Goal: Transaction & Acquisition: Purchase product/service

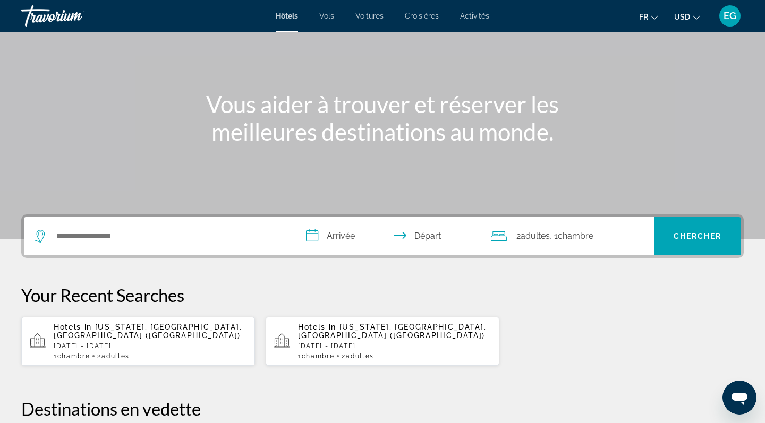
scroll to position [82, 0]
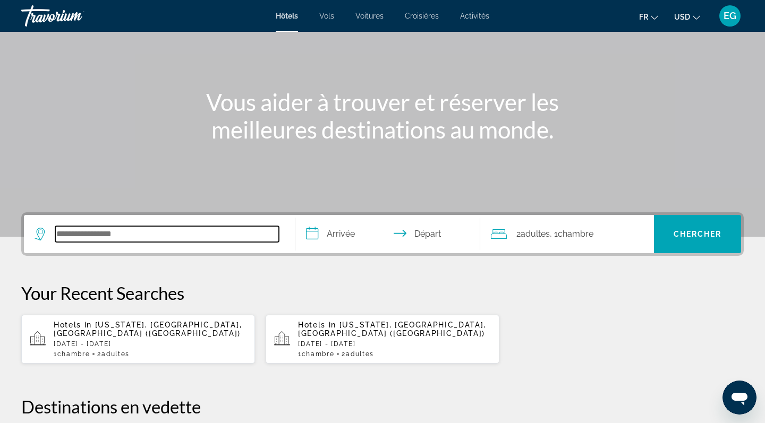
click at [189, 230] on input "Search hotel destination" at bounding box center [167, 234] width 224 height 16
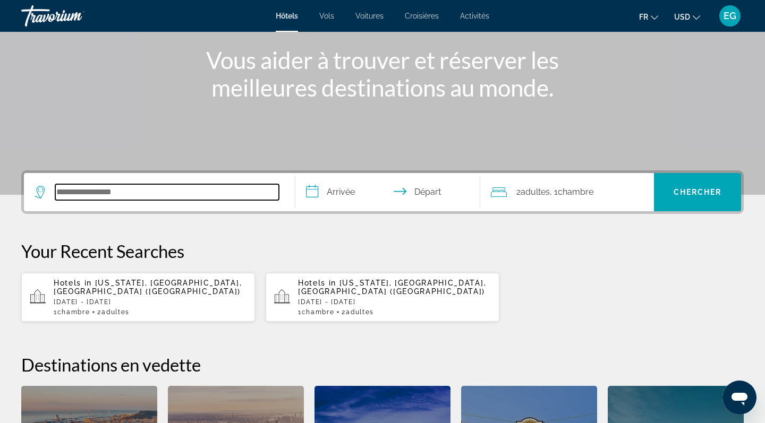
scroll to position [124, 0]
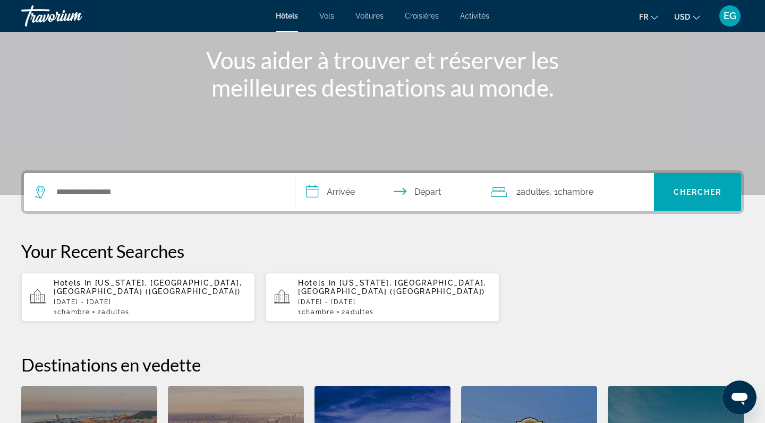
click at [318, 196] on input "**********" at bounding box center [389, 193] width 189 height 41
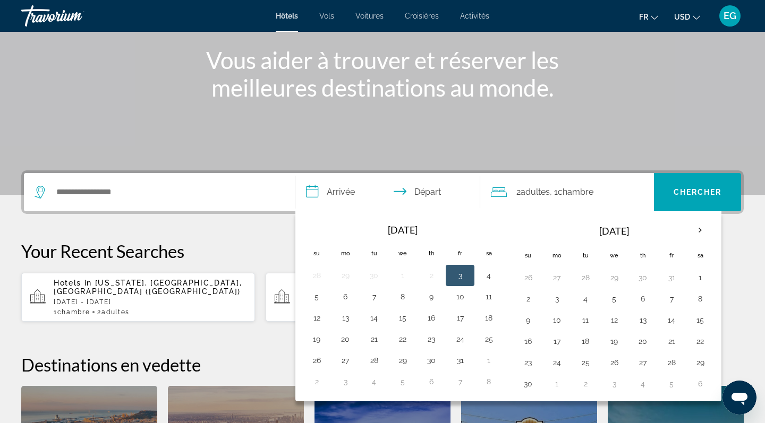
scroll to position [260, 0]
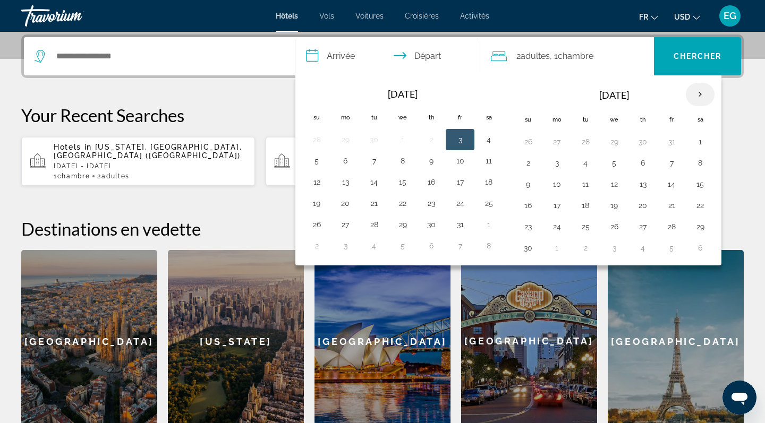
click at [698, 100] on th "Next month" at bounding box center [700, 94] width 29 height 23
click at [549, 205] on button "22" at bounding box center [556, 205] width 17 height 15
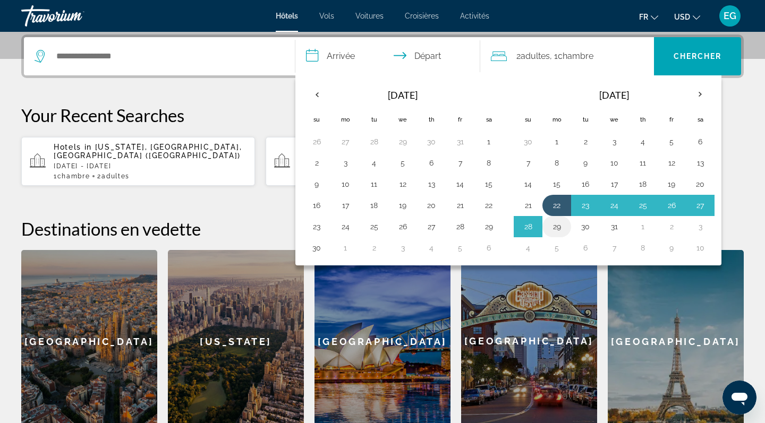
click at [555, 228] on button "29" at bounding box center [556, 226] width 17 height 15
type input "**********"
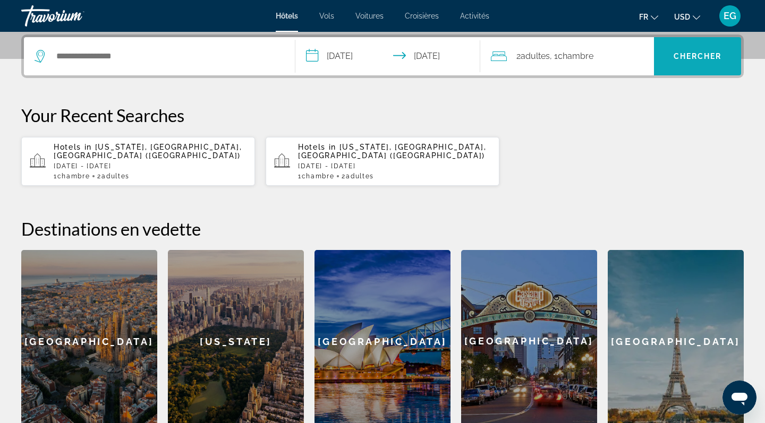
click at [689, 56] on span "Chercher" at bounding box center [697, 56] width 48 height 8
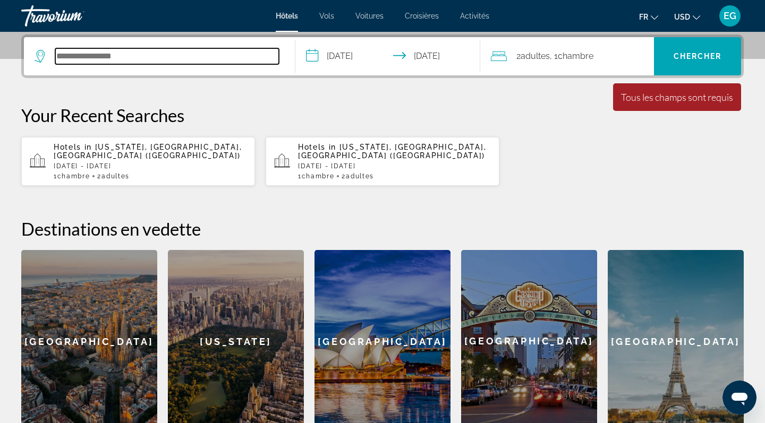
click at [183, 48] on input "Search hotel destination" at bounding box center [167, 56] width 224 height 16
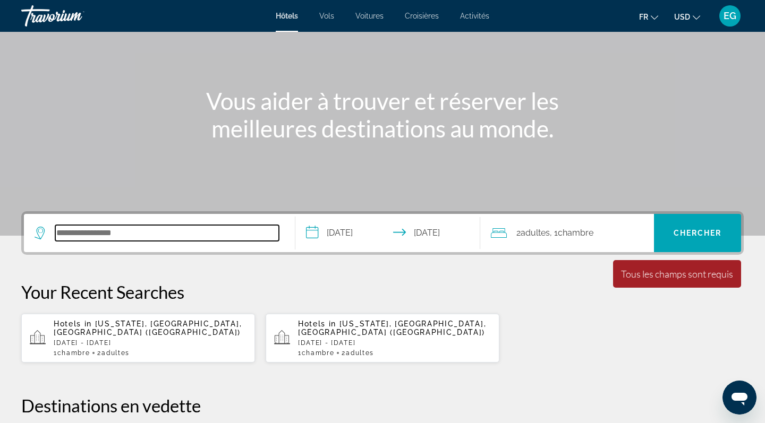
scroll to position [84, 0]
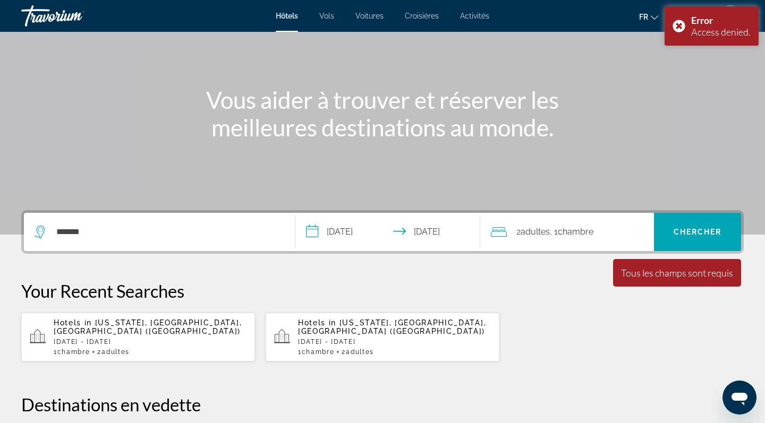
click at [392, 59] on div "Main content" at bounding box center [382, 75] width 765 height 319
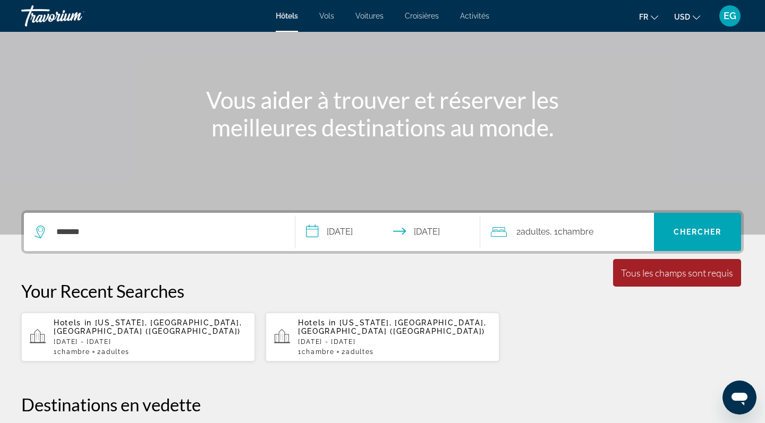
click at [141, 242] on div "*******" at bounding box center [160, 232] width 250 height 38
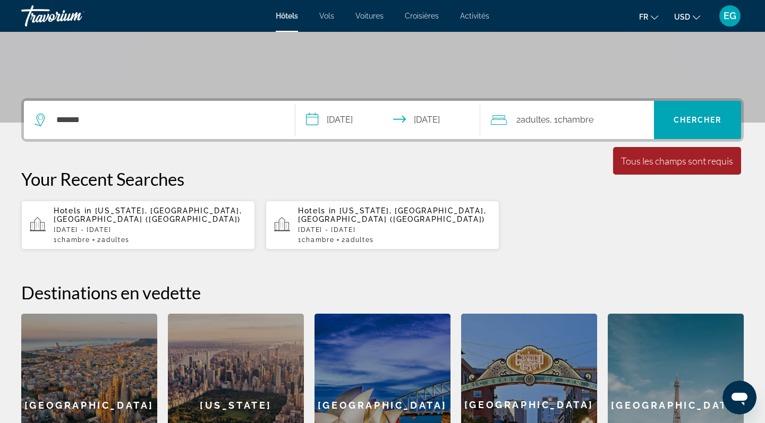
scroll to position [158, 0]
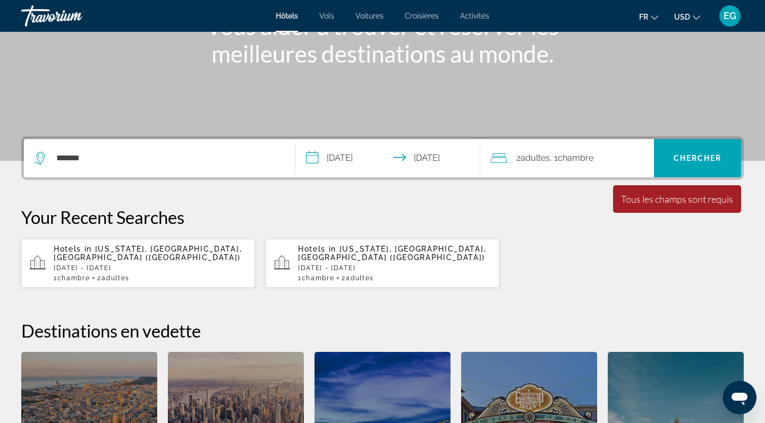
click at [345, 160] on input "**********" at bounding box center [389, 159] width 189 height 41
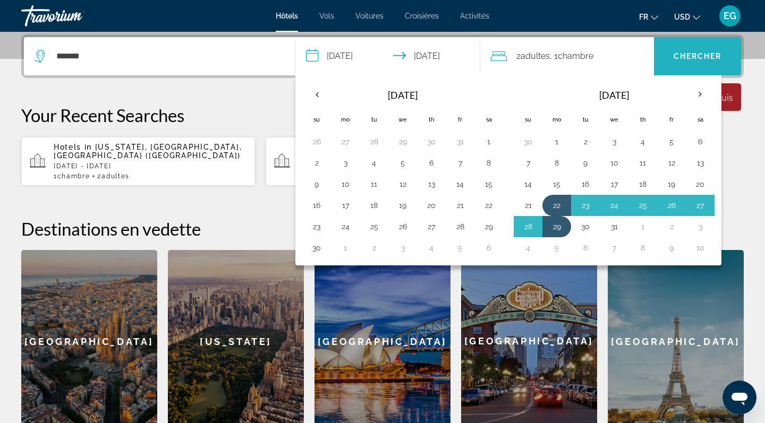
click at [689, 62] on span "Search" at bounding box center [697, 56] width 87 height 25
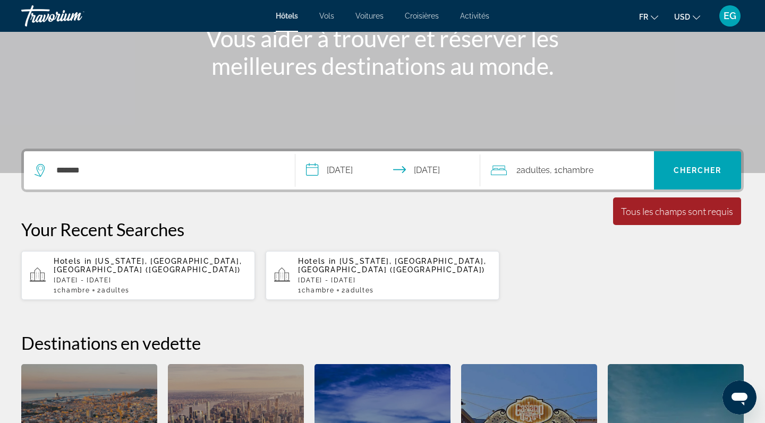
scroll to position [145, 0]
click at [683, 186] on span "Search" at bounding box center [697, 170] width 87 height 38
click at [696, 159] on span "Search" at bounding box center [697, 170] width 87 height 25
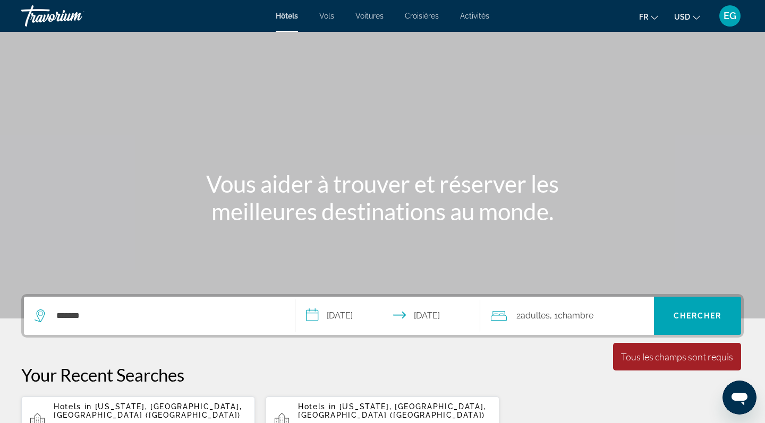
scroll to position [0, 0]
click at [690, 303] on span "Search" at bounding box center [697, 316] width 87 height 38
click at [690, 311] on span "Search" at bounding box center [697, 315] width 87 height 25
click at [698, 302] on span "Search" at bounding box center [697, 316] width 87 height 38
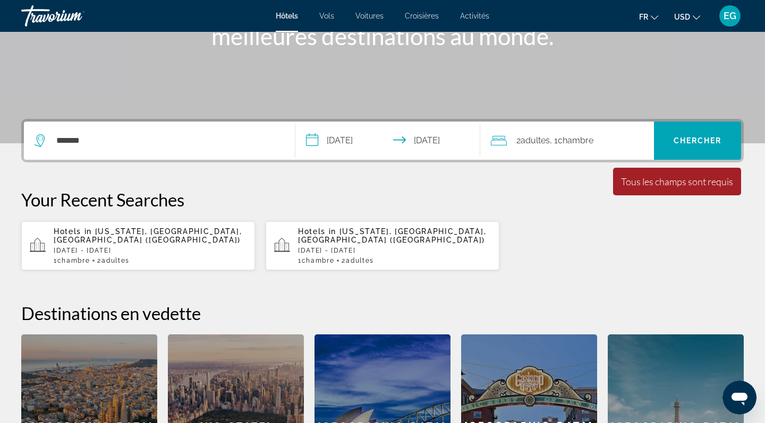
scroll to position [175, 0]
click at [41, 143] on icon "Search widget" at bounding box center [41, 140] width 13 height 13
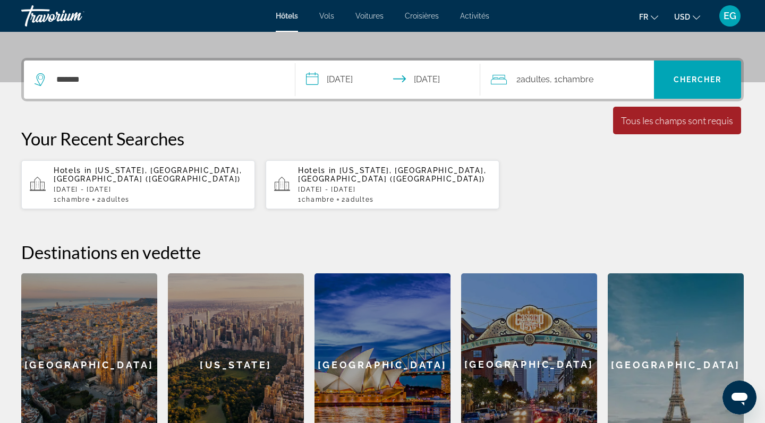
scroll to position [260, 0]
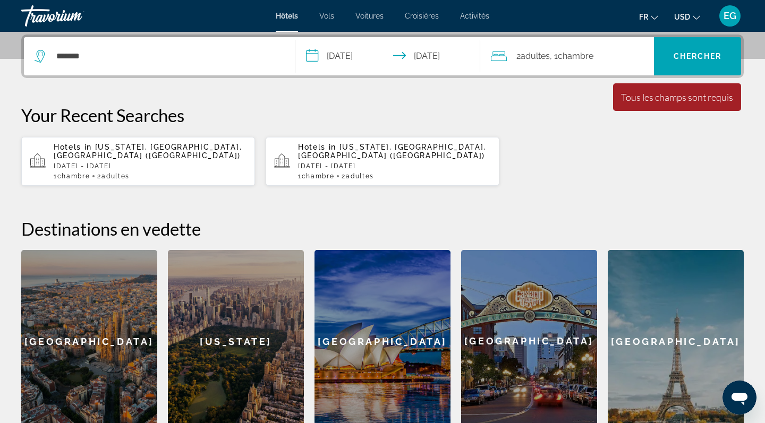
click at [40, 60] on icon "Search widget" at bounding box center [41, 56] width 13 height 13
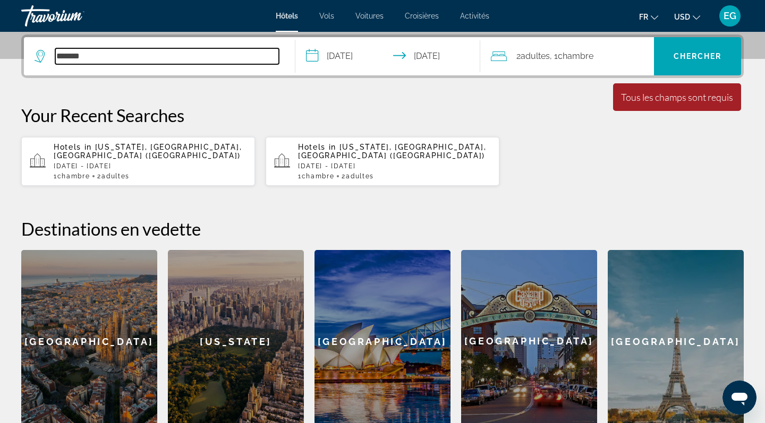
click at [108, 56] on input "*******" at bounding box center [167, 56] width 224 height 16
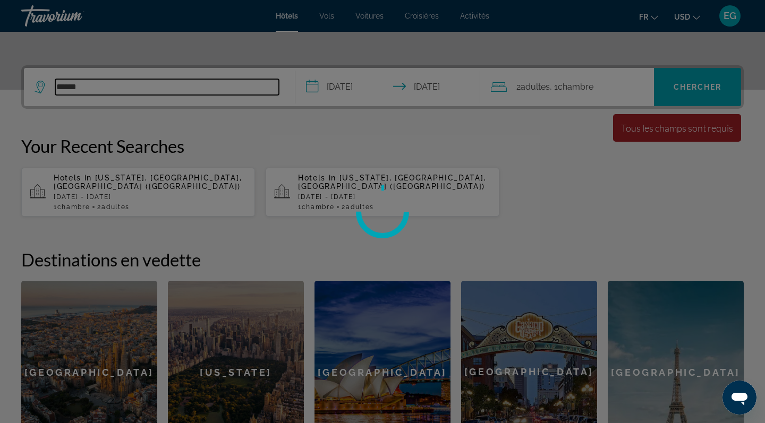
type input "*******"
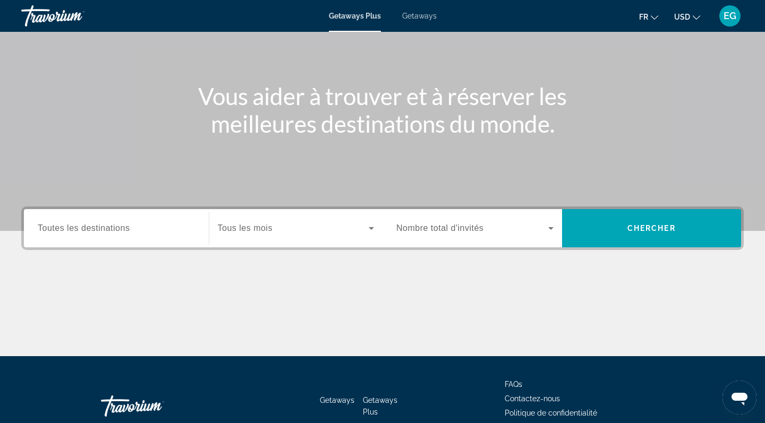
scroll to position [92, 0]
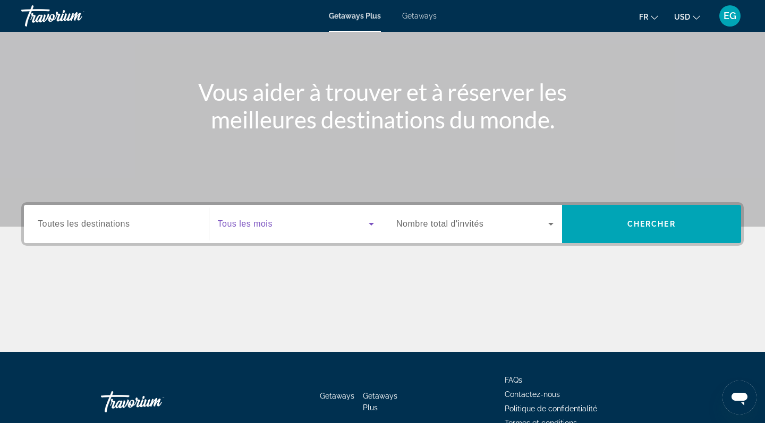
click at [355, 219] on span "Search widget" at bounding box center [293, 224] width 151 height 13
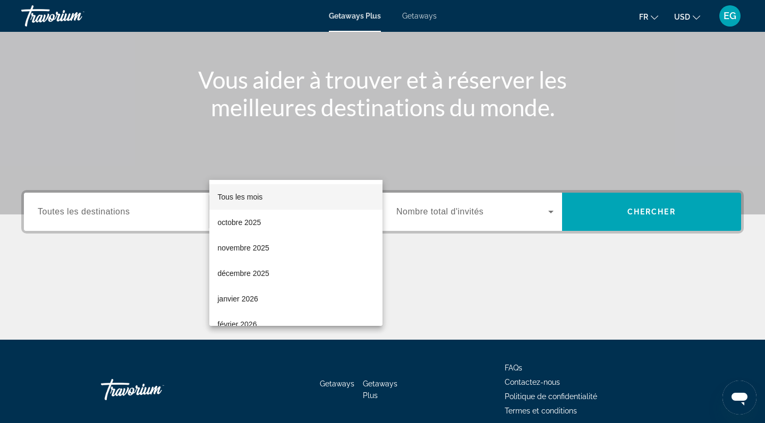
scroll to position [151, 0]
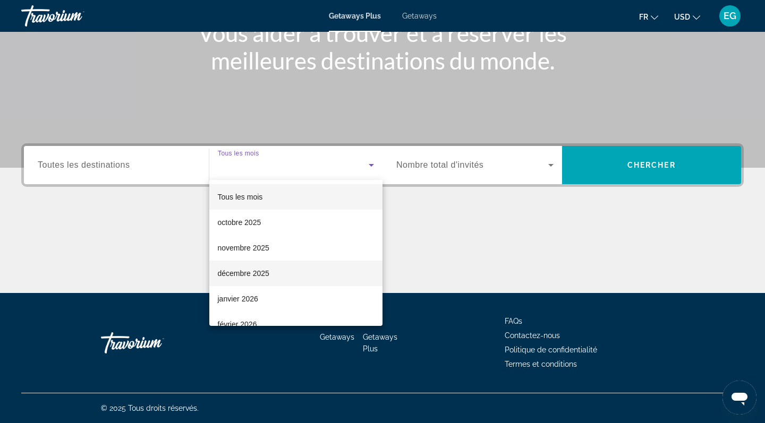
click at [279, 276] on mat-option "décembre 2025" at bounding box center [296, 273] width 174 height 25
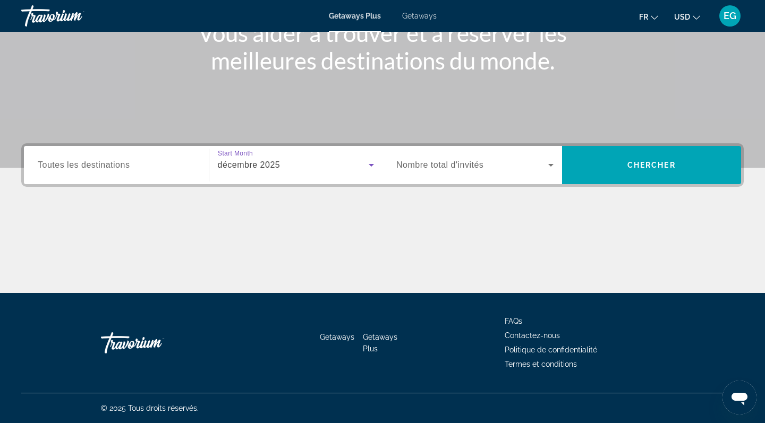
click at [521, 157] on div "Search widget" at bounding box center [474, 165] width 157 height 30
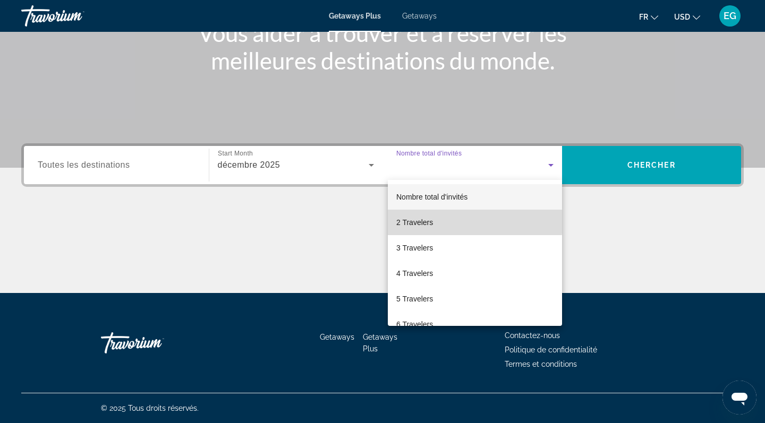
click at [435, 221] on mat-option "2 Travelers" at bounding box center [475, 222] width 174 height 25
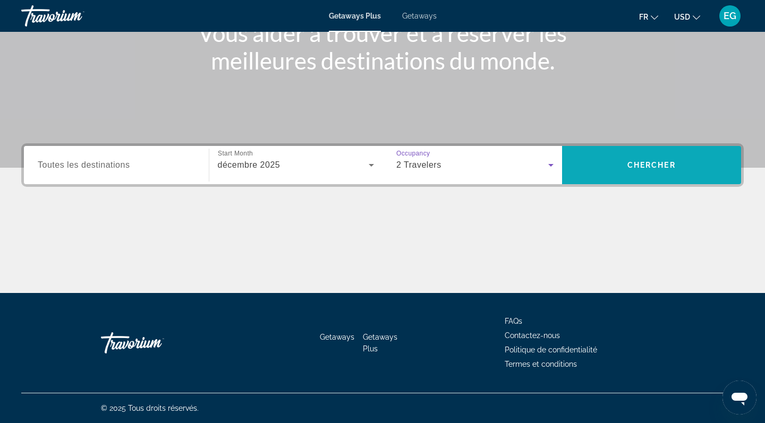
click at [605, 169] on span "Search" at bounding box center [651, 164] width 179 height 25
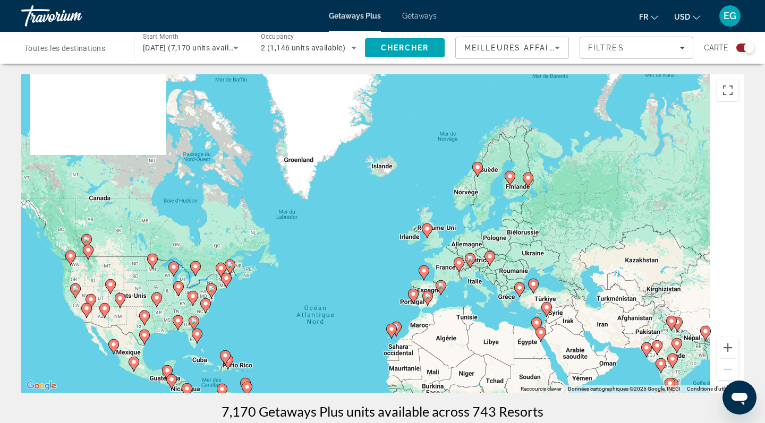
drag, startPoint x: 502, startPoint y: 111, endPoint x: 465, endPoint y: 210, distance: 105.7
click at [465, 210] on div "Pour activer le glissement avec le clavier, appuyez sur Alt+Entrée. Une fois ce…" at bounding box center [382, 233] width 722 height 319
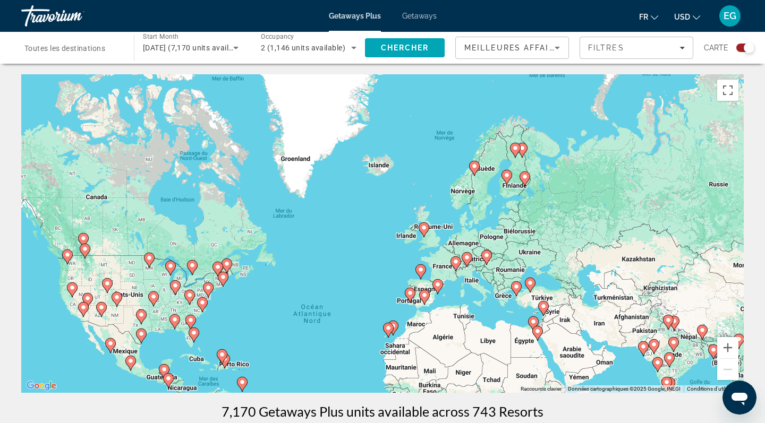
click at [476, 169] on image "Main content" at bounding box center [474, 166] width 6 height 6
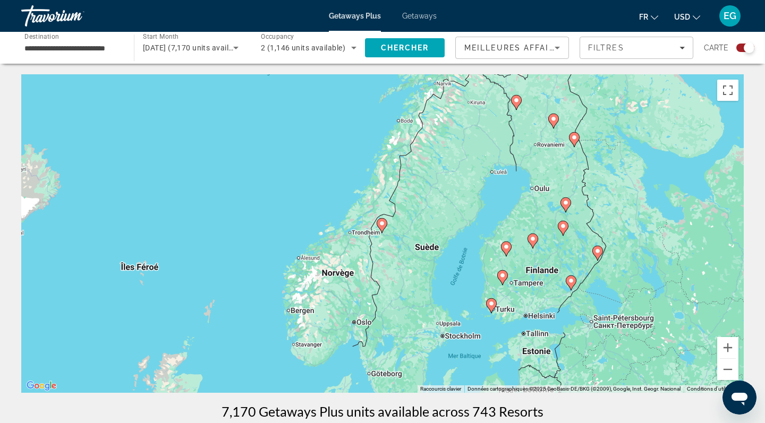
click at [382, 227] on icon "Main content" at bounding box center [382, 226] width 10 height 14
type input "**********"
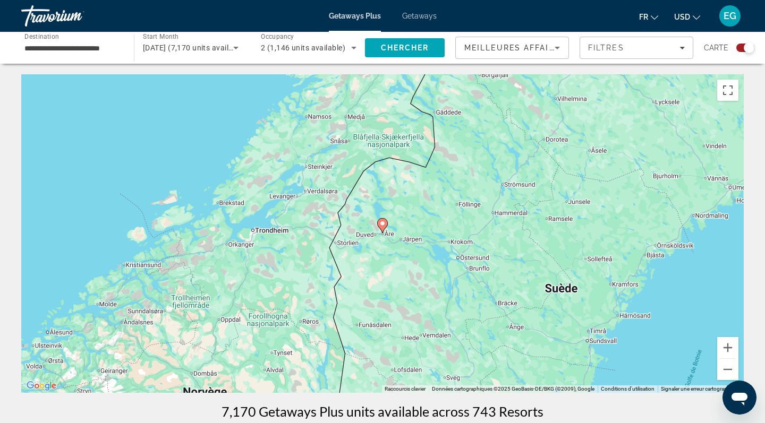
click at [382, 223] on image "Main content" at bounding box center [382, 223] width 6 height 6
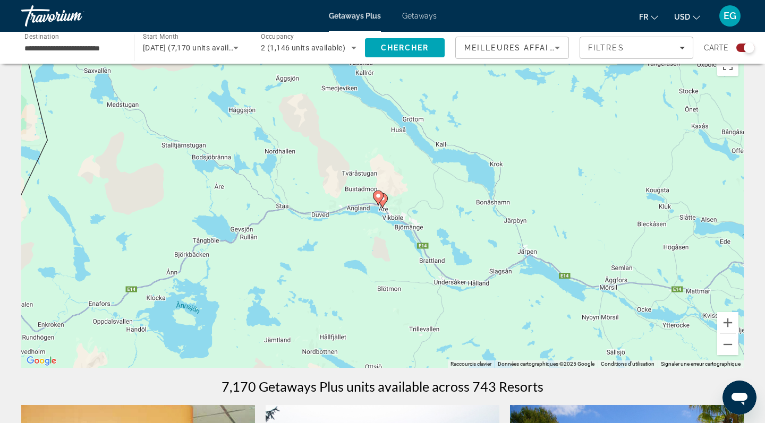
scroll to position [25, 0]
click at [380, 196] on image "Main content" at bounding box center [378, 195] width 6 height 6
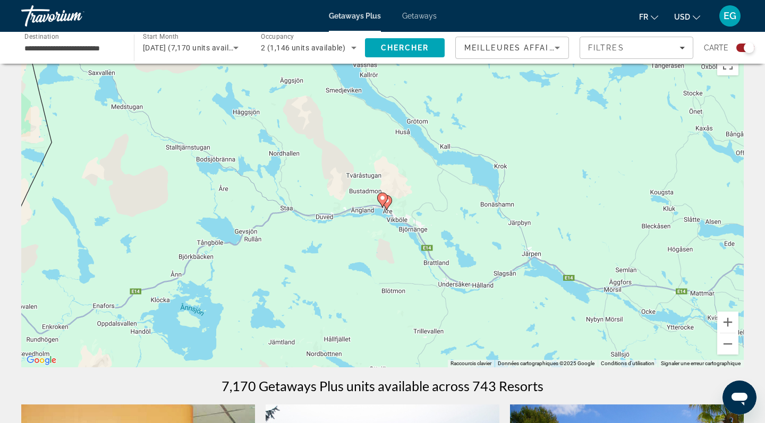
click at [383, 196] on image "Main content" at bounding box center [382, 198] width 6 height 6
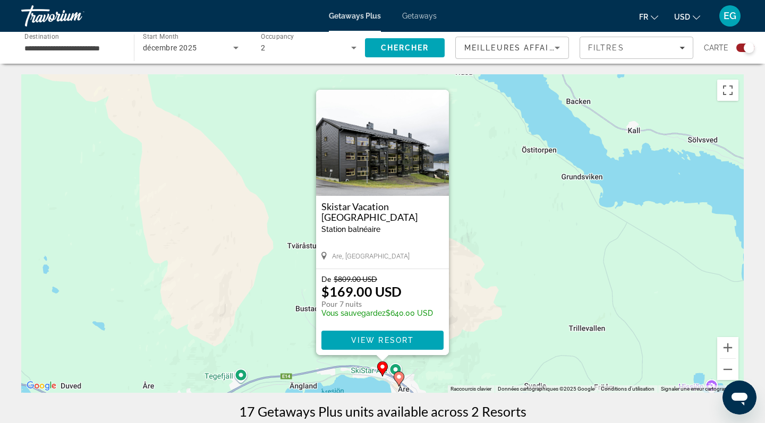
click at [400, 381] on icon "Main content" at bounding box center [399, 379] width 10 height 14
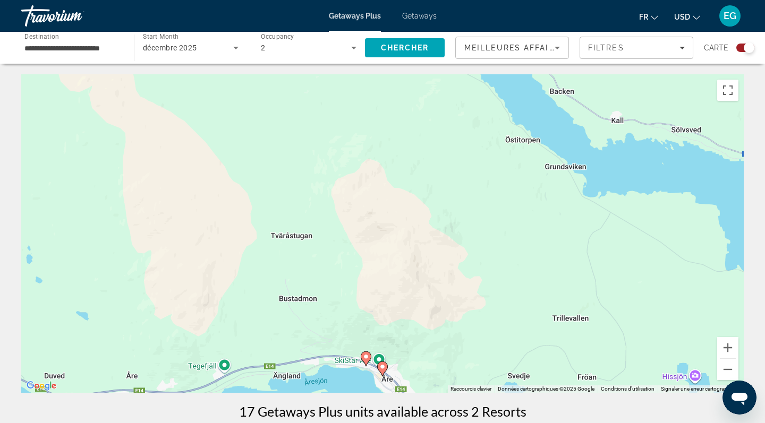
click at [383, 369] on image "Main content" at bounding box center [382, 367] width 6 height 6
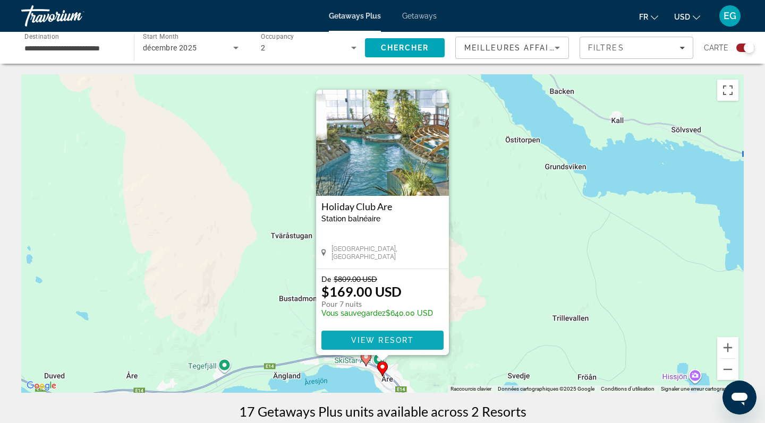
click at [368, 340] on span "View Resort" at bounding box center [382, 340] width 63 height 8
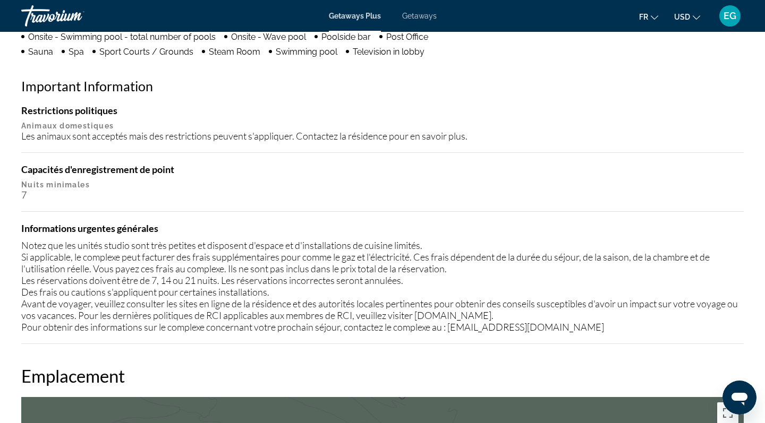
scroll to position [898, 0]
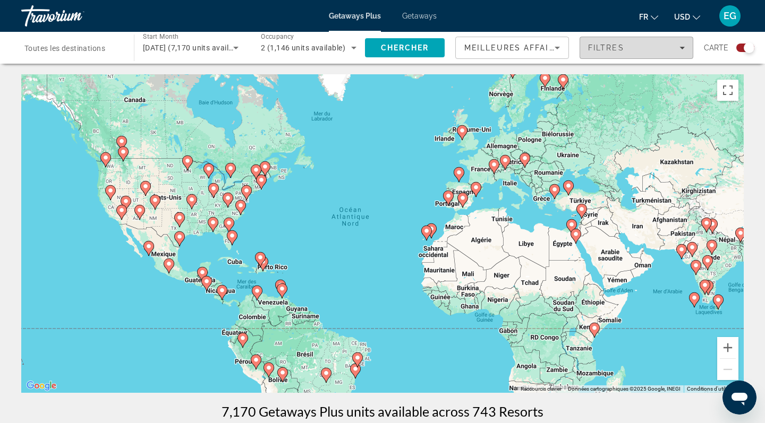
click at [609, 40] on span "Filters" at bounding box center [636, 47] width 113 height 25
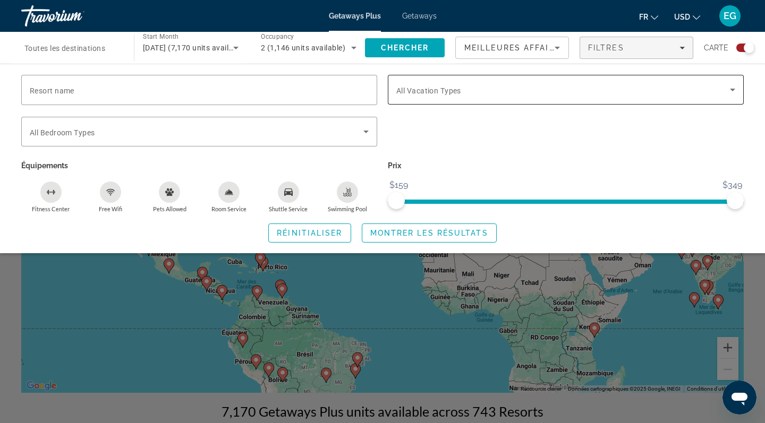
click at [451, 84] on span "Search widget" at bounding box center [562, 89] width 333 height 13
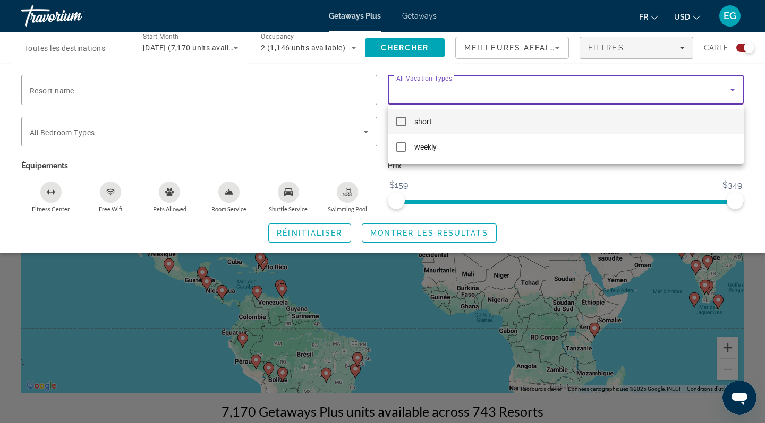
click at [451, 85] on div at bounding box center [382, 211] width 765 height 423
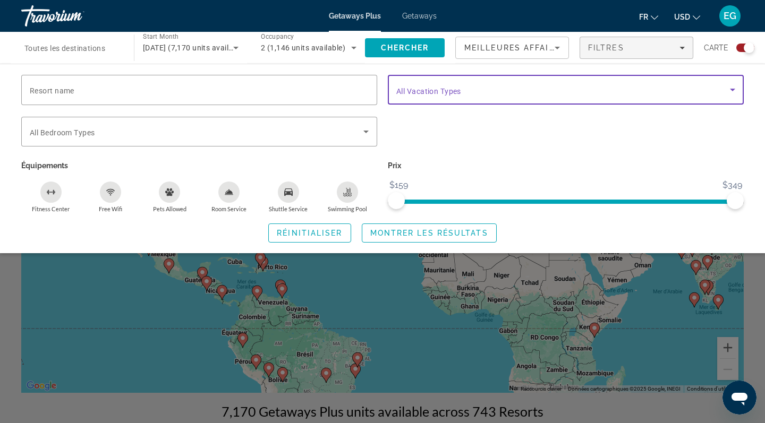
click at [451, 85] on span "Search widget" at bounding box center [562, 89] width 333 height 13
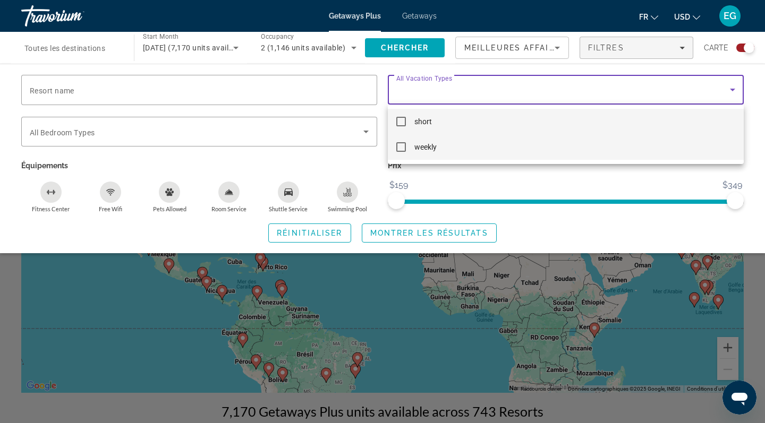
click at [399, 147] on mat-pseudo-checkbox at bounding box center [401, 147] width 10 height 10
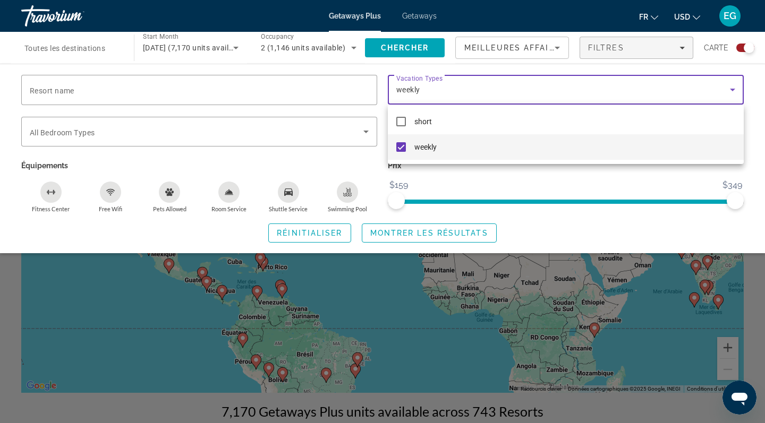
click at [252, 87] on div at bounding box center [382, 211] width 765 height 423
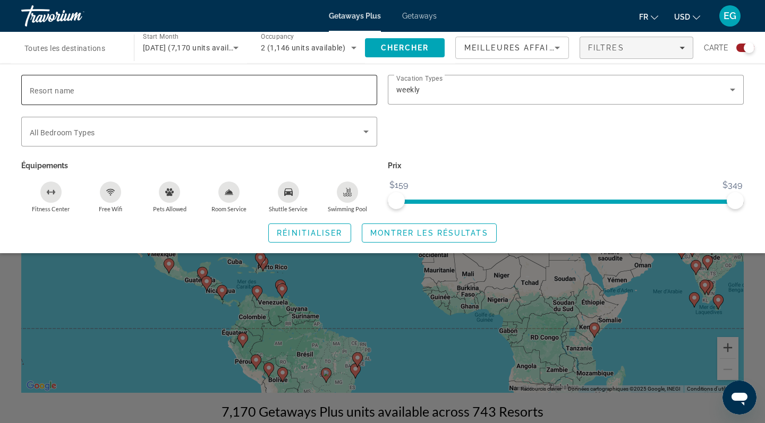
click at [252, 87] on input "Resort name" at bounding box center [199, 90] width 339 height 13
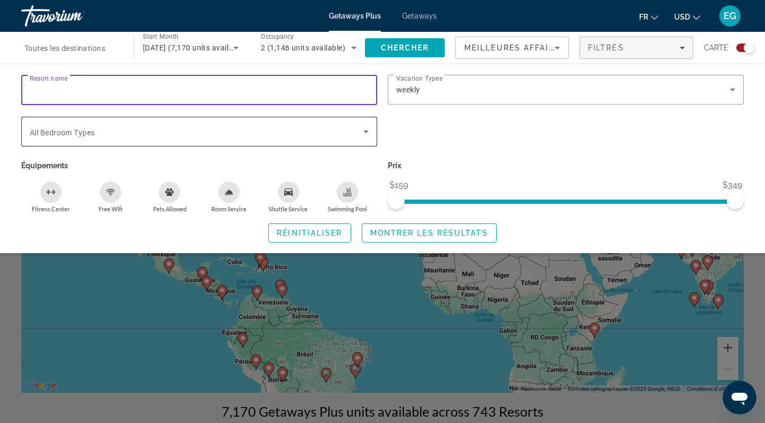
click at [213, 133] on span "Search widget" at bounding box center [196, 131] width 333 height 13
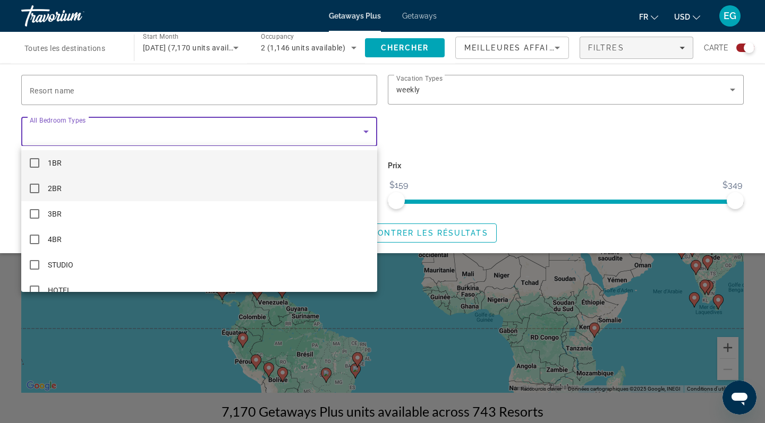
click at [54, 188] on span "2BR" at bounding box center [55, 188] width 14 height 13
click at [57, 163] on span "1BR" at bounding box center [55, 163] width 14 height 13
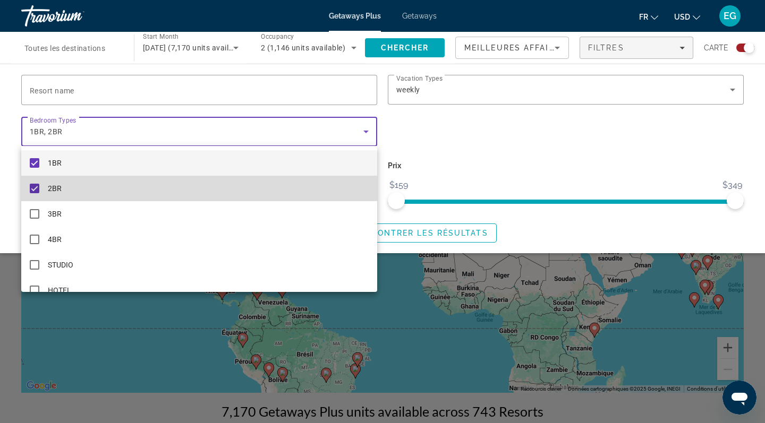
click at [53, 182] on mat-option "2BR" at bounding box center [199, 188] width 356 height 25
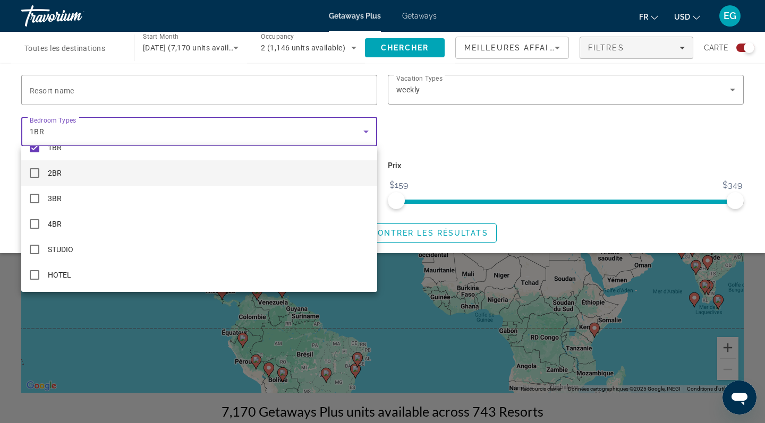
scroll to position [15, 0]
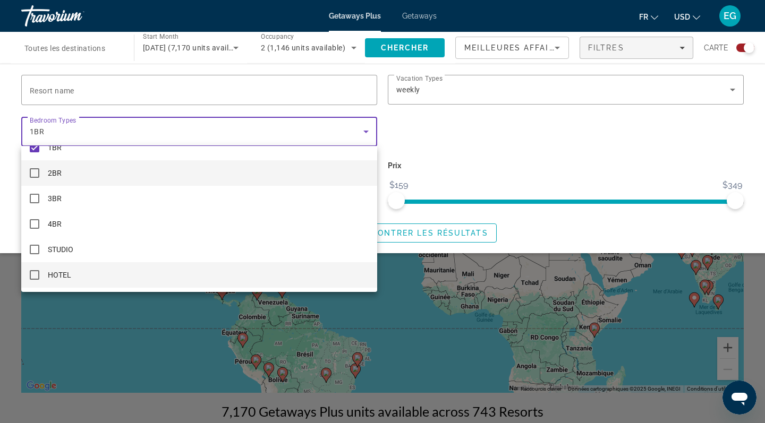
click at [105, 282] on mat-option "HOTEL" at bounding box center [199, 274] width 356 height 25
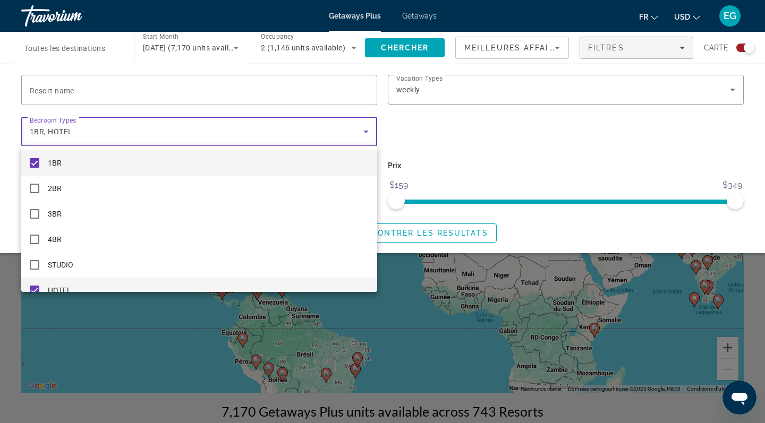
scroll to position [0, 0]
click at [191, 157] on mat-option "1BR" at bounding box center [199, 162] width 356 height 25
click at [109, 289] on mat-option "HOTEL" at bounding box center [199, 290] width 356 height 25
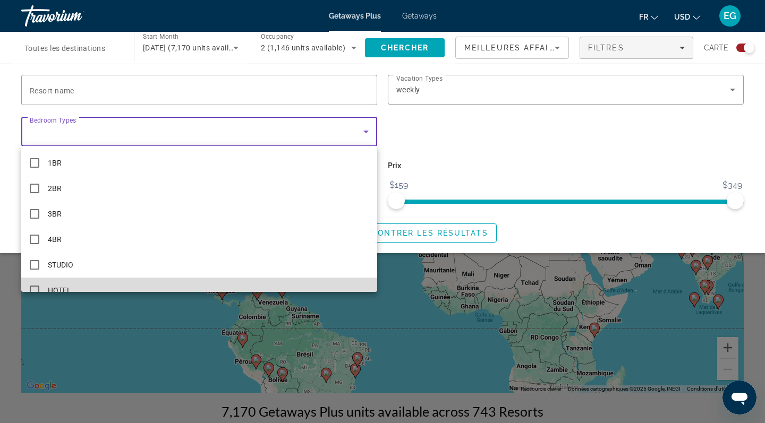
scroll to position [11, 0]
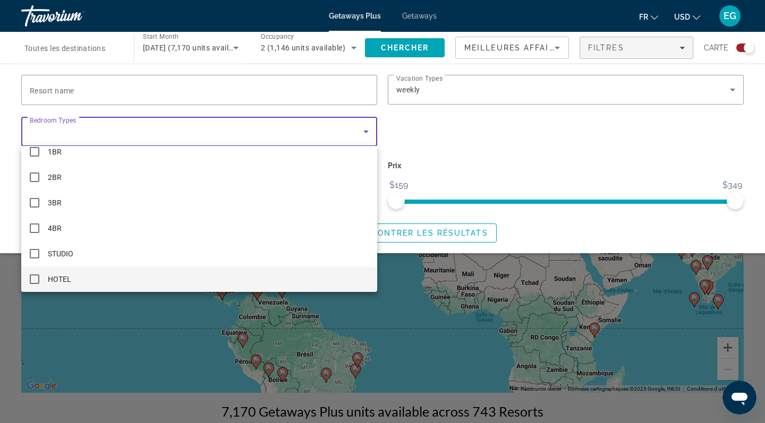
click at [465, 149] on div at bounding box center [382, 211] width 765 height 423
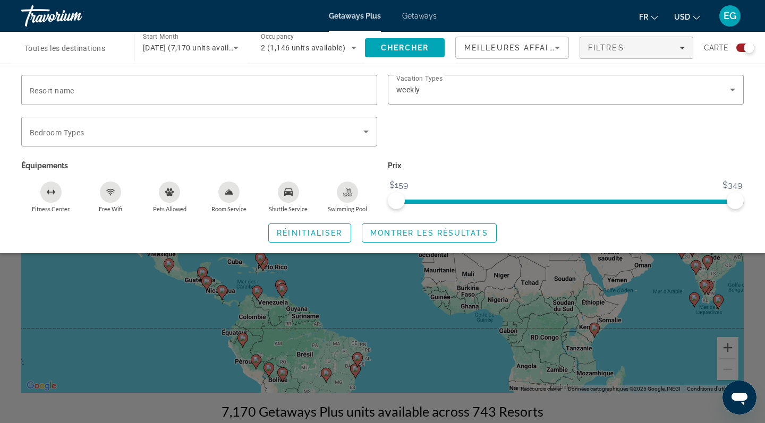
click at [106, 190] on icon "Free Wifi" at bounding box center [110, 192] width 8 height 8
click at [349, 189] on icon "Swimming Pool" at bounding box center [347, 192] width 8 height 8
click at [391, 233] on span "Montrer les résultats" at bounding box center [429, 233] width 118 height 8
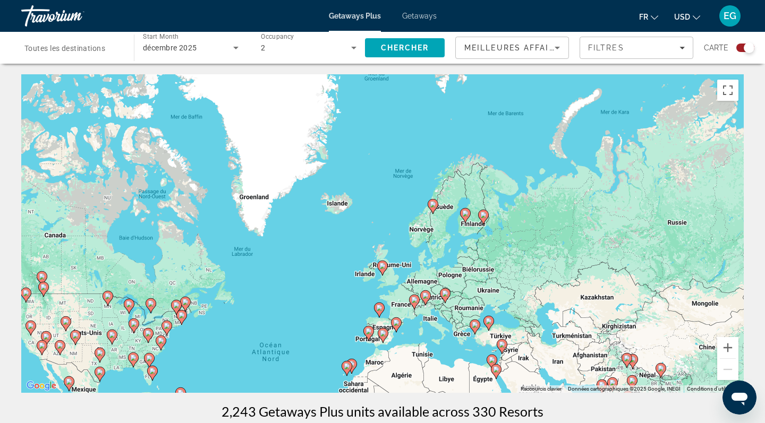
drag, startPoint x: 513, startPoint y: 140, endPoint x: 431, endPoint y: 278, distance: 160.5
click at [432, 278] on div "Pour activer le glissement avec le clavier, appuyez sur Alt+Entrée. Une fois ce…" at bounding box center [382, 233] width 722 height 319
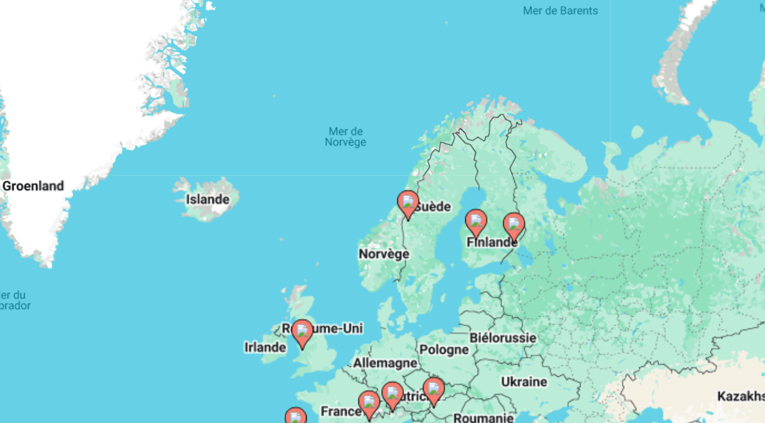
click at [460, 211] on image "Main content" at bounding box center [463, 214] width 6 height 6
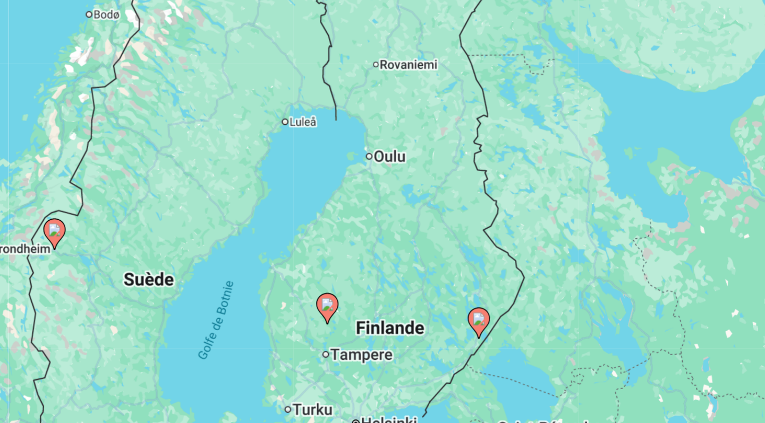
click at [383, 241] on image "Main content" at bounding box center [386, 244] width 6 height 6
type input "**********"
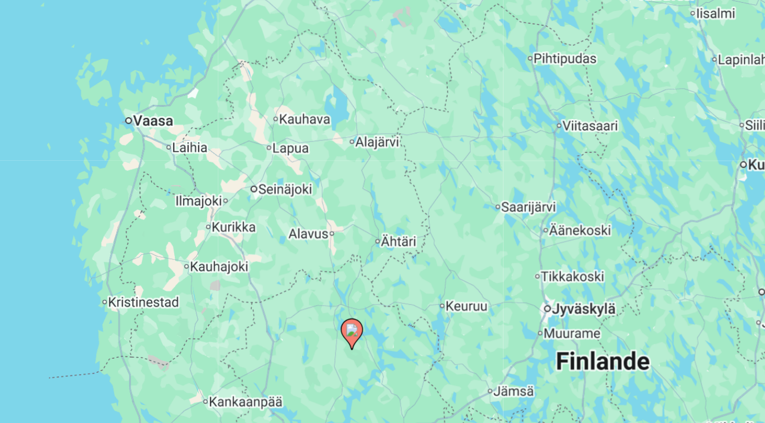
click at [395, 301] on image "Main content" at bounding box center [398, 304] width 6 height 6
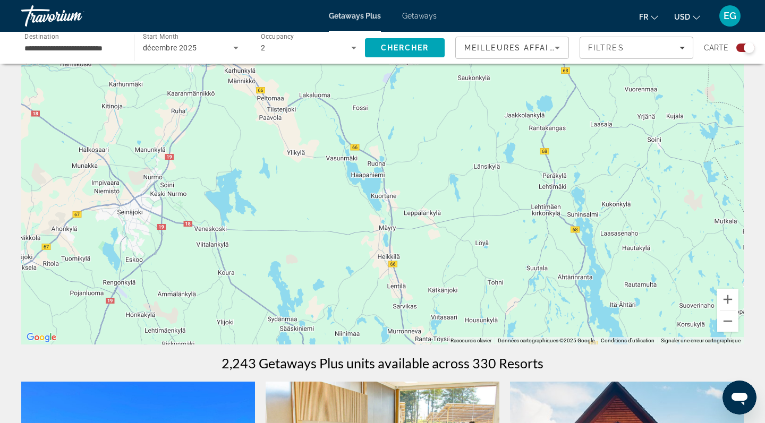
scroll to position [36, 0]
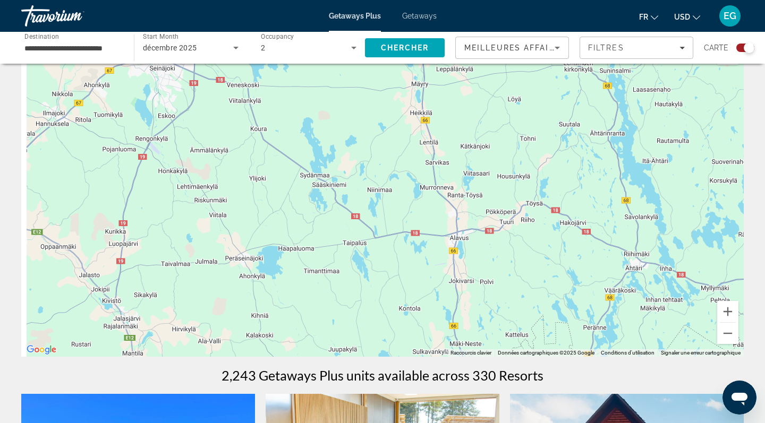
drag, startPoint x: 396, startPoint y: 245, endPoint x: 429, endPoint y: 88, distance: 160.5
click at [429, 88] on div "Pour naviguer, appuyez sur les touches fléchées. Pour activer le glissement ave…" at bounding box center [382, 197] width 722 height 319
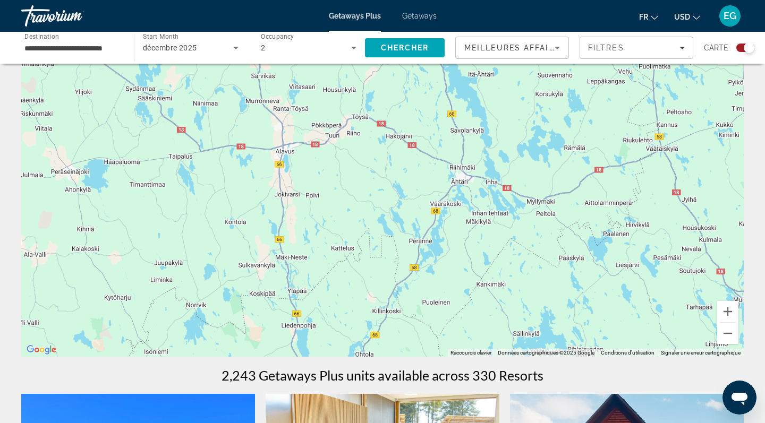
drag, startPoint x: 429, startPoint y: 88, endPoint x: 289, endPoint y: -54, distance: 199.8
click at [289, 0] on html "**********" at bounding box center [382, 175] width 765 height 423
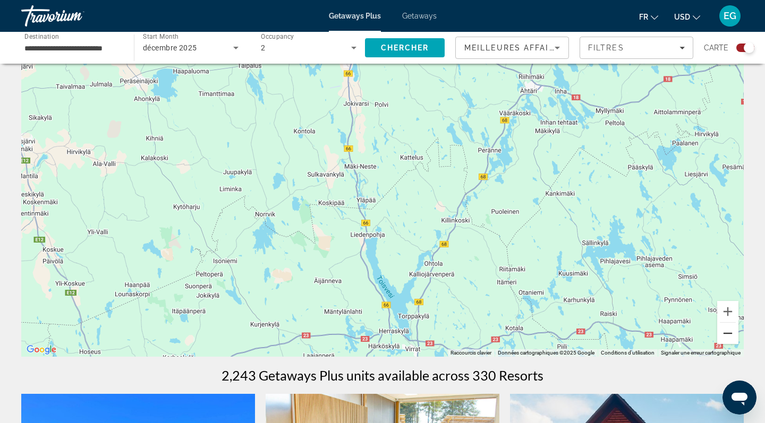
click at [725, 330] on button "Zoom arrière" at bounding box center [727, 333] width 21 height 21
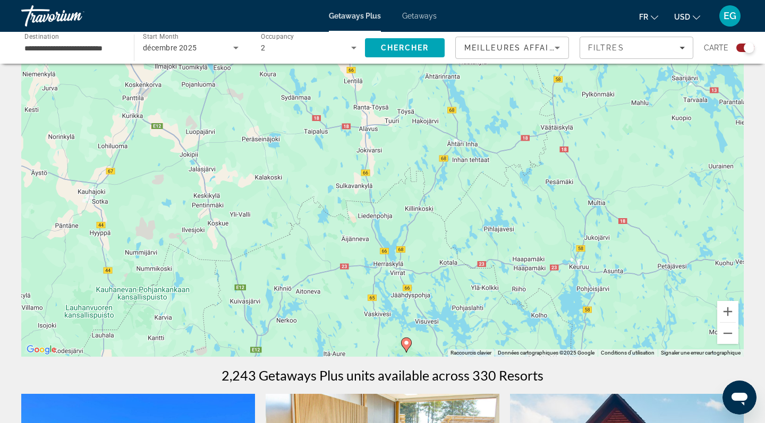
click at [408, 342] on image "Main content" at bounding box center [406, 343] width 6 height 6
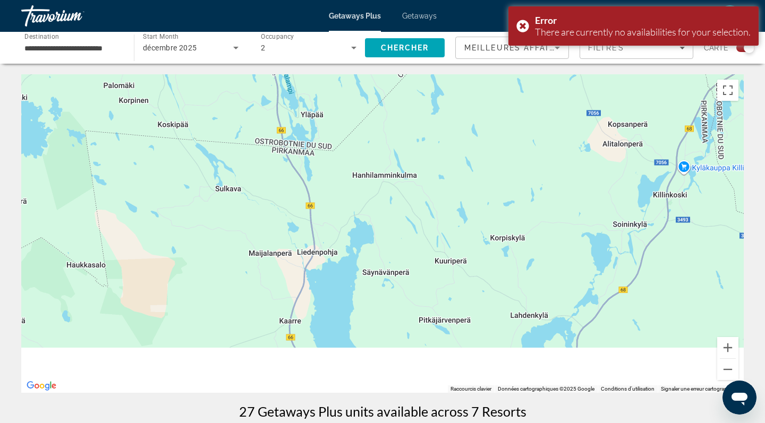
drag, startPoint x: 596, startPoint y: 321, endPoint x: 604, endPoint y: 79, distance: 242.3
click at [604, 79] on div "Pour naviguer, appuyez sur les touches fléchées. Pour activer le glissement ave…" at bounding box center [382, 233] width 722 height 319
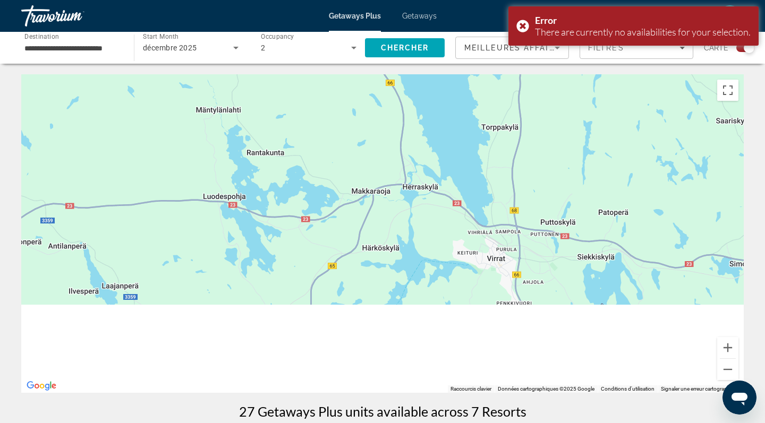
drag, startPoint x: 491, startPoint y: 220, endPoint x: 449, endPoint y: 33, distance: 190.9
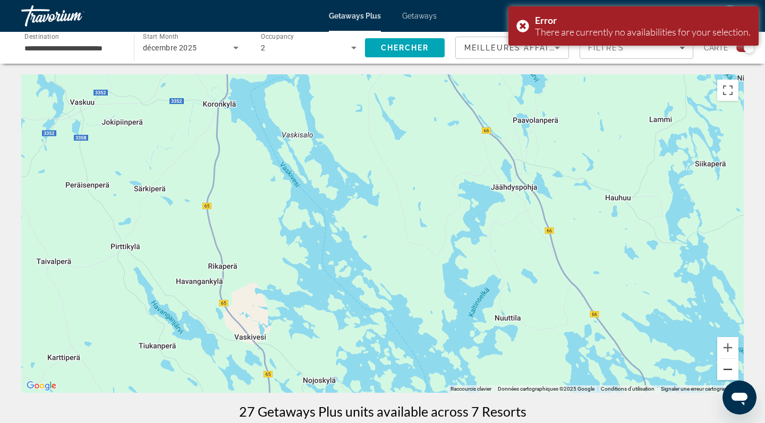
click at [723, 370] on button "Zoom arrière" at bounding box center [727, 369] width 21 height 21
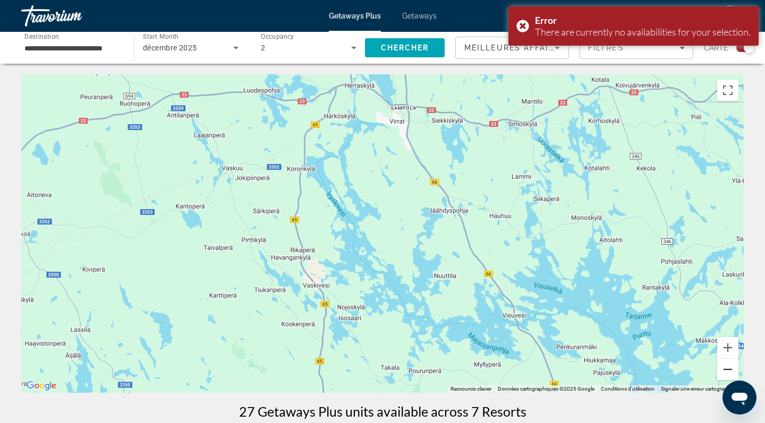
click at [723, 368] on button "Zoom arrière" at bounding box center [727, 369] width 21 height 21
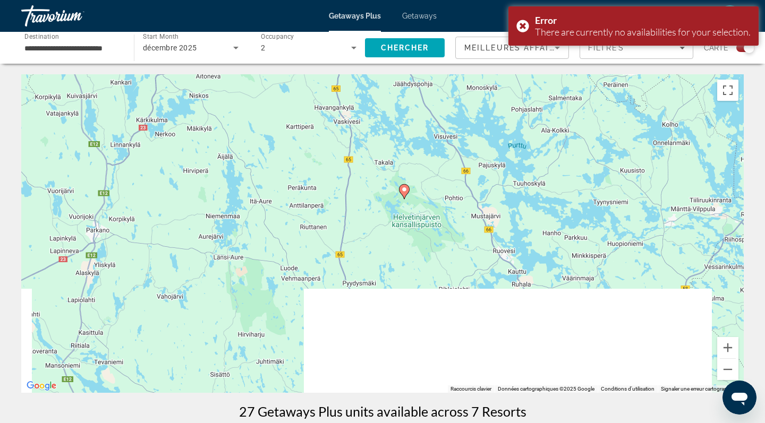
drag, startPoint x: 465, startPoint y: 360, endPoint x: 460, endPoint y: 220, distance: 140.3
click at [461, 219] on div "Pour naviguer, appuyez sur les touches fléchées. Pour activer le glissement ave…" at bounding box center [382, 233] width 722 height 319
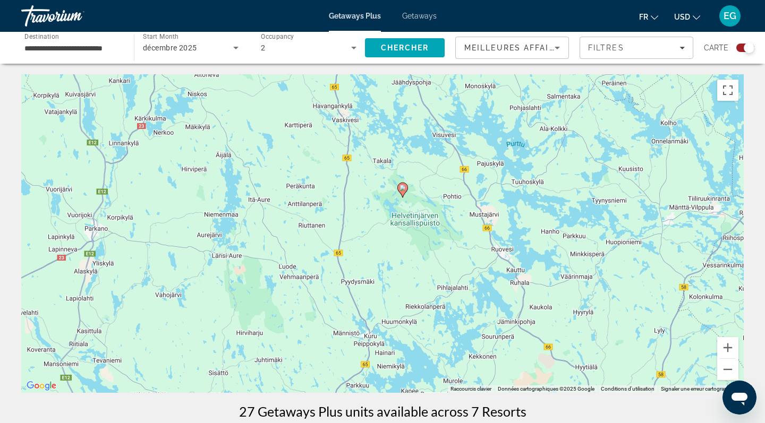
click at [403, 190] on image "Main content" at bounding box center [402, 188] width 6 height 6
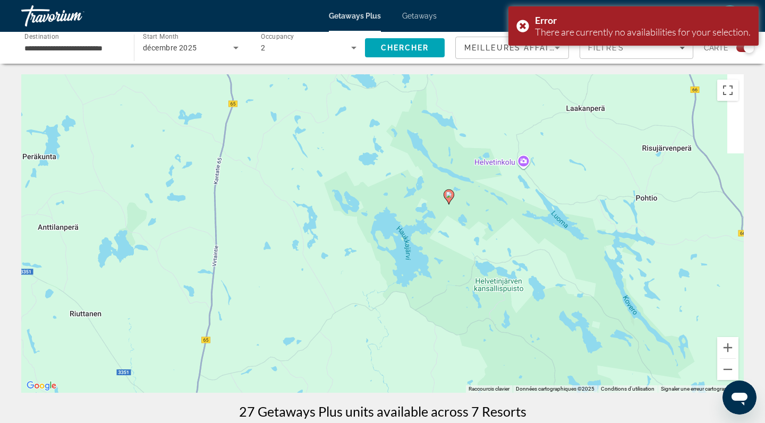
drag, startPoint x: 450, startPoint y: 151, endPoint x: 433, endPoint y: 269, distance: 119.6
click at [434, 269] on div "Pour activer le glissement avec le clavier, appuyez sur Alt+Entrée. Une fois ce…" at bounding box center [382, 233] width 722 height 319
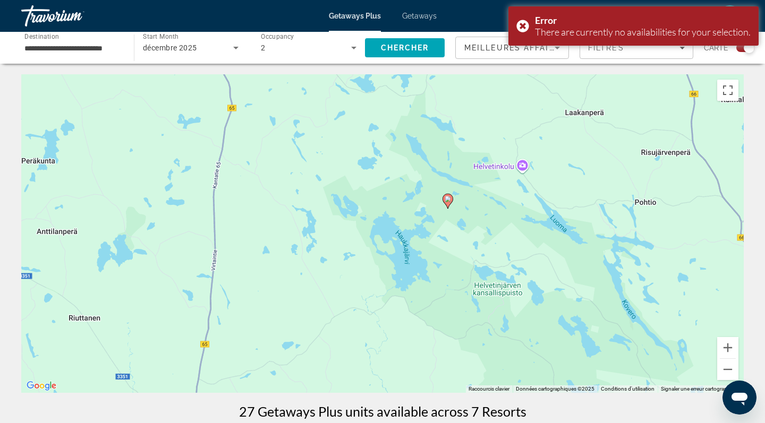
click at [448, 203] on icon "Main content" at bounding box center [448, 201] width 10 height 14
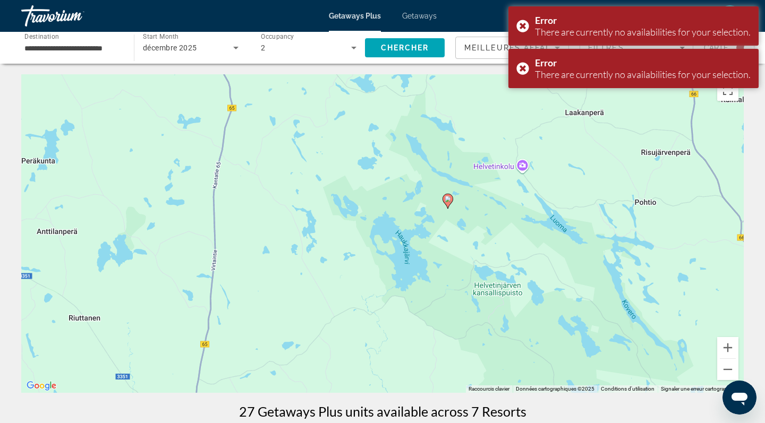
click at [449, 201] on image "Main content" at bounding box center [447, 199] width 6 height 6
click at [725, 369] on button "Zoom arrière" at bounding box center [727, 369] width 21 height 21
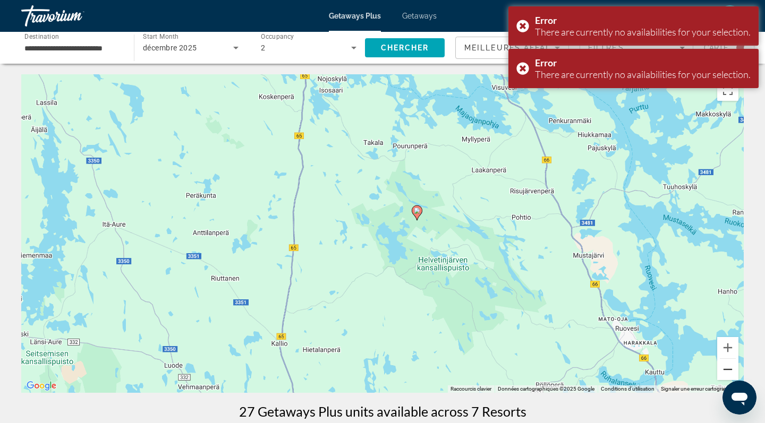
click at [725, 369] on button "Zoom arrière" at bounding box center [727, 369] width 21 height 21
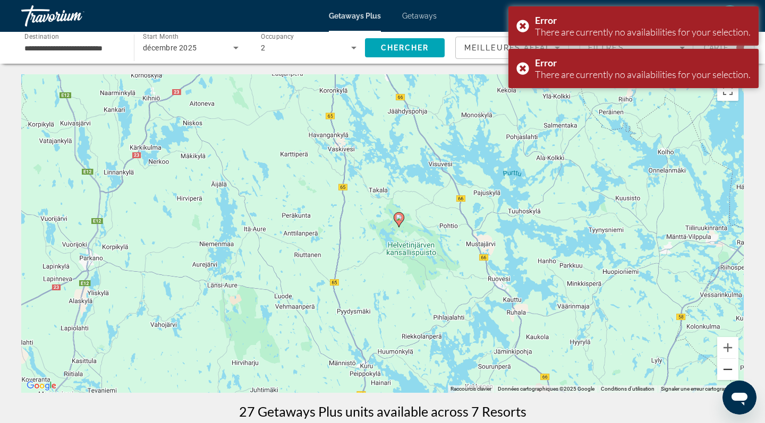
click at [725, 369] on button "Zoom arrière" at bounding box center [727, 369] width 21 height 21
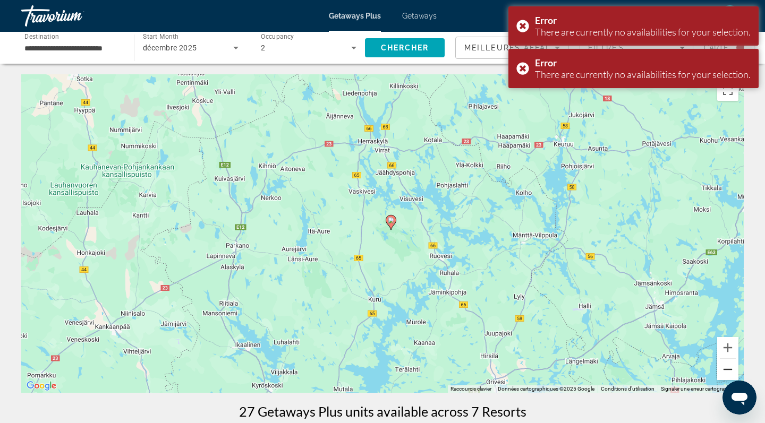
click at [725, 369] on button "Zoom arrière" at bounding box center [727, 369] width 21 height 21
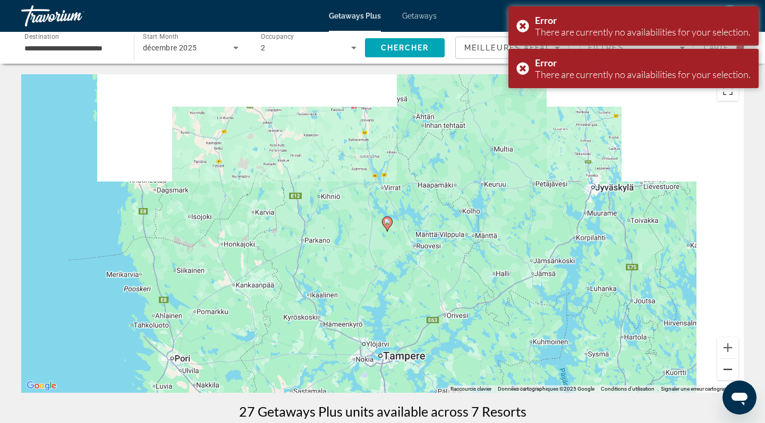
click at [725, 369] on button "Zoom arrière" at bounding box center [727, 369] width 21 height 21
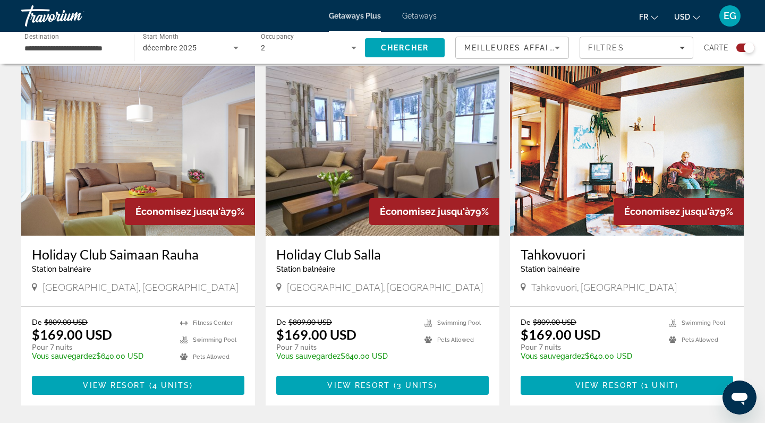
scroll to position [726, 0]
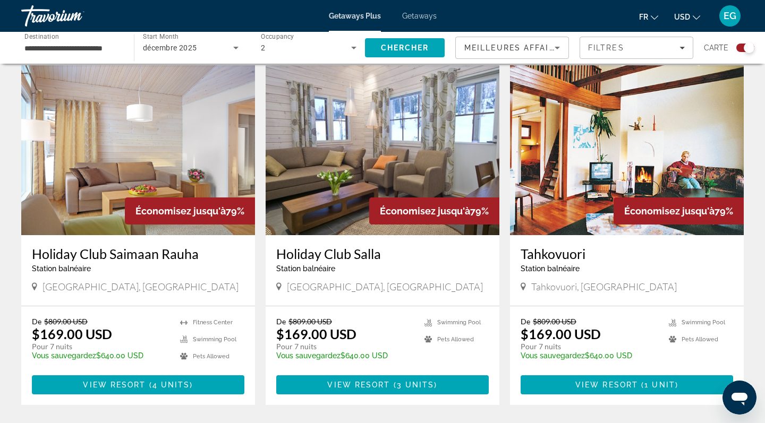
click at [357, 293] on span "Sallatunturi, Finland" at bounding box center [385, 287] width 196 height 12
click at [386, 215] on div "Économisez jusqu'à 79%" at bounding box center [434, 211] width 130 height 27
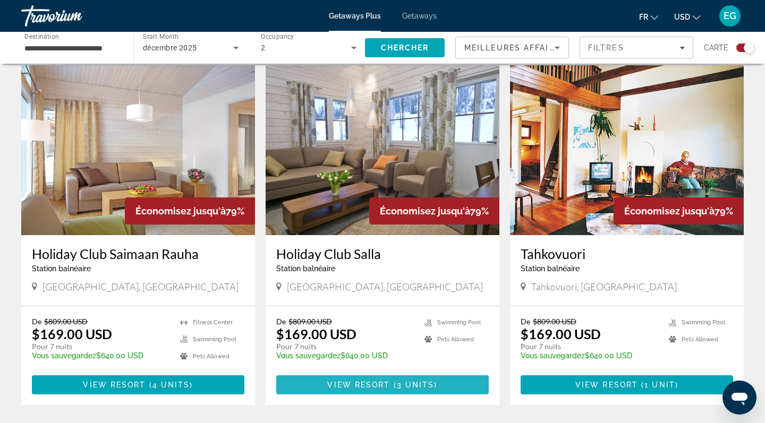
click at [366, 389] on span "View Resort" at bounding box center [358, 385] width 63 height 8
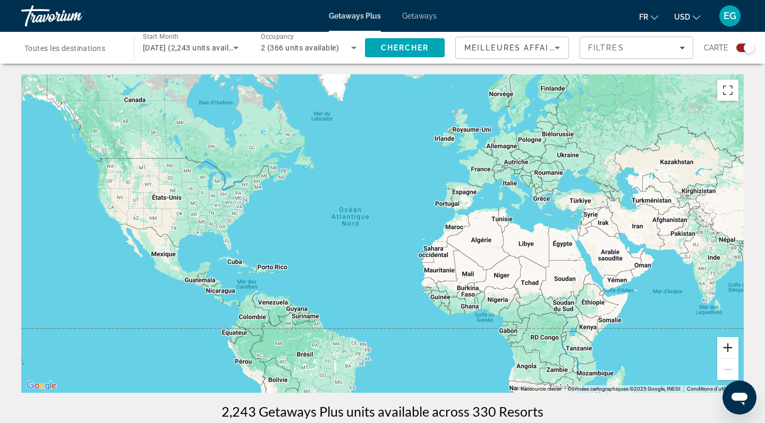
click at [729, 343] on button "Zoom avant" at bounding box center [727, 347] width 21 height 21
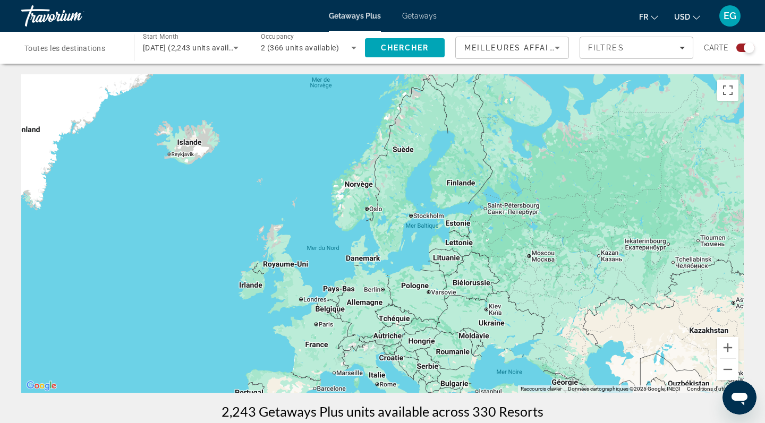
drag, startPoint x: 627, startPoint y: 140, endPoint x: 364, endPoint y: 381, distance: 356.3
click at [364, 381] on div "Main content" at bounding box center [382, 233] width 722 height 319
click at [727, 341] on button "Zoom avant" at bounding box center [727, 347] width 21 height 21
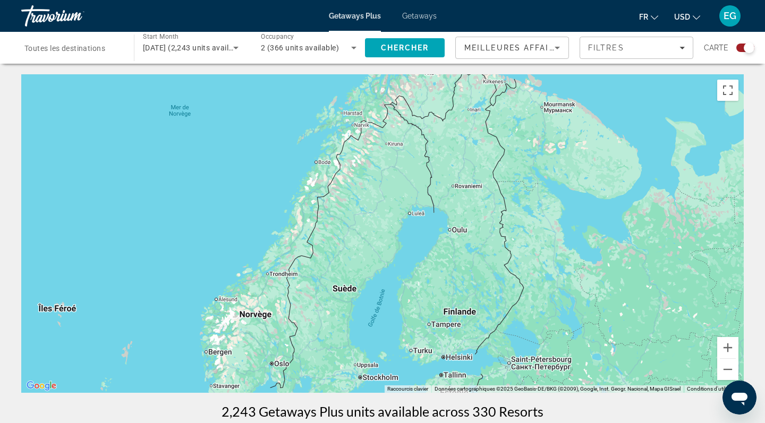
drag, startPoint x: 515, startPoint y: 191, endPoint x: 435, endPoint y: 372, distance: 198.3
click at [435, 372] on div "Main content" at bounding box center [382, 233] width 722 height 319
click at [431, 46] on span "Search" at bounding box center [405, 47] width 80 height 25
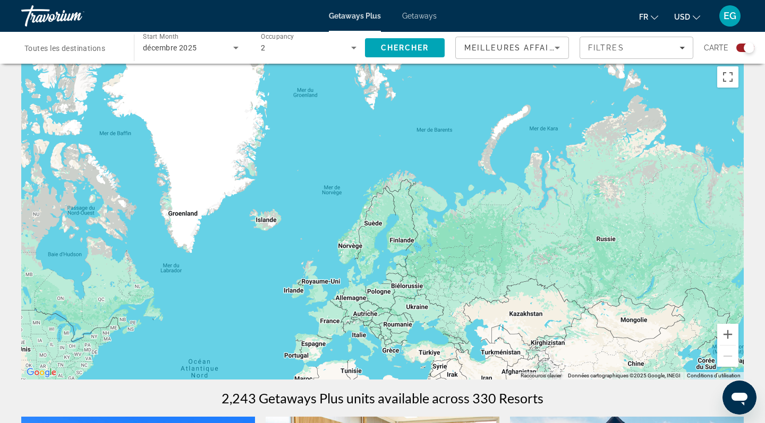
scroll to position [11, 0]
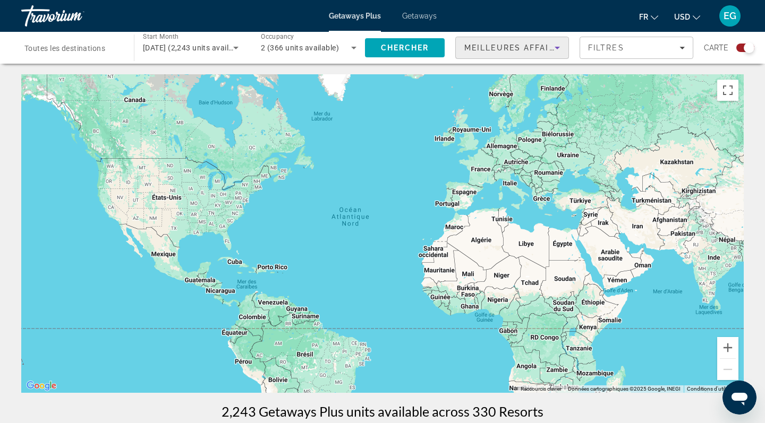
click at [517, 46] on span "Meilleures affaires" at bounding box center [515, 48] width 102 height 8
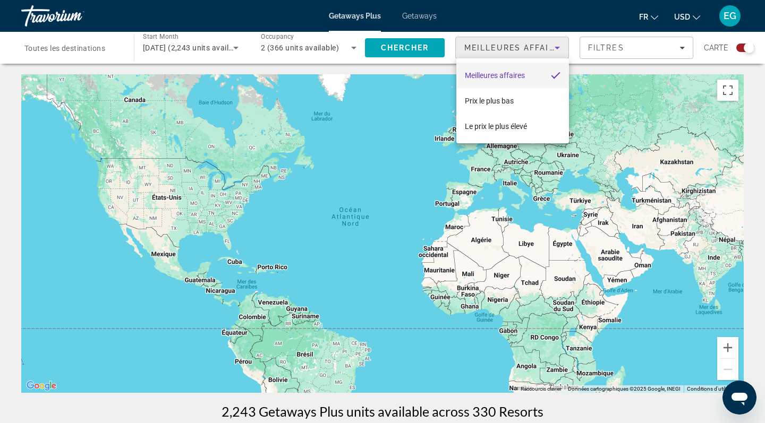
click at [516, 72] on span "Meilleures affaires" at bounding box center [495, 75] width 60 height 8
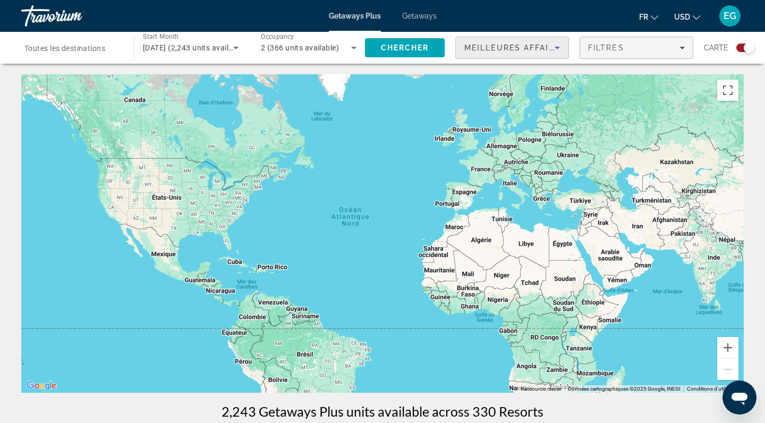
click at [627, 45] on div "Filtres" at bounding box center [636, 48] width 97 height 8
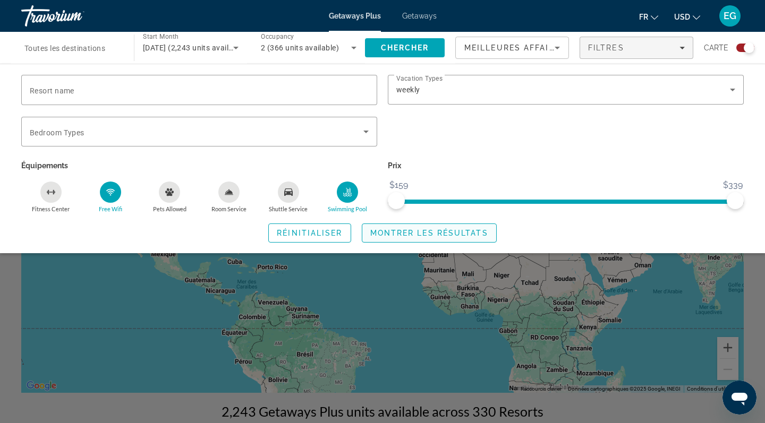
click at [405, 232] on span "Montrer les résultats" at bounding box center [429, 233] width 118 height 8
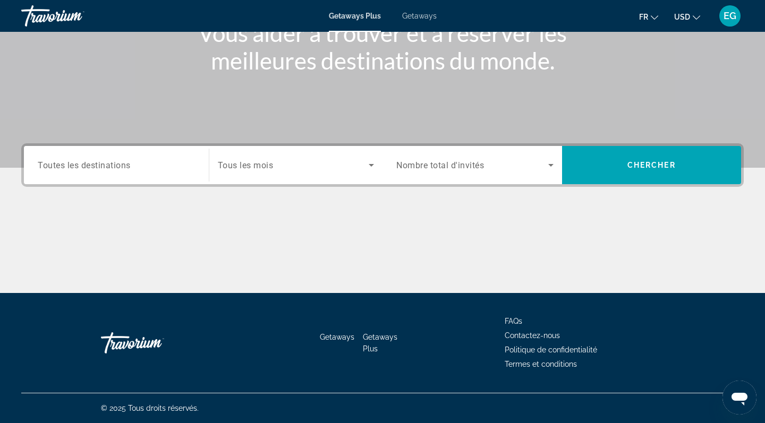
scroll to position [151, 0]
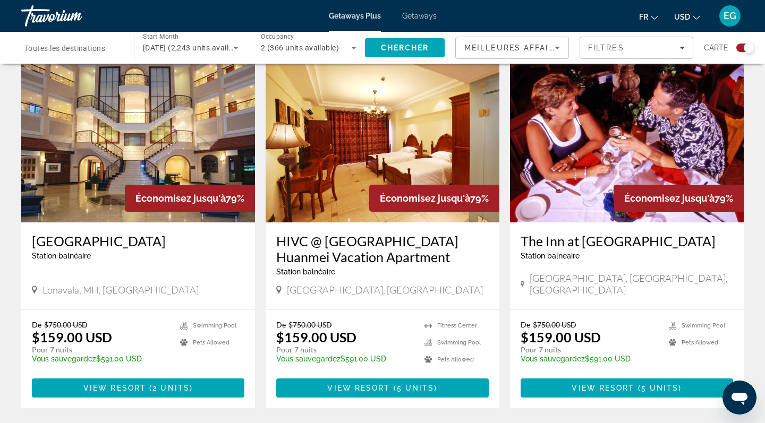
scroll to position [1560, 0]
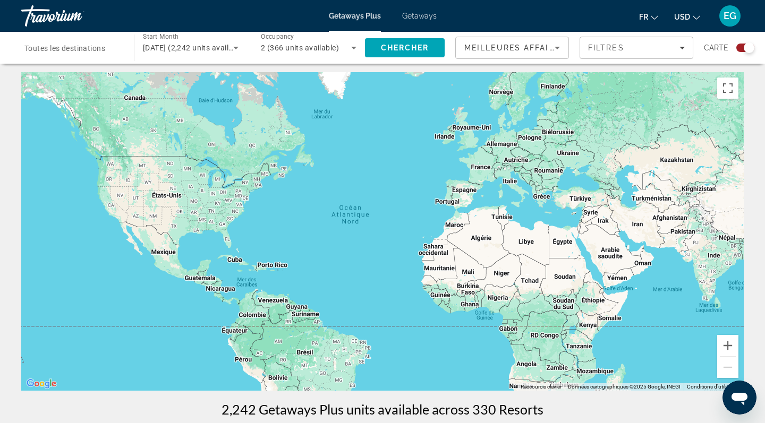
scroll to position [1, 0]
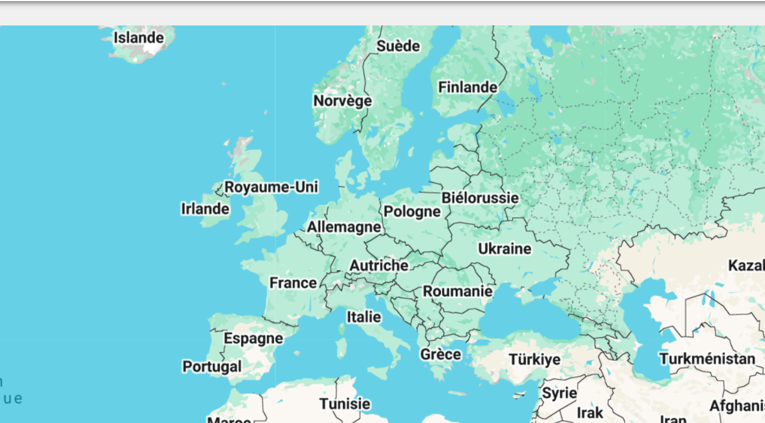
drag, startPoint x: 197, startPoint y: 89, endPoint x: 140, endPoint y: 100, distance: 58.0
click at [140, 100] on div "Main content" at bounding box center [382, 233] width 722 height 319
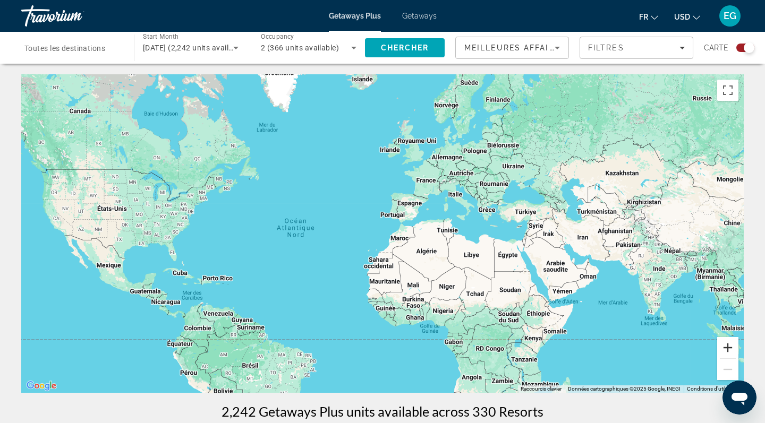
click at [730, 347] on button "Zoom avant" at bounding box center [727, 347] width 21 height 21
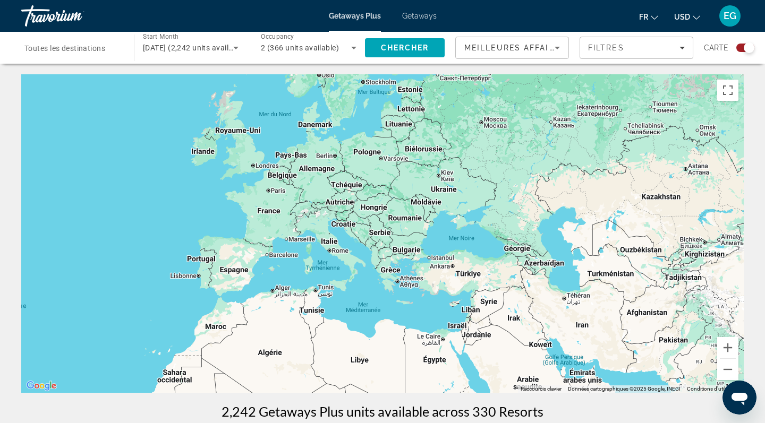
drag, startPoint x: 714, startPoint y: 330, endPoint x: 506, endPoint y: 418, distance: 226.1
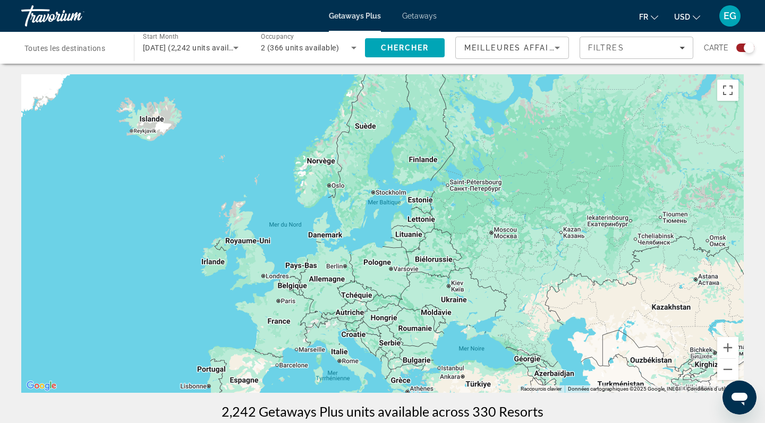
drag, startPoint x: 315, startPoint y: 253, endPoint x: 346, endPoint y: 352, distance: 103.6
click at [346, 352] on div "Main content" at bounding box center [382, 233] width 722 height 319
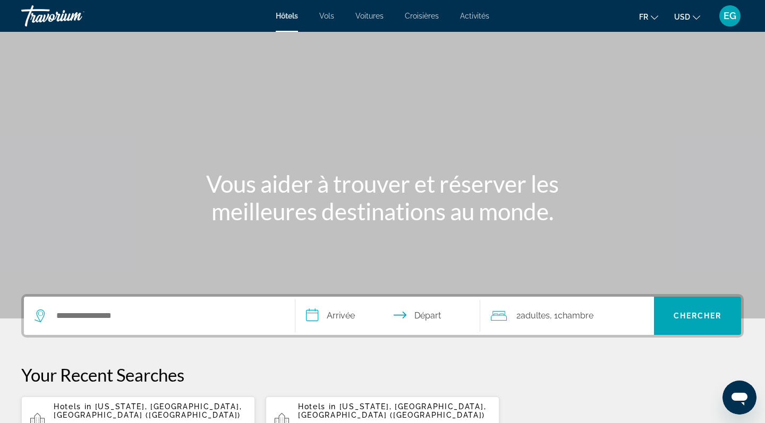
click at [348, 322] on input "**********" at bounding box center [389, 317] width 189 height 41
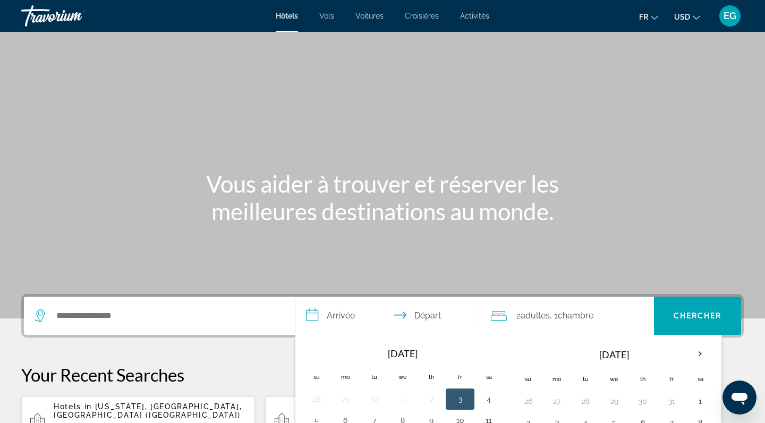
scroll to position [260, 0]
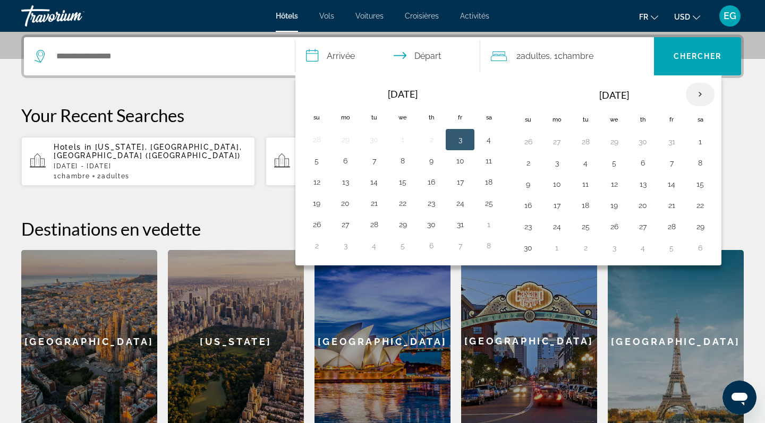
click at [710, 88] on th "Next month" at bounding box center [700, 94] width 29 height 23
click at [699, 97] on th "Next month" at bounding box center [700, 94] width 29 height 23
click at [353, 203] on button "22" at bounding box center [345, 205] width 17 height 15
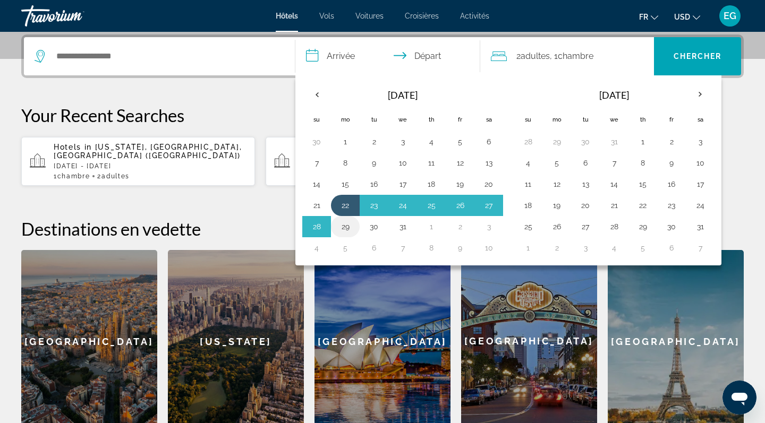
click at [345, 223] on button "29" at bounding box center [345, 226] width 17 height 15
type input "**********"
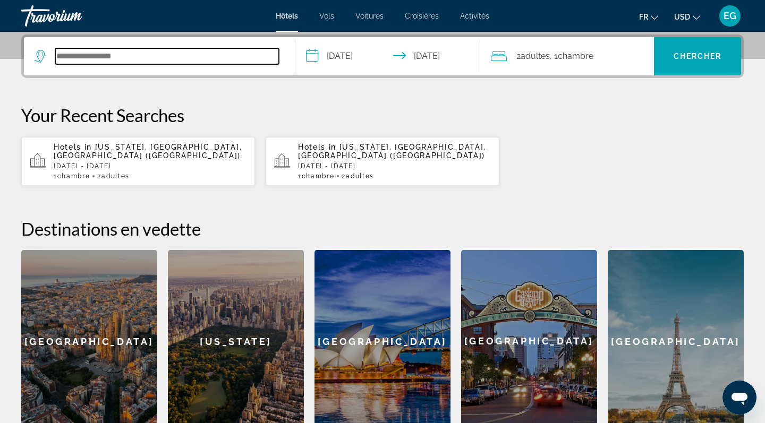
click at [249, 61] on input "Search hotel destination" at bounding box center [167, 56] width 224 height 16
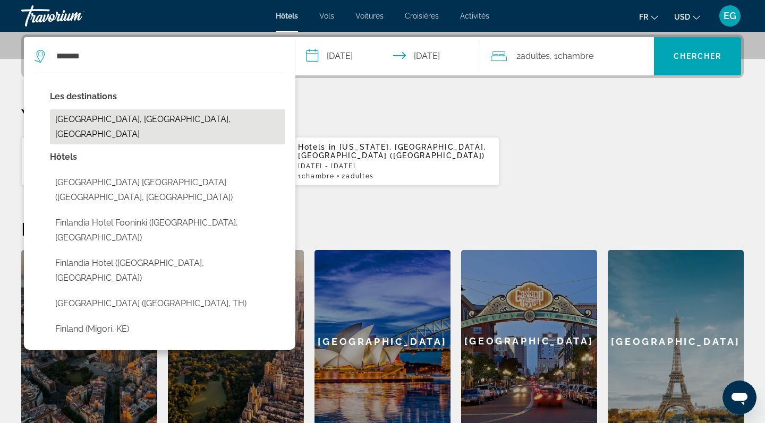
drag, startPoint x: 90, startPoint y: 77, endPoint x: 95, endPoint y: 117, distance: 40.6
click at [95, 117] on button "Finlandia, Armenia, Colombia" at bounding box center [167, 126] width 235 height 35
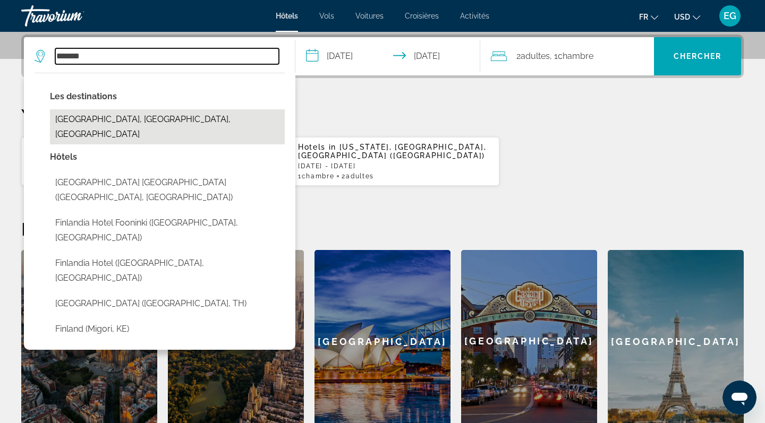
type input "**********"
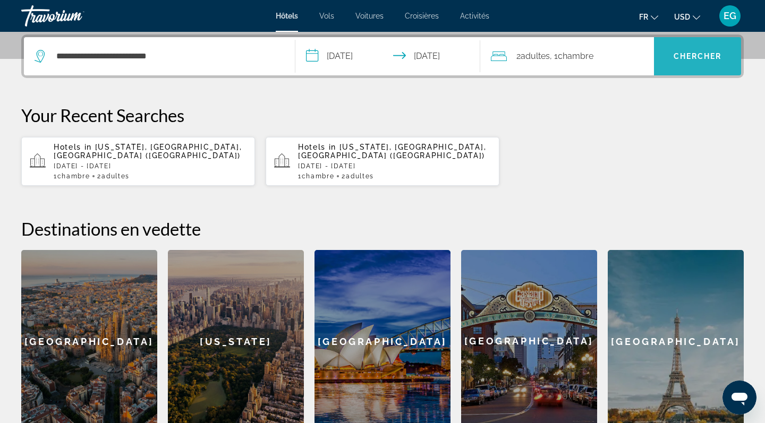
click at [673, 62] on span "Search" at bounding box center [697, 56] width 87 height 25
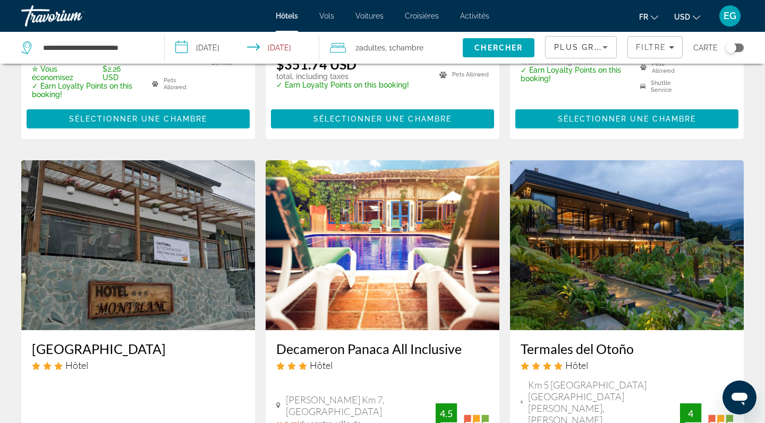
scroll to position [354, 0]
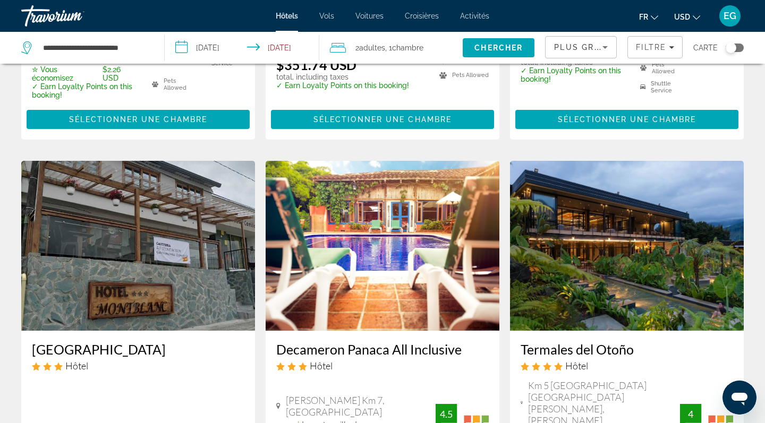
click at [573, 254] on img "Main content" at bounding box center [627, 246] width 234 height 170
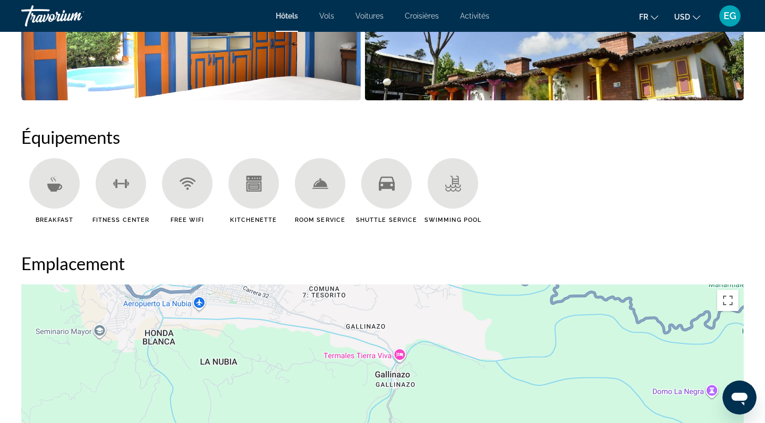
scroll to position [640, 0]
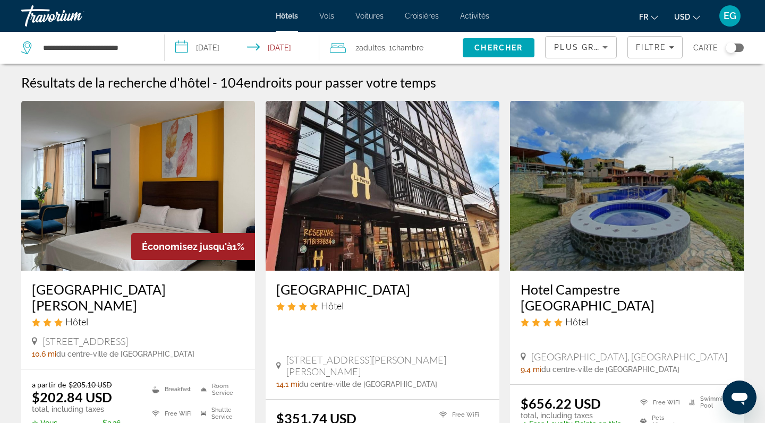
click at [124, 229] on img "Main content" at bounding box center [138, 186] width 234 height 170
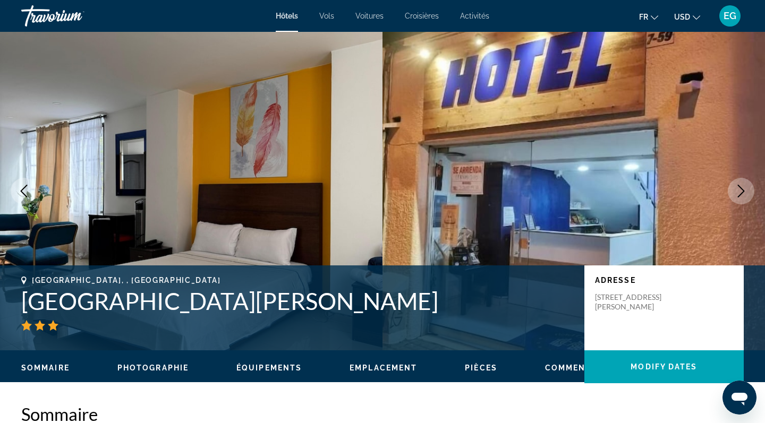
click at [742, 185] on icon "Next image" at bounding box center [740, 191] width 13 height 13
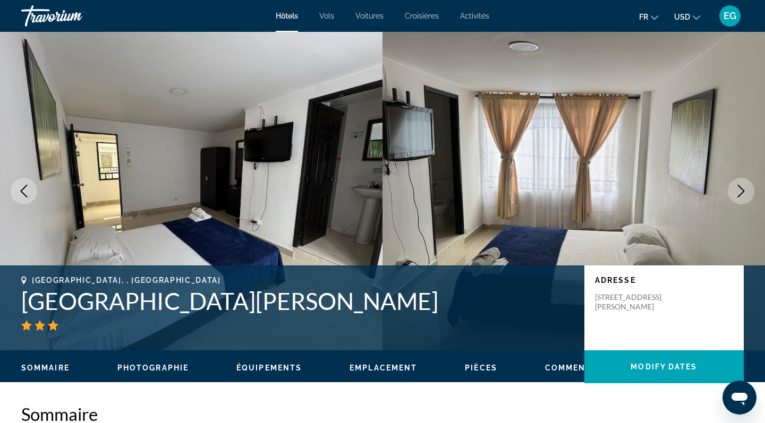
click at [740, 187] on icon "Next image" at bounding box center [741, 191] width 7 height 13
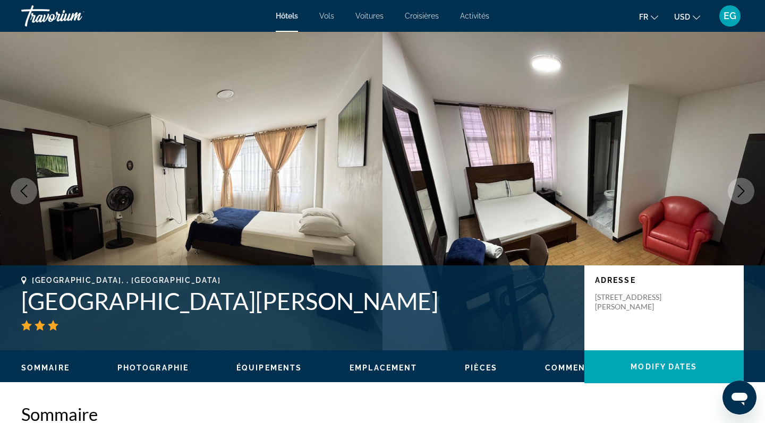
click at [740, 187] on icon "Next image" at bounding box center [741, 191] width 7 height 13
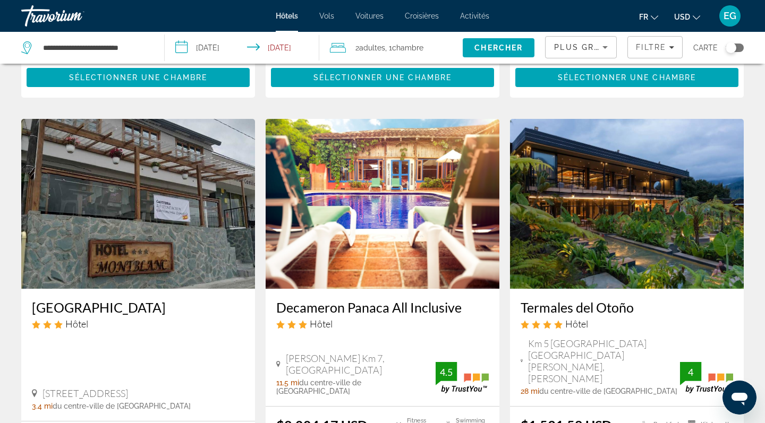
scroll to position [395, 0]
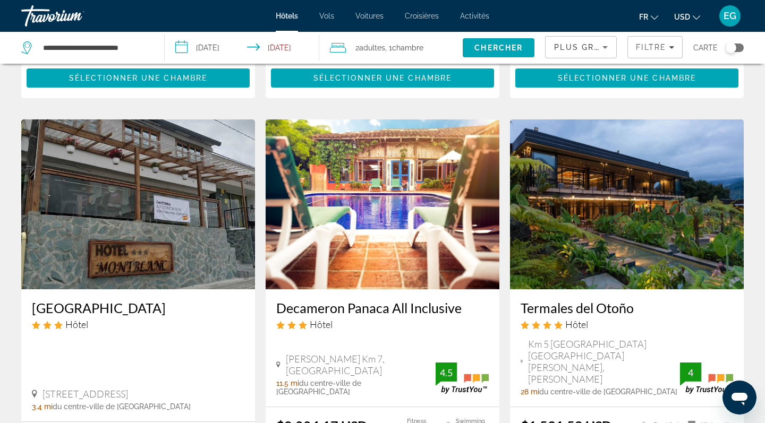
click at [199, 251] on img "Main content" at bounding box center [138, 204] width 234 height 170
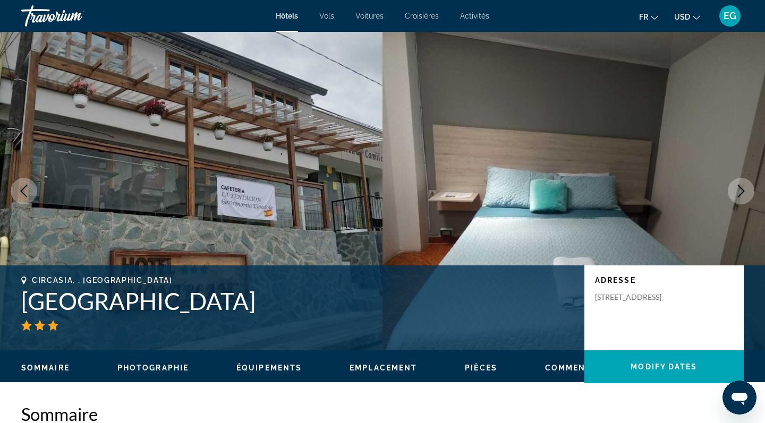
click at [745, 195] on icon "Next image" at bounding box center [740, 191] width 13 height 13
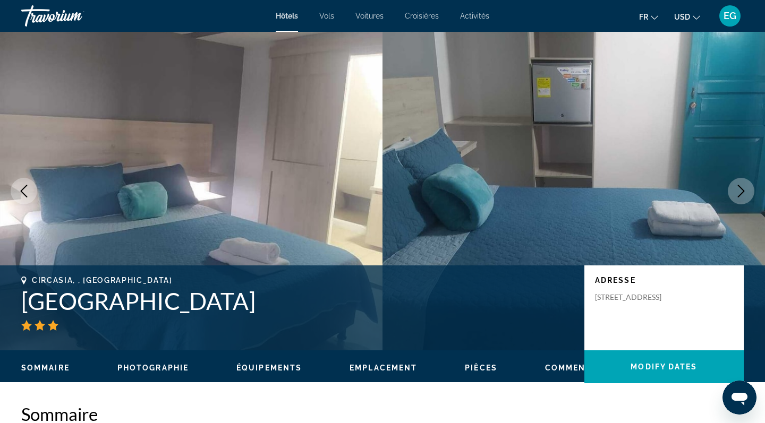
click at [745, 195] on icon "Next image" at bounding box center [740, 191] width 13 height 13
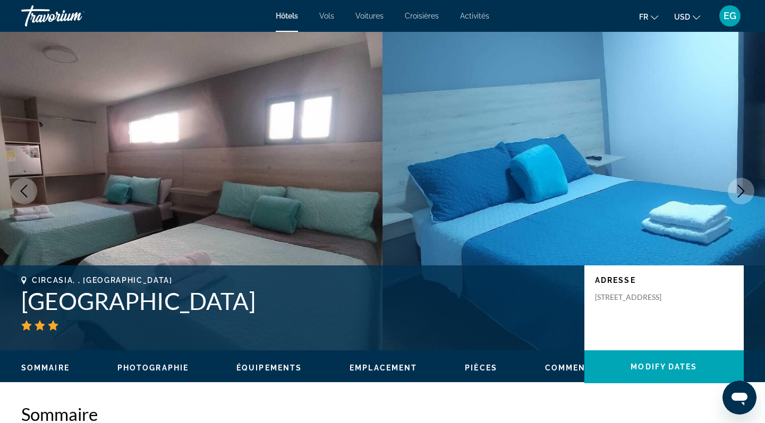
click at [745, 195] on icon "Next image" at bounding box center [740, 191] width 13 height 13
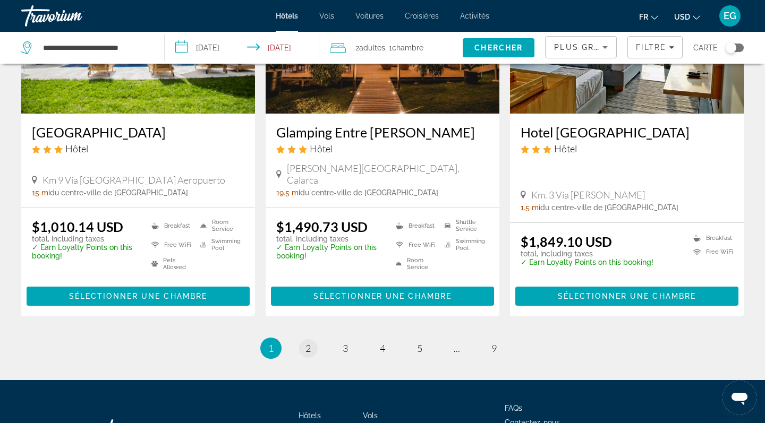
scroll to position [1418, 0]
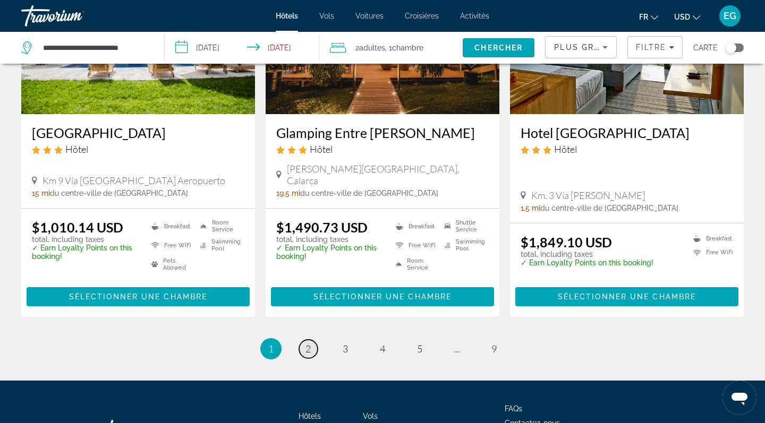
click at [303, 340] on link "page 2" at bounding box center [308, 349] width 19 height 19
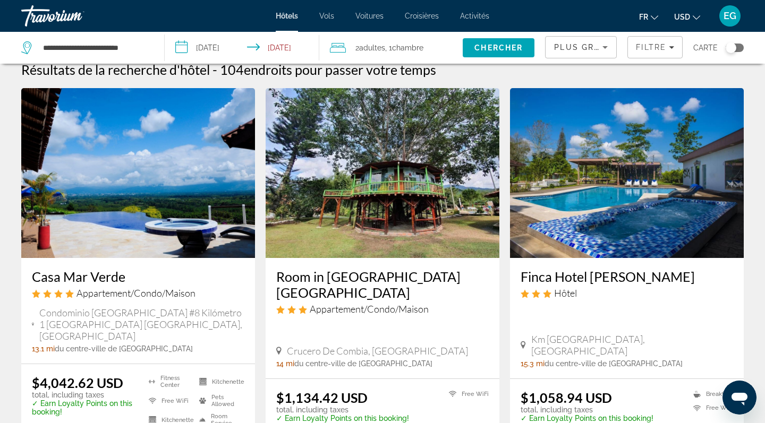
scroll to position [23, 0]
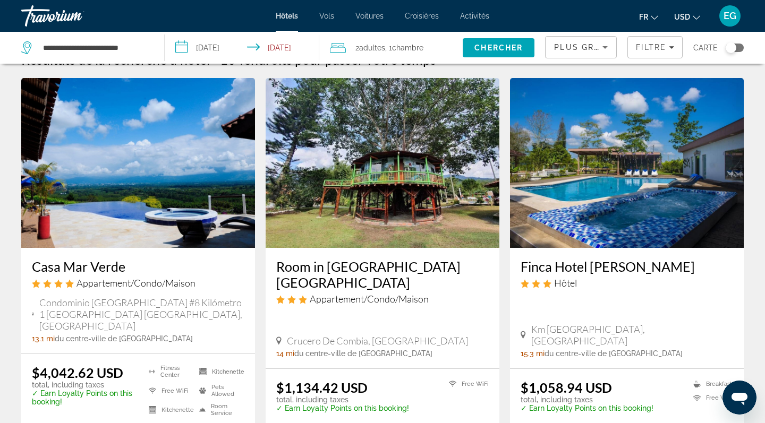
click at [602, 46] on icon "Sort by" at bounding box center [604, 47] width 13 height 13
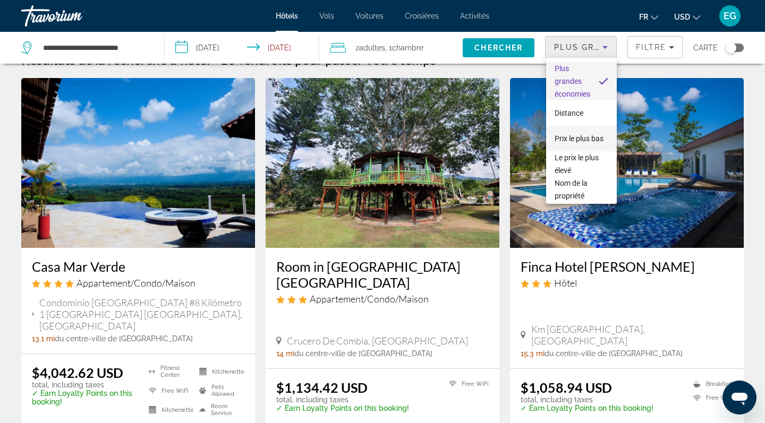
click at [584, 138] on span "Prix le plus bas" at bounding box center [578, 138] width 49 height 8
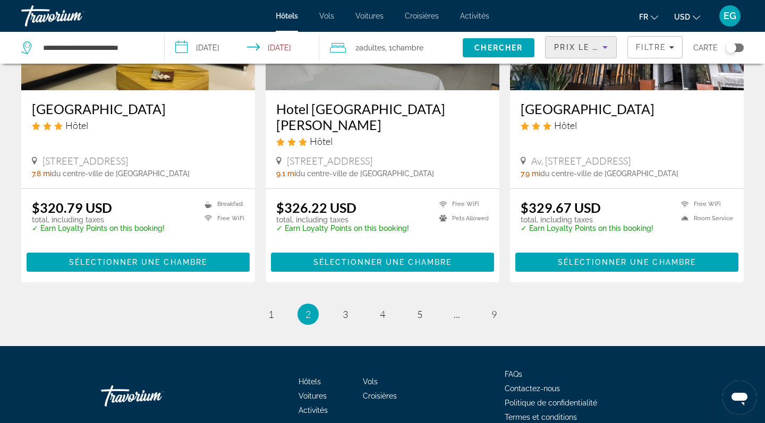
scroll to position [1390, 0]
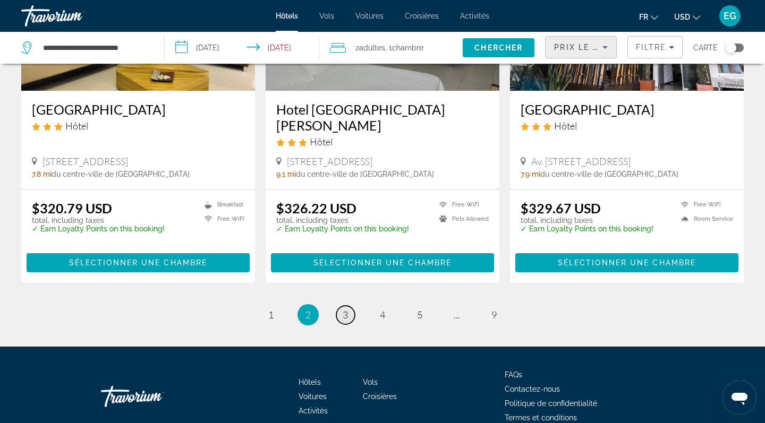
click at [344, 309] on span "3" at bounding box center [345, 315] width 5 height 12
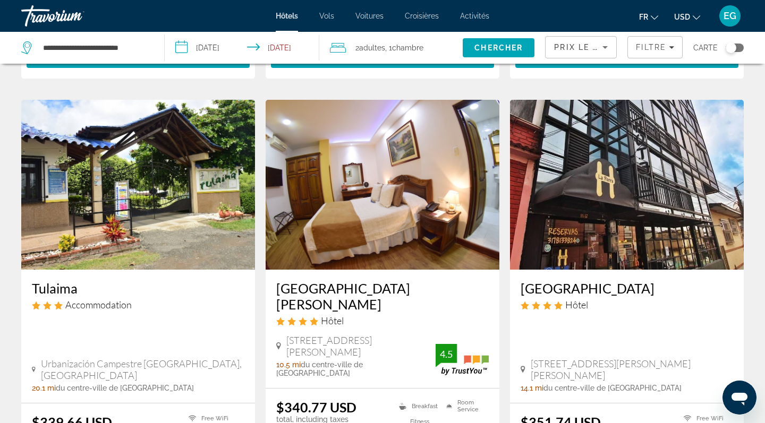
scroll to position [413, 0]
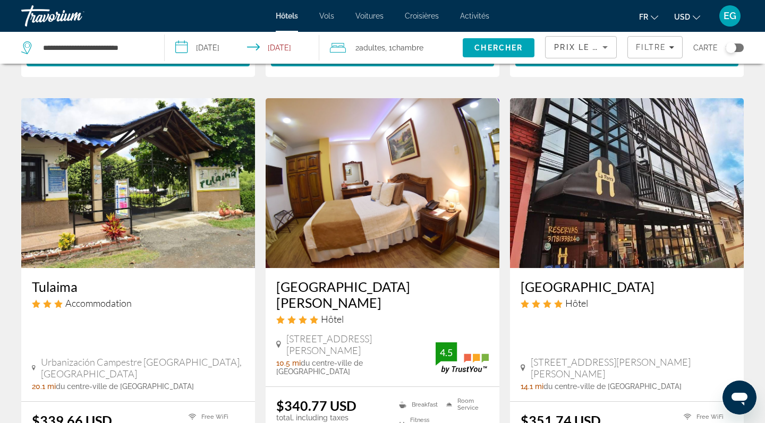
click at [170, 222] on img "Main content" at bounding box center [138, 183] width 234 height 170
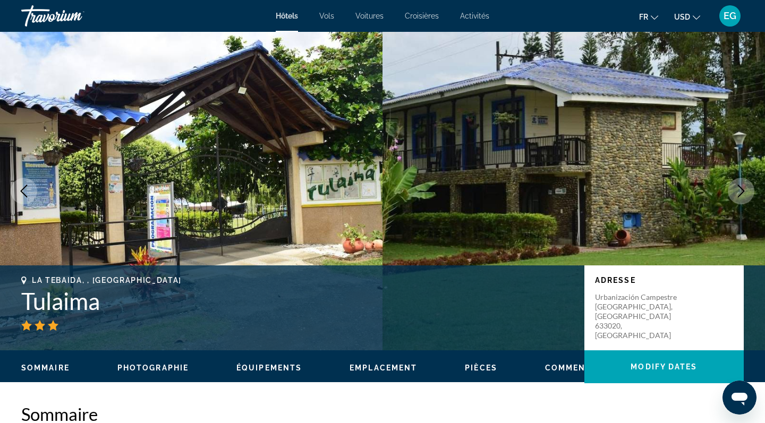
click at [754, 191] on button "Next image" at bounding box center [740, 191] width 27 height 27
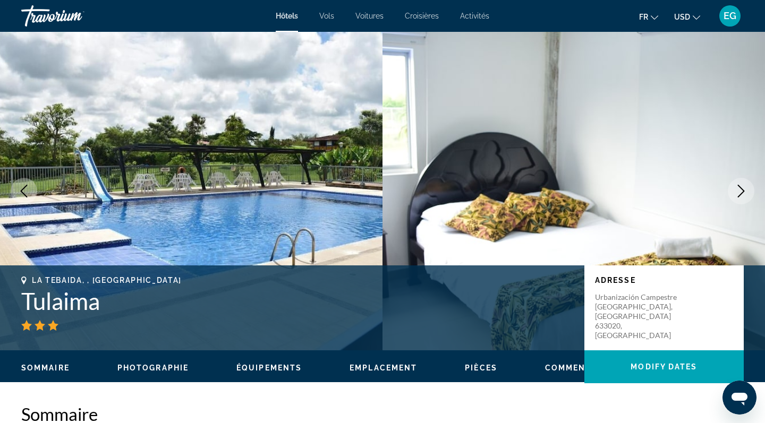
click at [749, 191] on button "Next image" at bounding box center [740, 191] width 27 height 27
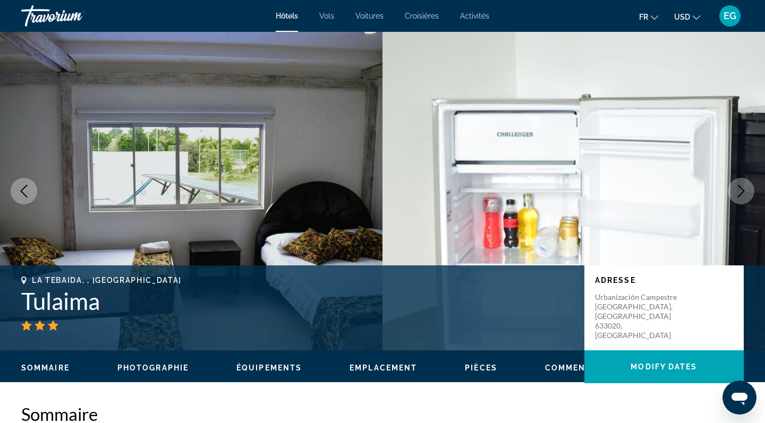
click at [749, 191] on button "Next image" at bounding box center [740, 191] width 27 height 27
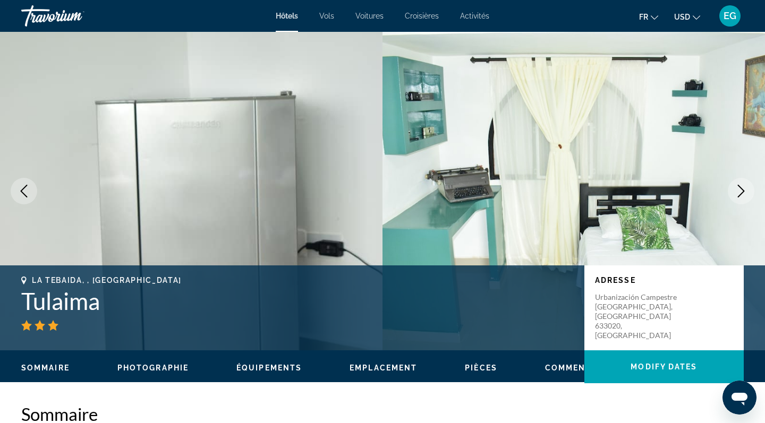
click at [749, 191] on button "Next image" at bounding box center [740, 191] width 27 height 27
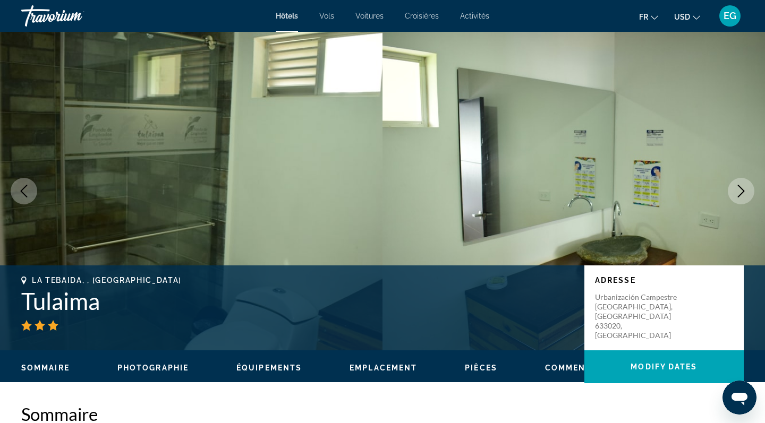
click at [749, 191] on button "Next image" at bounding box center [740, 191] width 27 height 27
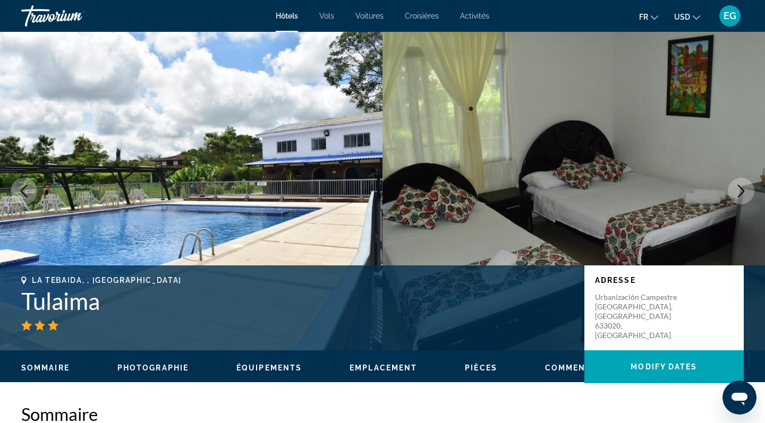
click at [749, 191] on button "Next image" at bounding box center [740, 191] width 27 height 27
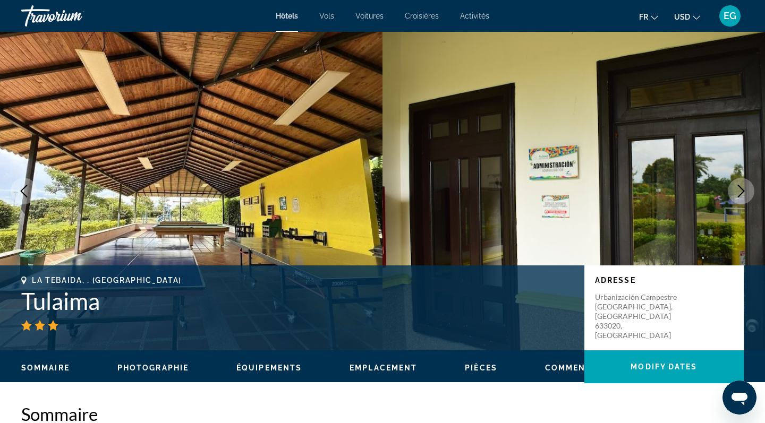
click at [749, 191] on button "Next image" at bounding box center [740, 191] width 27 height 27
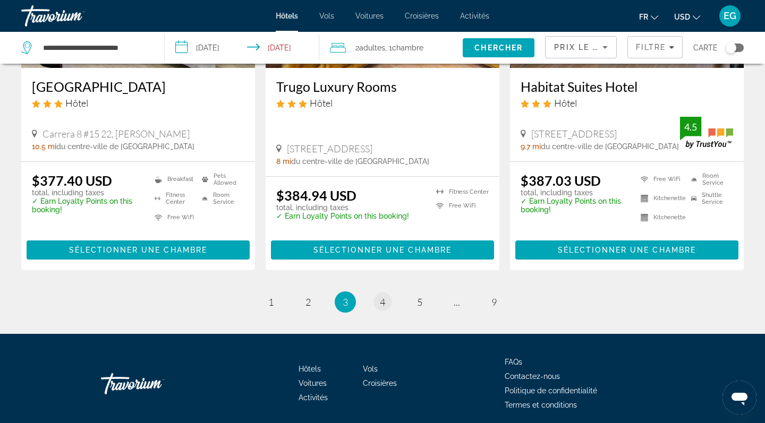
scroll to position [1440, 0]
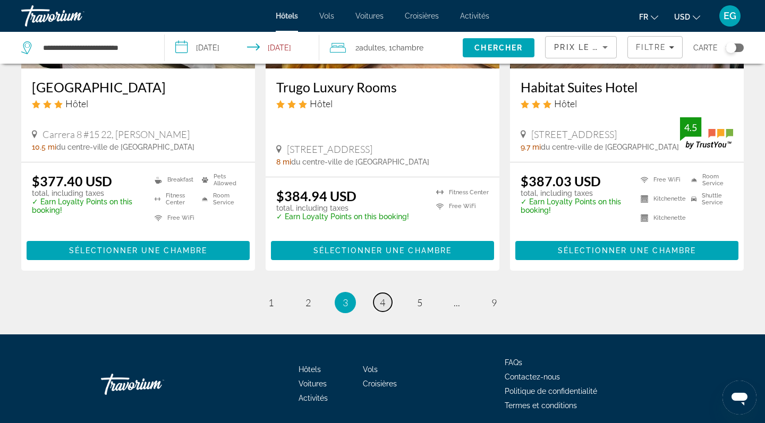
click at [390, 293] on link "page 4" at bounding box center [382, 302] width 19 height 19
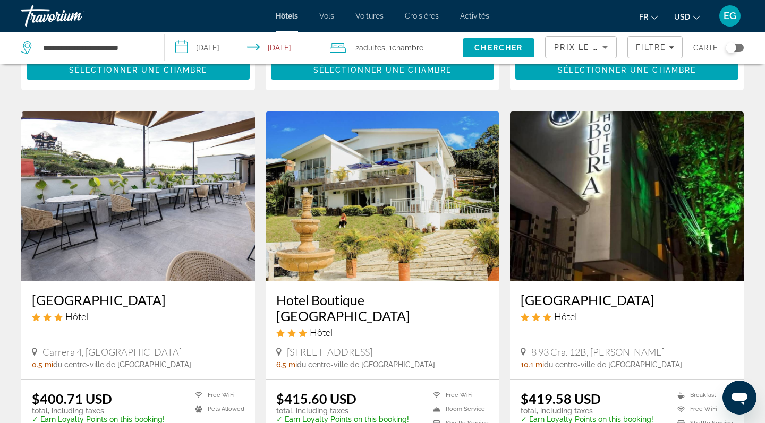
scroll to position [386, 0]
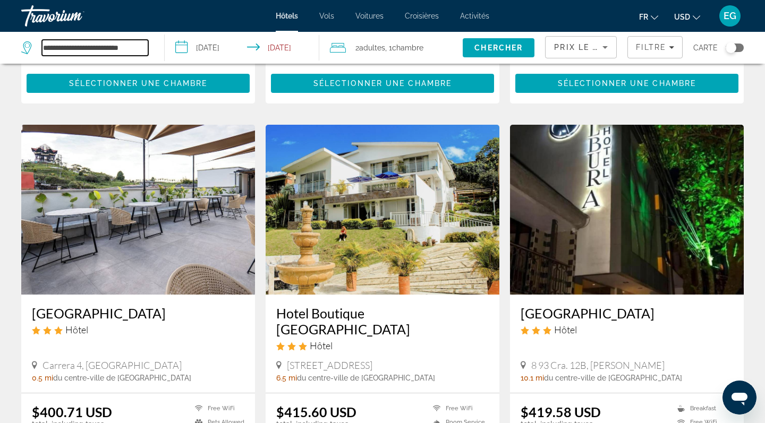
click at [110, 45] on input "**********" at bounding box center [95, 48] width 106 height 16
drag, startPoint x: 144, startPoint y: 46, endPoint x: 35, endPoint y: 48, distance: 109.4
click at [35, 48] on div "**********" at bounding box center [84, 48] width 127 height 16
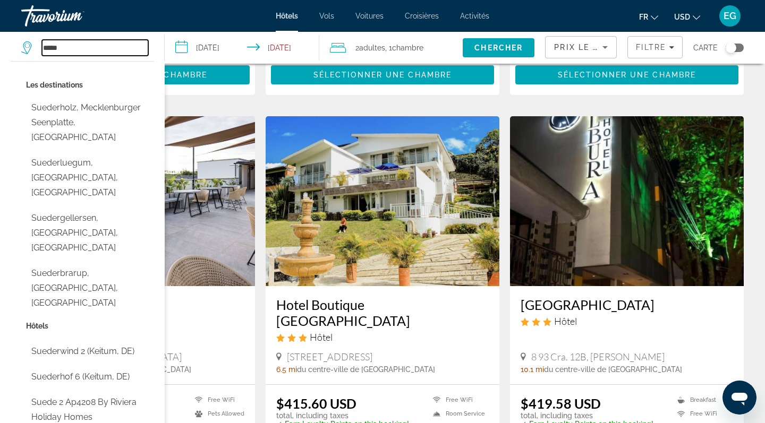
scroll to position [394, 0]
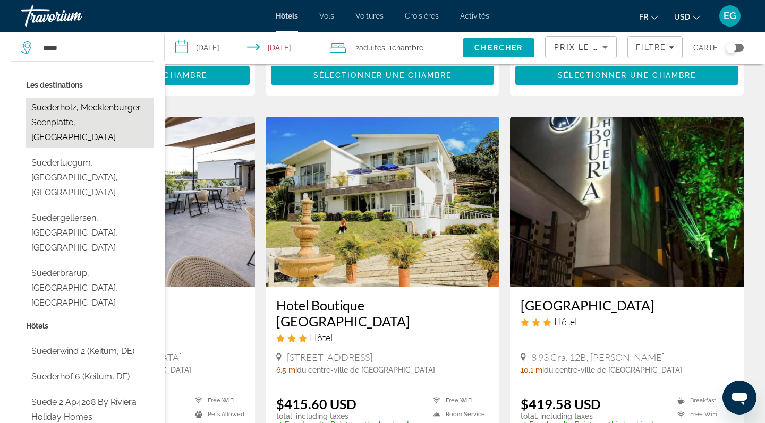
click at [101, 114] on button "Suederholz, Mecklenburger Seenplatte, Germany" at bounding box center [90, 123] width 128 height 50
type input "**********"
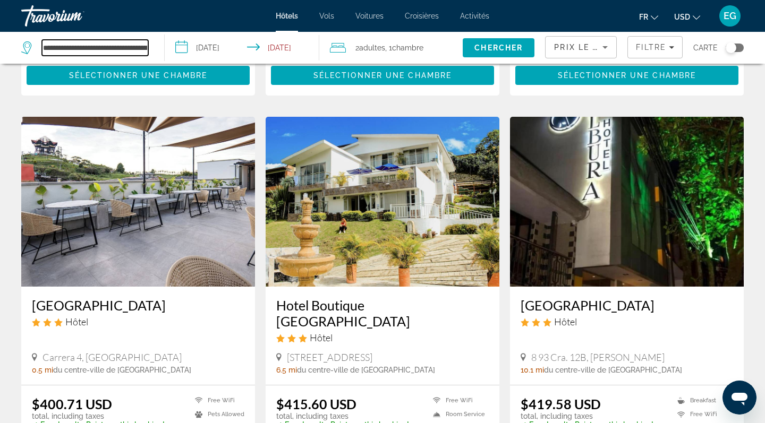
click at [117, 46] on input "**********" at bounding box center [95, 48] width 106 height 16
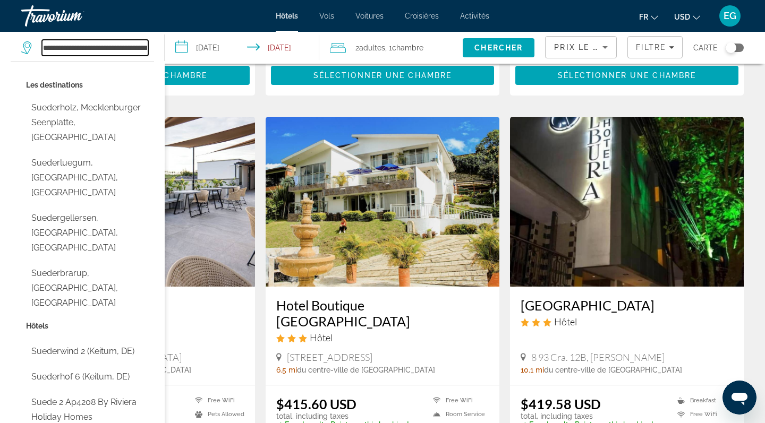
click at [129, 46] on input "**********" at bounding box center [95, 48] width 106 height 16
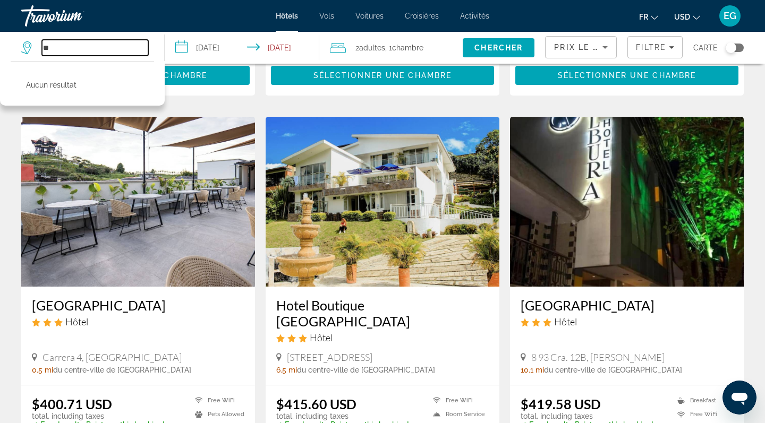
type input "*"
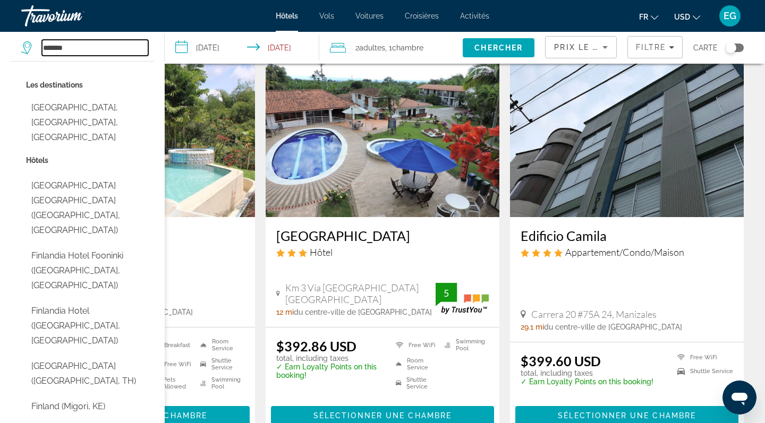
scroll to position [69, 0]
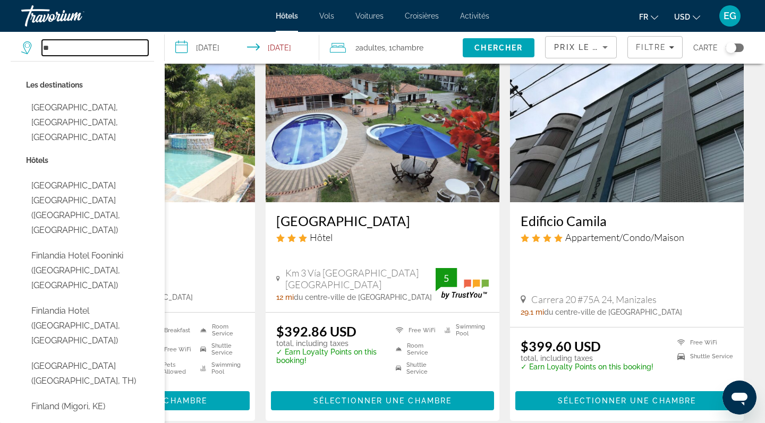
type input "*"
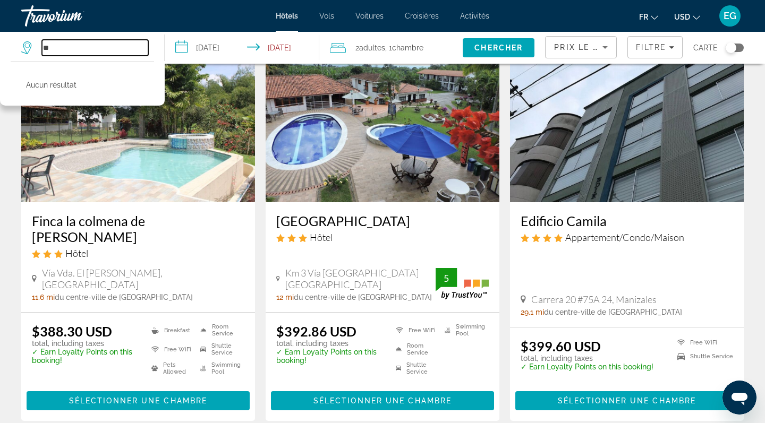
type input "*"
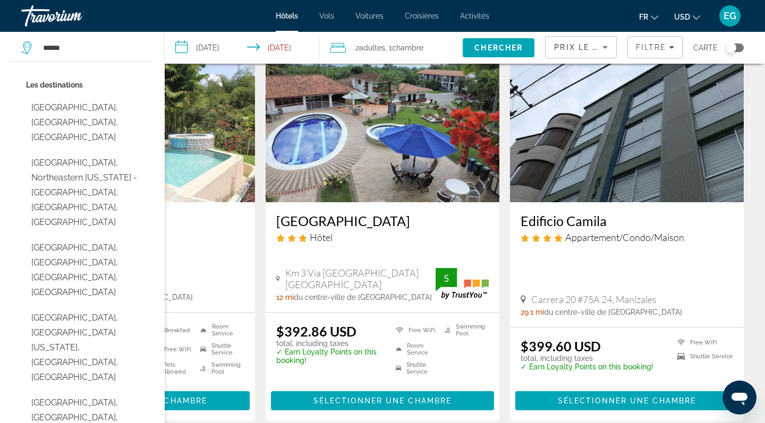
click at [731, 52] on div "Toggle map" at bounding box center [730, 47] width 11 height 11
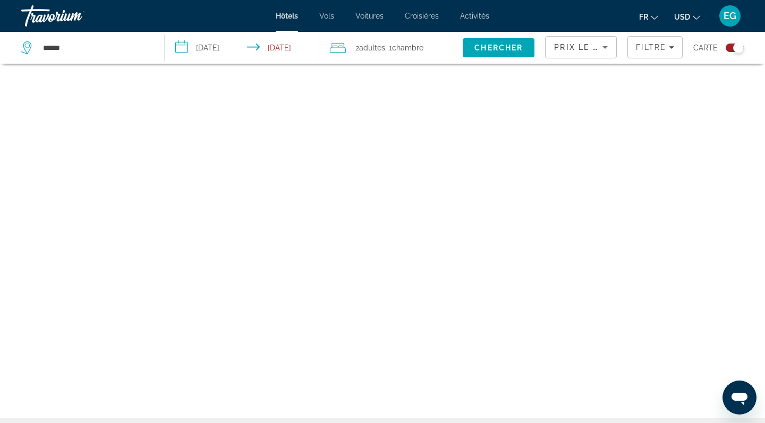
scroll to position [64, 0]
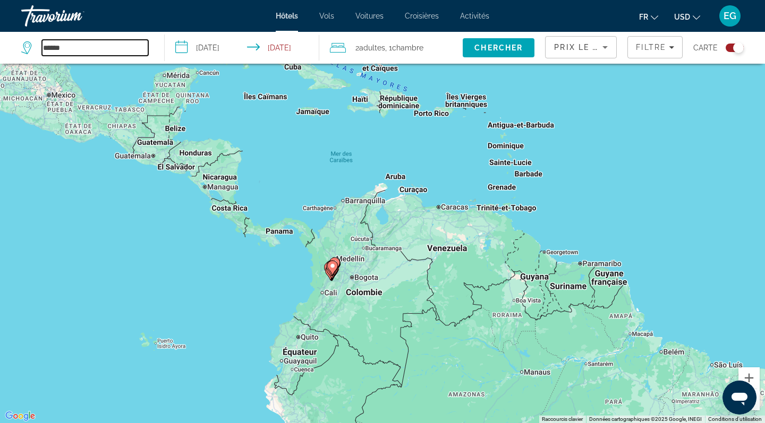
click at [86, 52] on input "******" at bounding box center [95, 48] width 106 height 16
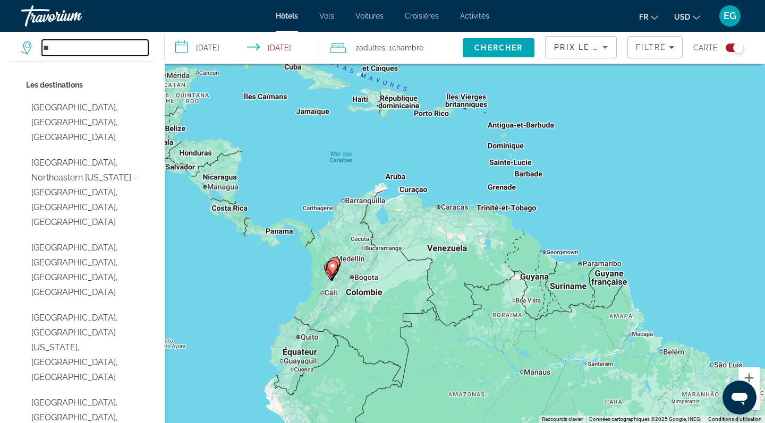
type input "*"
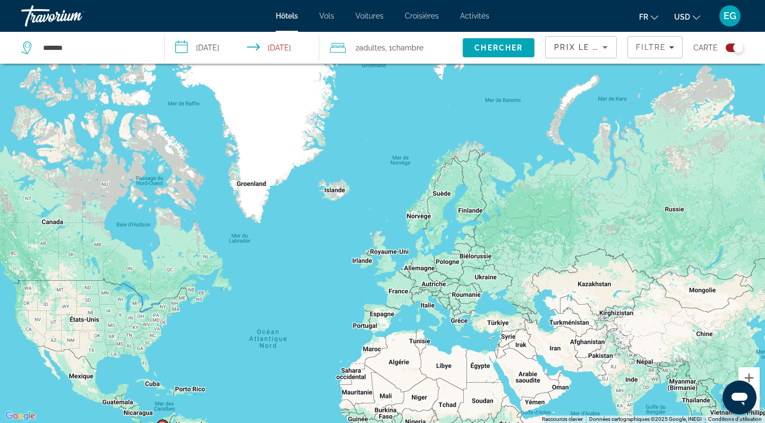
drag, startPoint x: 648, startPoint y: 234, endPoint x: 315, endPoint y: 378, distance: 363.2
click at [315, 378] on div "Pour activer le glissement avec le clavier, appuyez sur Alt+Entrée. Une fois ce…" at bounding box center [382, 211] width 765 height 423
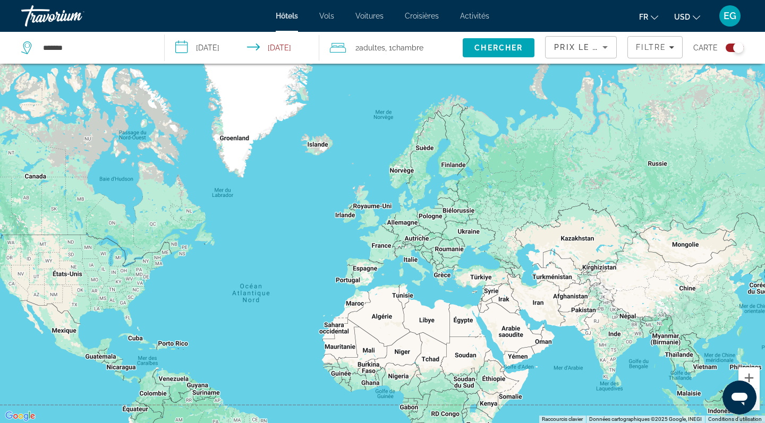
drag, startPoint x: 315, startPoint y: 378, endPoint x: 301, endPoint y: 315, distance: 64.2
click at [302, 315] on div "Main content" at bounding box center [382, 211] width 765 height 423
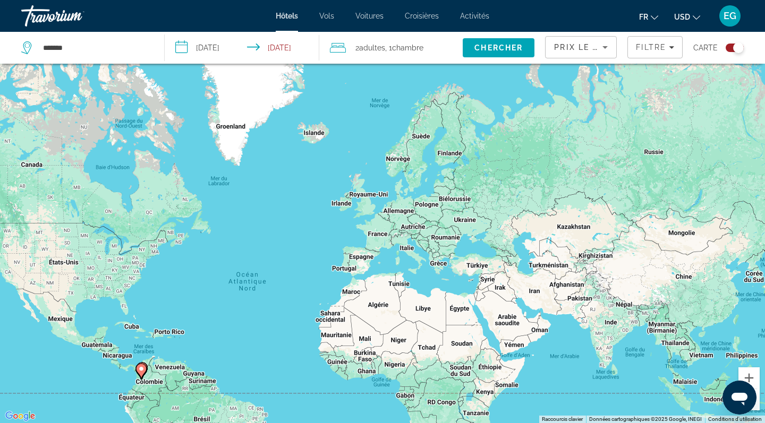
click at [26, 48] on icon "Search widget" at bounding box center [27, 47] width 13 height 13
drag, startPoint x: 76, startPoint y: 46, endPoint x: 0, endPoint y: 50, distance: 76.6
click at [0, 49] on app-destination-search "*******" at bounding box center [82, 48] width 165 height 32
type input "*****"
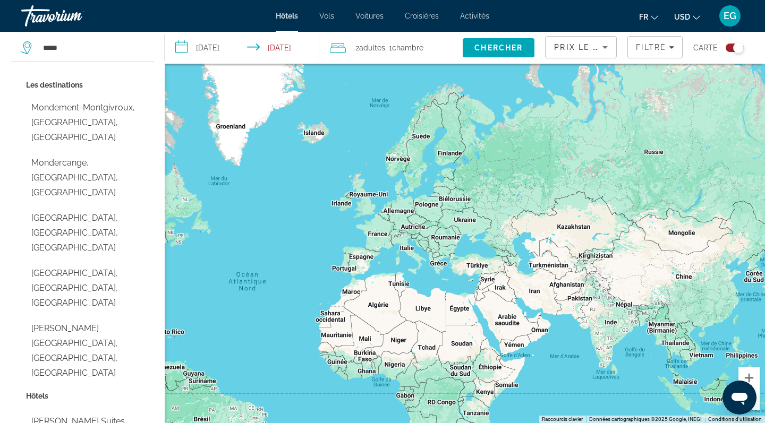
click at [391, 114] on div "Pour activer le glissement avec le clavier, appuyez sur Alt+Entrée. Une fois ce…" at bounding box center [382, 211] width 765 height 423
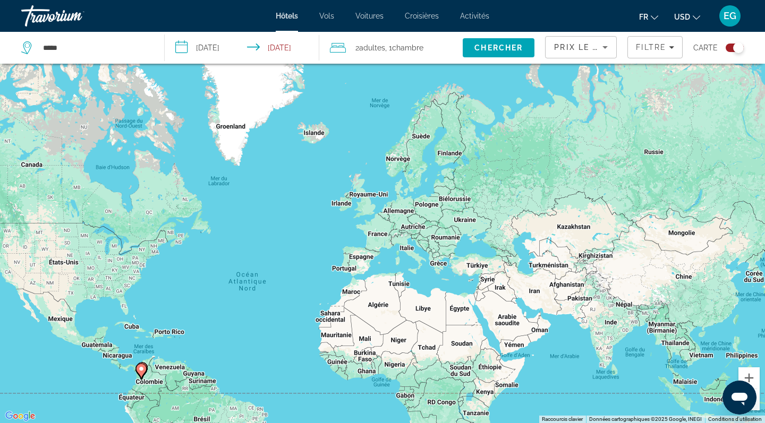
click at [28, 48] on icon "Search widget" at bounding box center [27, 47] width 13 height 13
click at [290, 19] on span "Hôtels" at bounding box center [287, 16] width 22 height 8
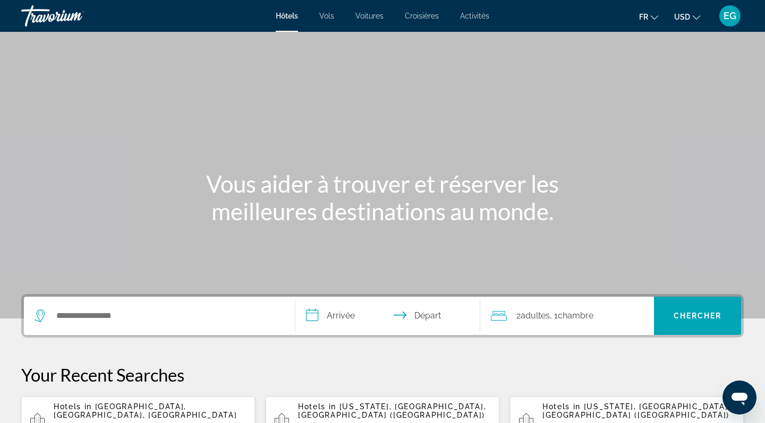
click at [330, 312] on input "**********" at bounding box center [389, 317] width 189 height 41
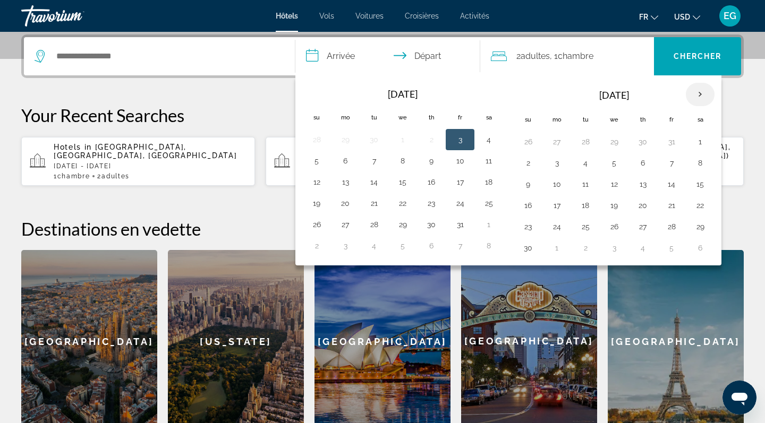
click at [697, 99] on th "Next month" at bounding box center [700, 94] width 29 height 23
click at [560, 203] on button "22" at bounding box center [556, 205] width 17 height 15
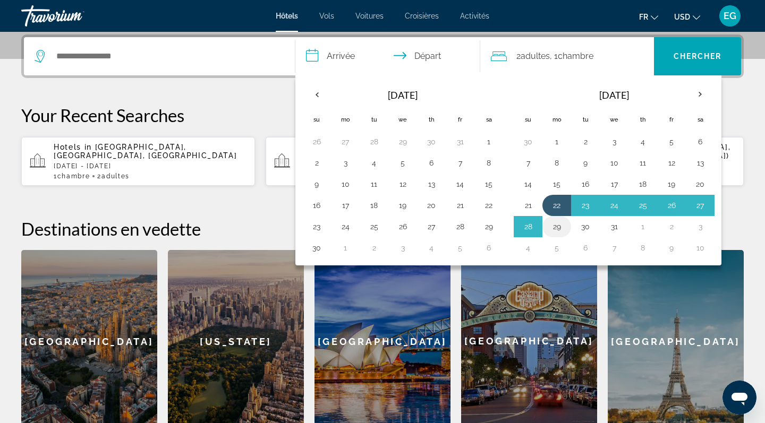
click at [554, 220] on button "29" at bounding box center [556, 226] width 17 height 15
type input "**********"
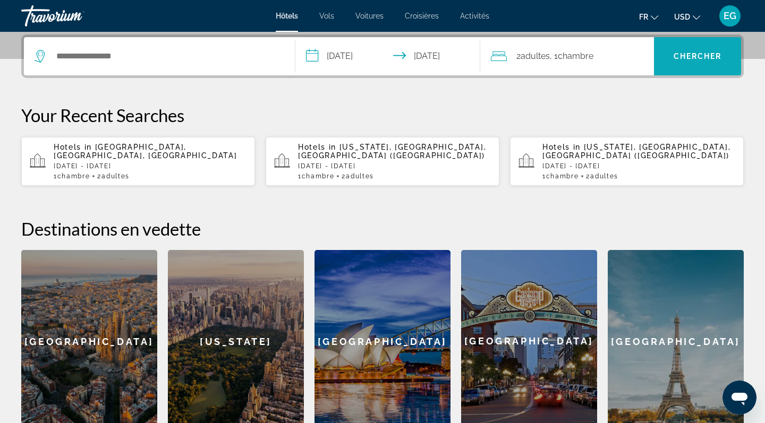
click at [687, 56] on span "Chercher" at bounding box center [697, 56] width 48 height 8
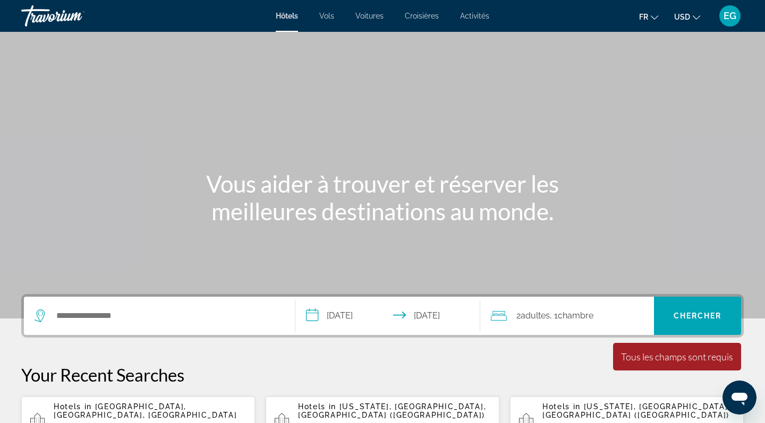
scroll to position [0, 0]
click at [689, 11] on button "USD USD ($) MXN (Mex$) CAD (Can$) GBP (£) EUR (€) AUD (A$) NZD (NZ$) CNY (CN¥)" at bounding box center [687, 16] width 26 height 15
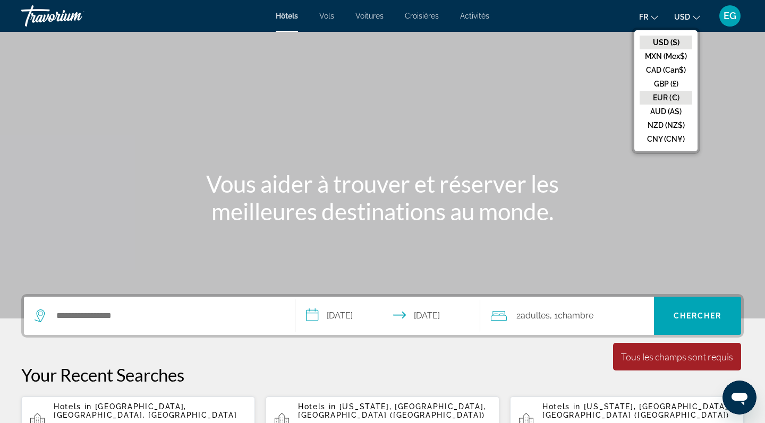
click at [665, 93] on button "EUR (€)" at bounding box center [665, 98] width 53 height 14
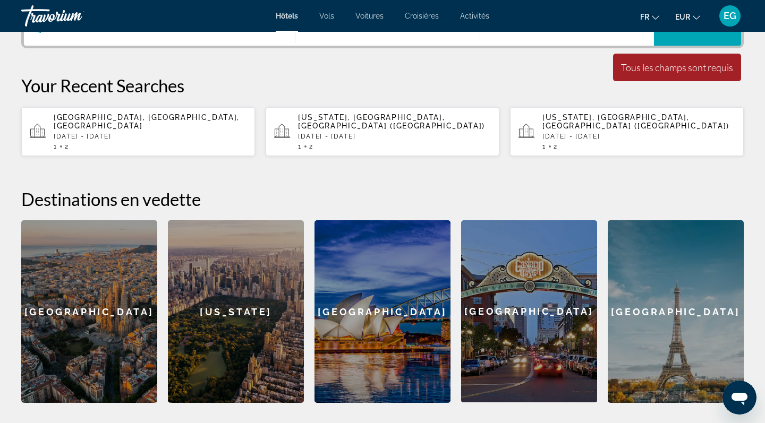
scroll to position [289, 0]
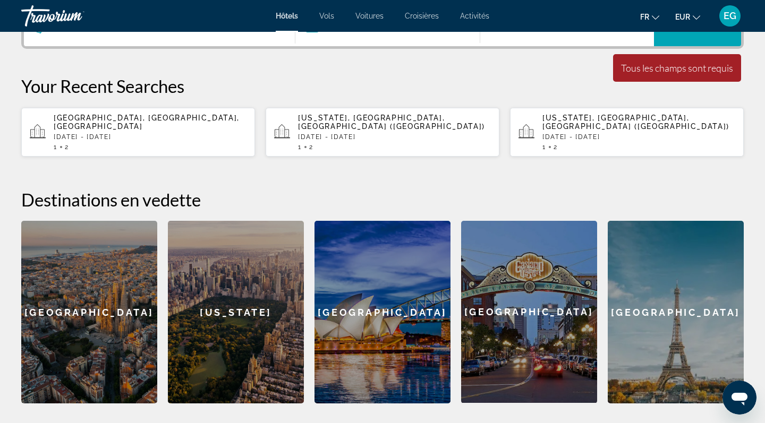
click at [255, 311] on div "[US_STATE]" at bounding box center [236, 312] width 136 height 183
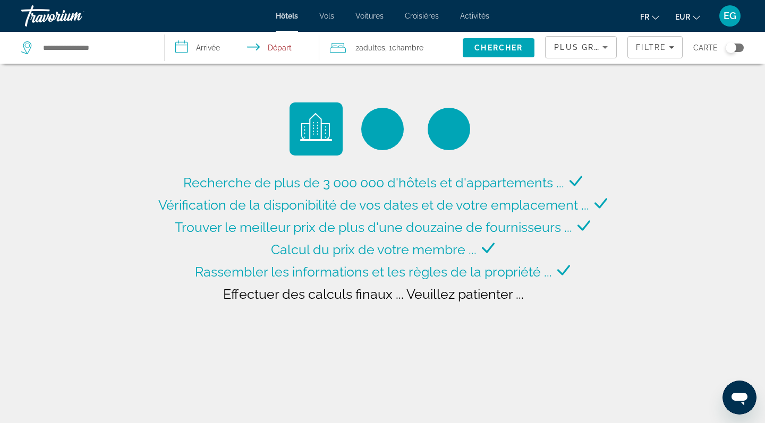
type input "**********"
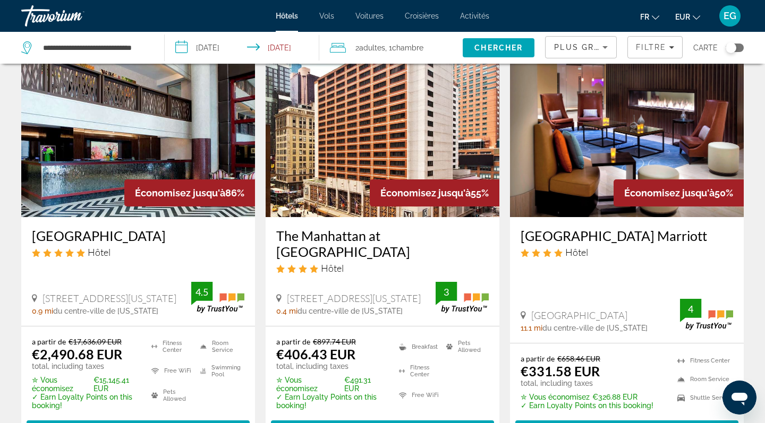
scroll to position [54, 0]
click at [603, 145] on img "Main content" at bounding box center [627, 132] width 234 height 170
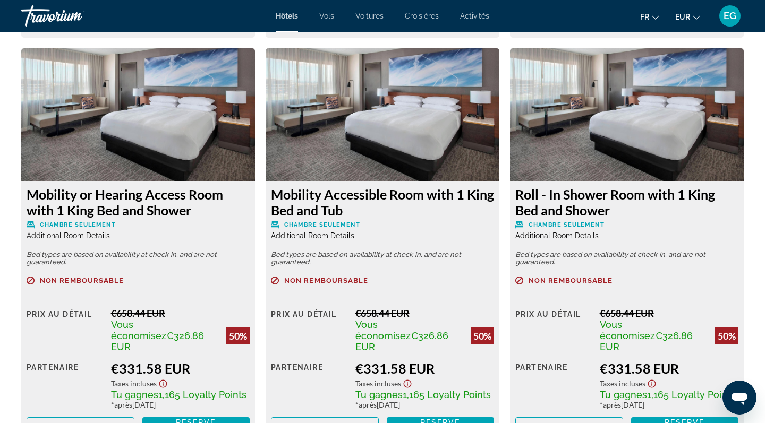
scroll to position [1866, 0]
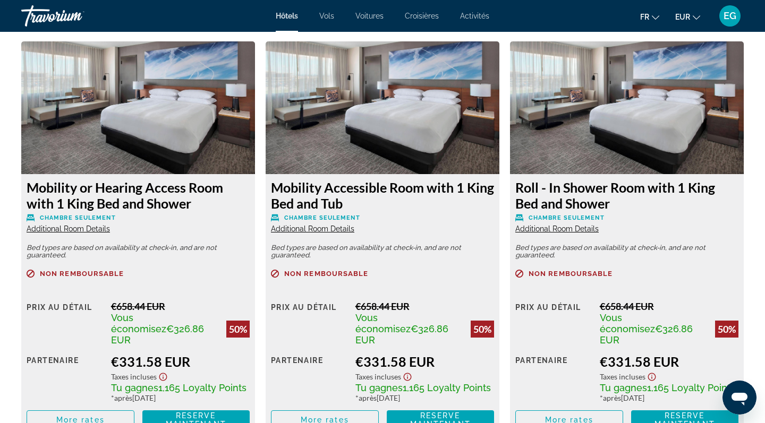
click at [613, 157] on img "Main content" at bounding box center [627, 107] width 234 height 133
click at [553, 407] on span "Main content" at bounding box center [569, 419] width 107 height 25
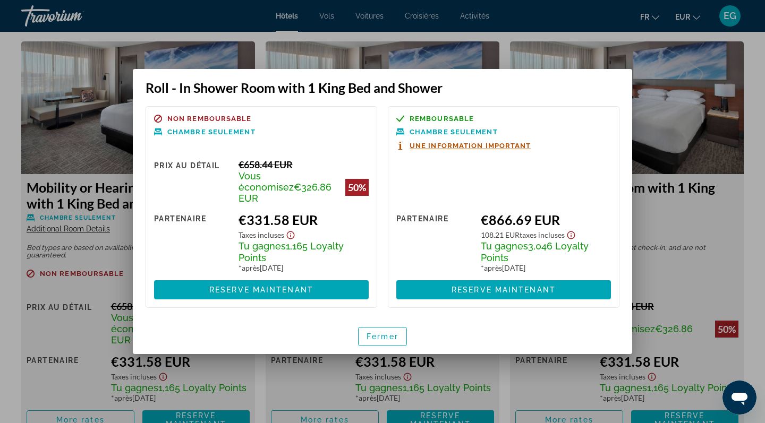
click at [294, 156] on div "Non remboursable Chambre seulement Prix au détail €658.44 EUR Vous économisez €…" at bounding box center [261, 207] width 232 height 202
click at [278, 286] on span "Reserve maintenant" at bounding box center [261, 290] width 104 height 8
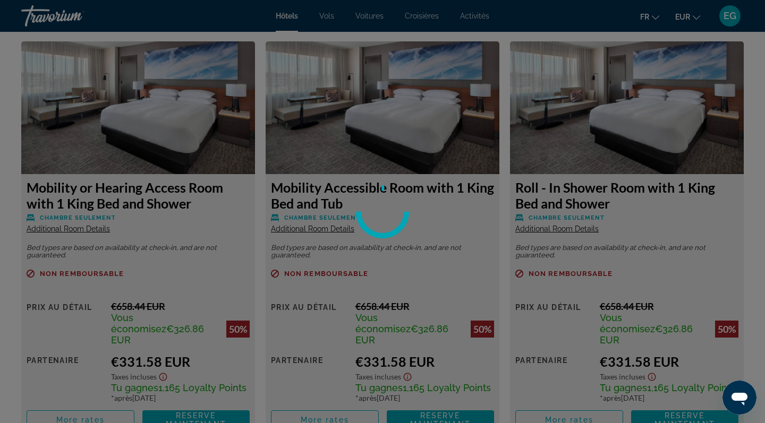
scroll to position [1866, 0]
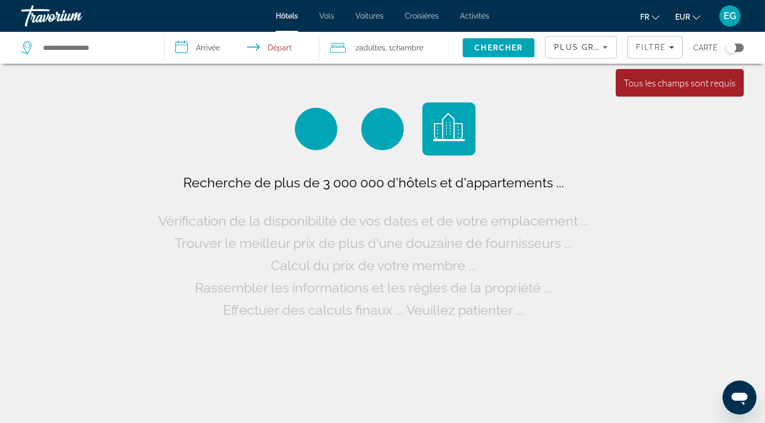
click at [216, 43] on input "**********" at bounding box center [244, 49] width 158 height 35
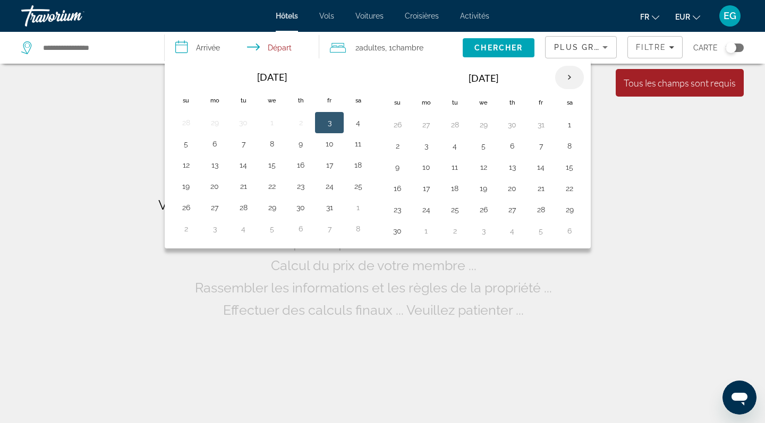
click at [561, 73] on th "Next month" at bounding box center [569, 77] width 29 height 23
click at [571, 79] on th "Next month" at bounding box center [569, 77] width 29 height 23
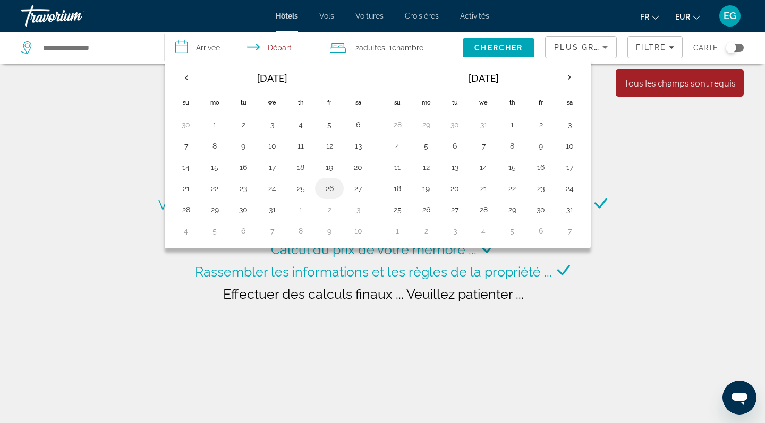
type input "**********"
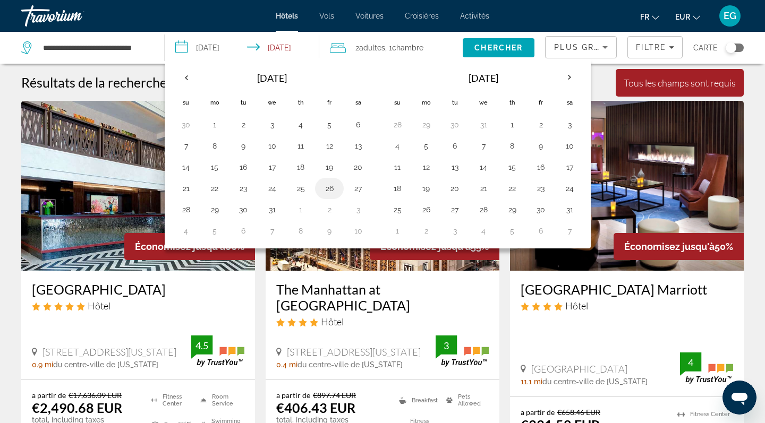
click at [332, 193] on button "26" at bounding box center [329, 188] width 17 height 15
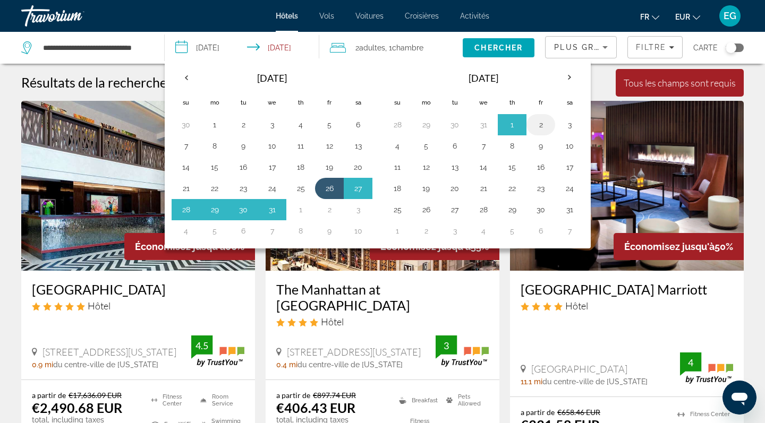
click at [546, 127] on button "2" at bounding box center [540, 124] width 17 height 15
type input "**********"
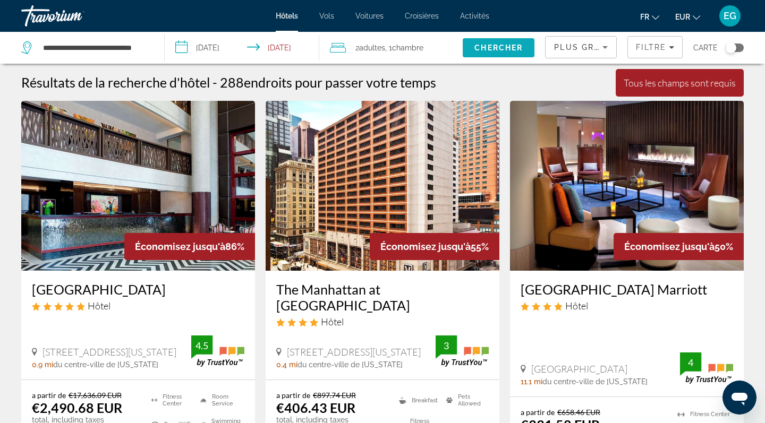
click at [480, 44] on span "Chercher" at bounding box center [498, 48] width 48 height 8
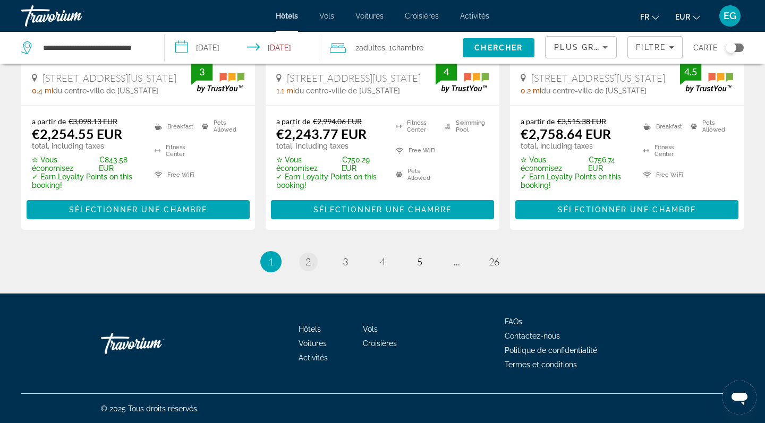
scroll to position [1516, 0]
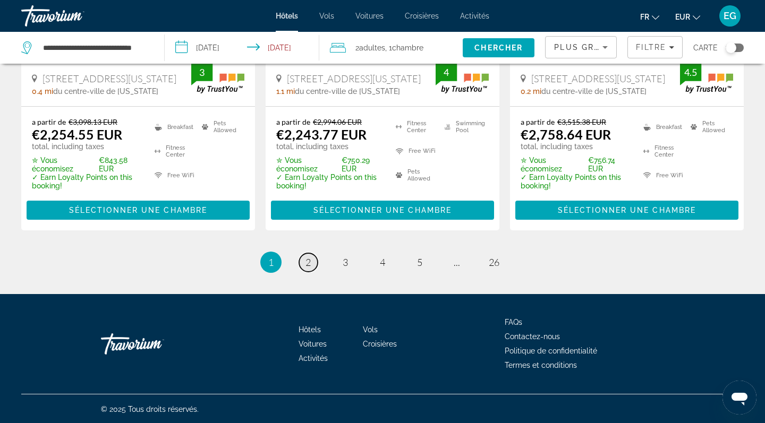
click at [309, 259] on span "2" at bounding box center [307, 262] width 5 height 12
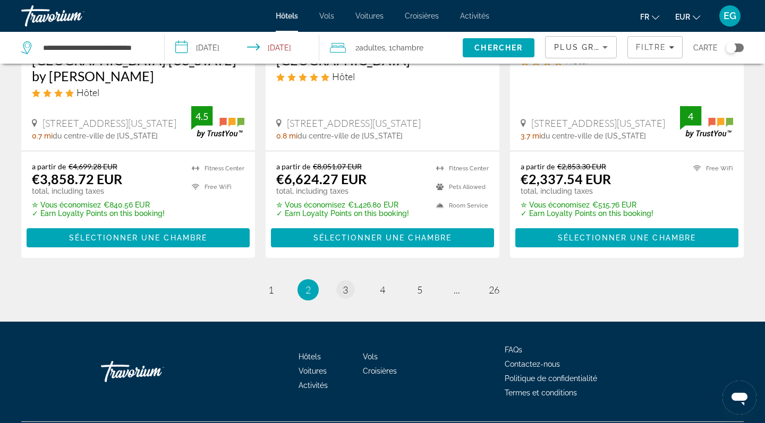
scroll to position [1501, 0]
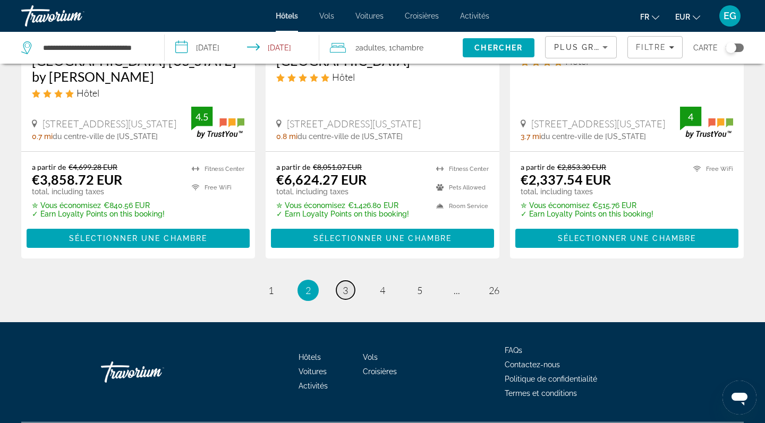
click at [343, 285] on span "3" at bounding box center [345, 291] width 5 height 12
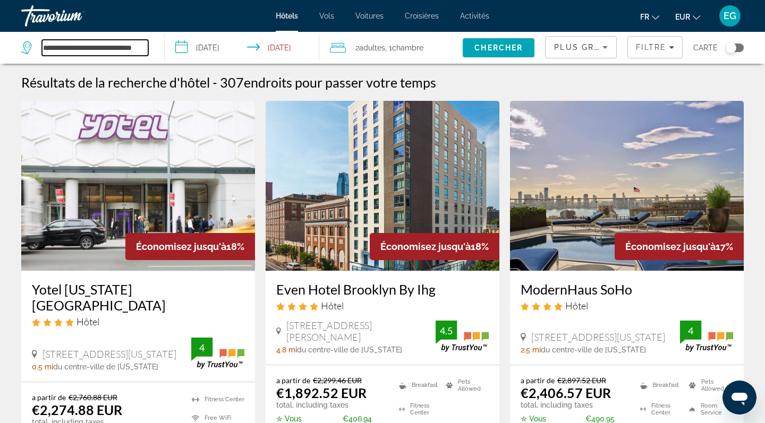
click at [117, 53] on input "**********" at bounding box center [95, 48] width 106 height 16
click at [73, 47] on input "**********" at bounding box center [95, 48] width 106 height 16
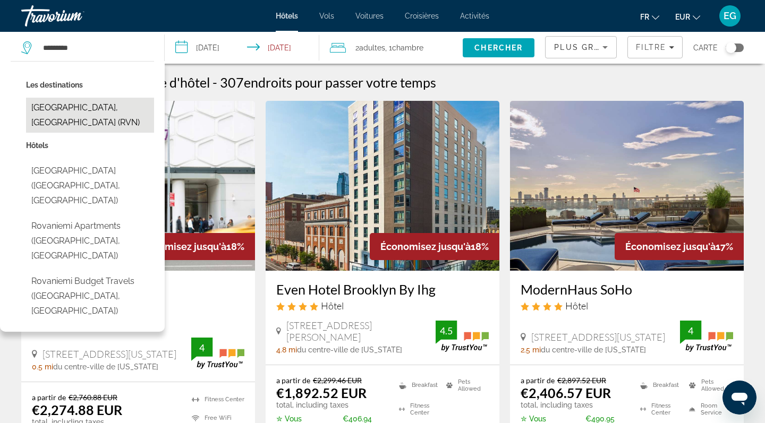
click at [92, 106] on button "Rovaniemi, Finland (RVN)" at bounding box center [90, 115] width 128 height 35
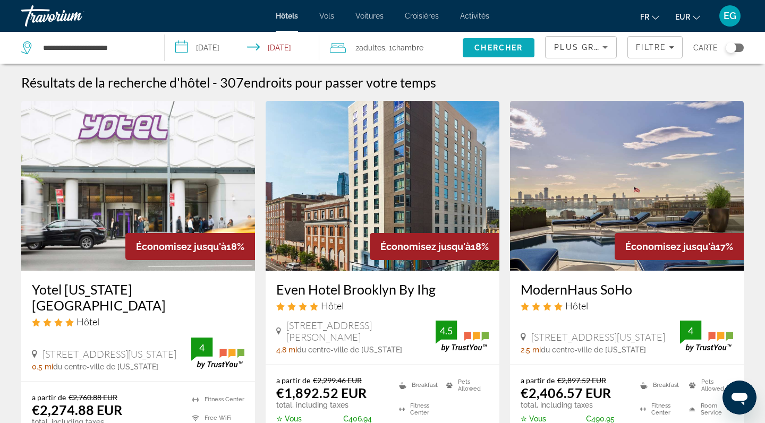
click at [492, 48] on span "Chercher" at bounding box center [498, 48] width 48 height 8
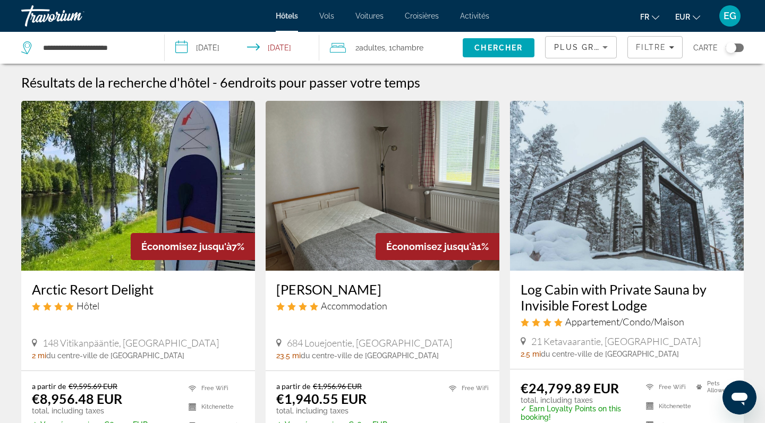
click at [584, 50] on span "Plus grandes économies" at bounding box center [617, 47] width 127 height 8
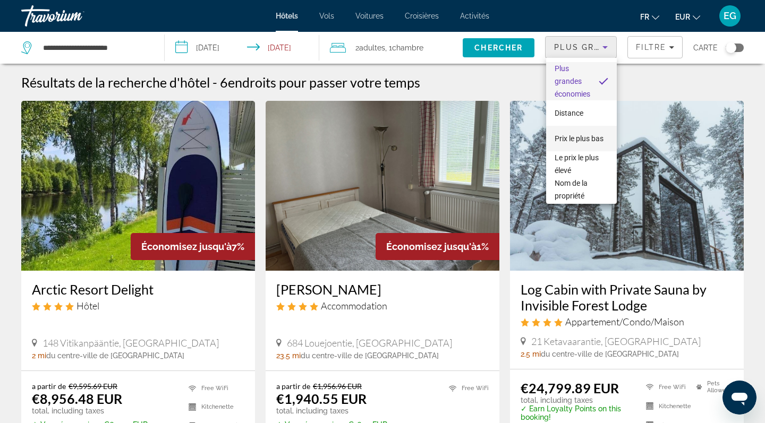
click at [594, 140] on span "Prix le plus bas" at bounding box center [578, 138] width 49 height 8
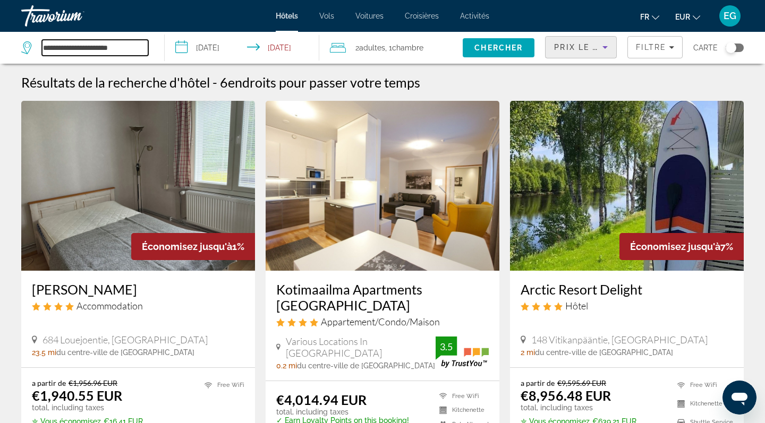
click at [70, 55] on input "**********" at bounding box center [95, 48] width 106 height 16
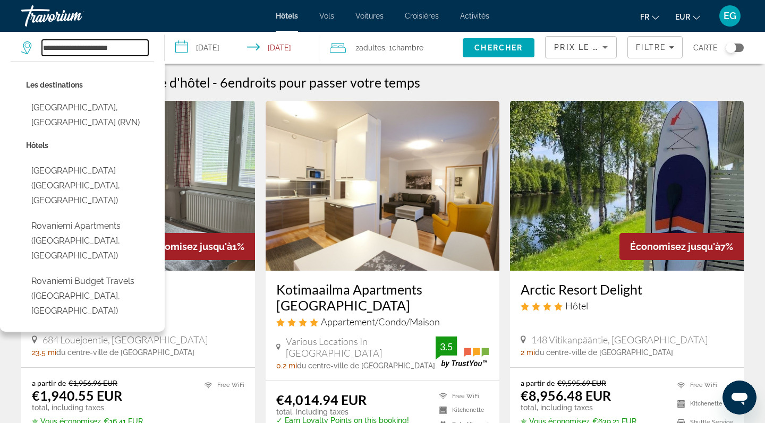
click at [71, 55] on input "**********" at bounding box center [95, 48] width 106 height 16
click at [72, 47] on input "**********" at bounding box center [95, 48] width 106 height 16
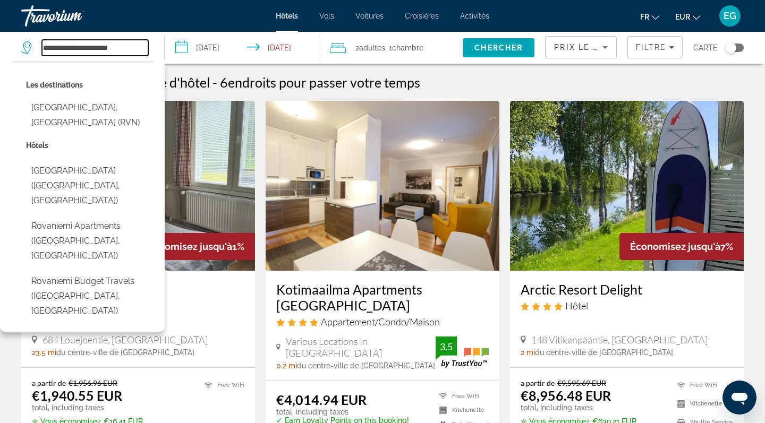
click at [72, 47] on input "**********" at bounding box center [95, 48] width 106 height 16
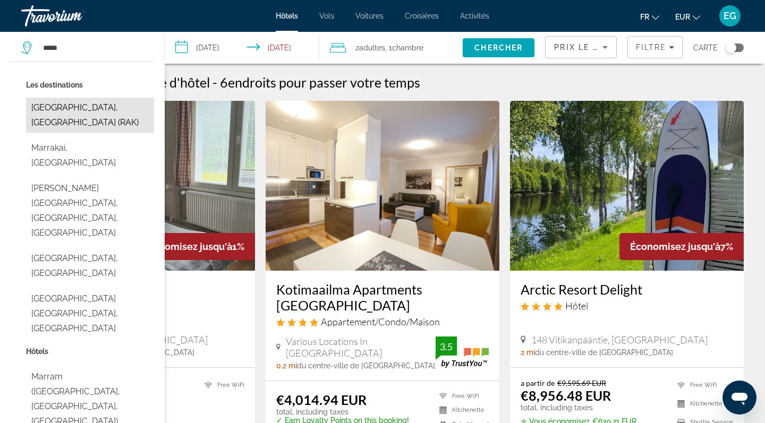
click at [92, 106] on button "Marrakech, Morocco (RAK)" at bounding box center [90, 115] width 128 height 35
type input "**********"
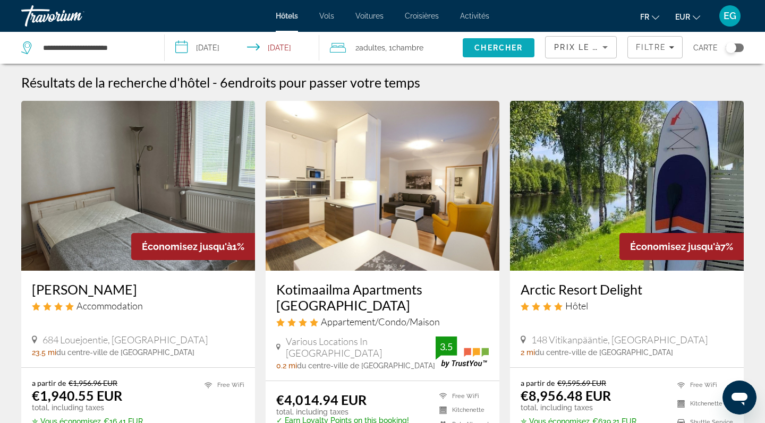
click at [514, 46] on span "Chercher" at bounding box center [498, 48] width 48 height 8
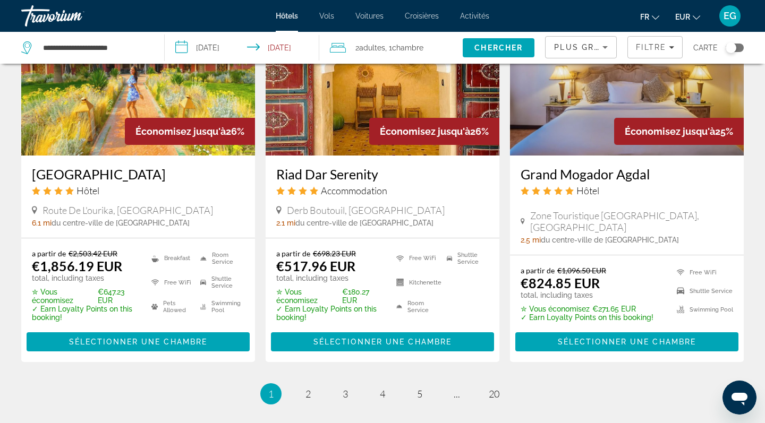
scroll to position [1371, 0]
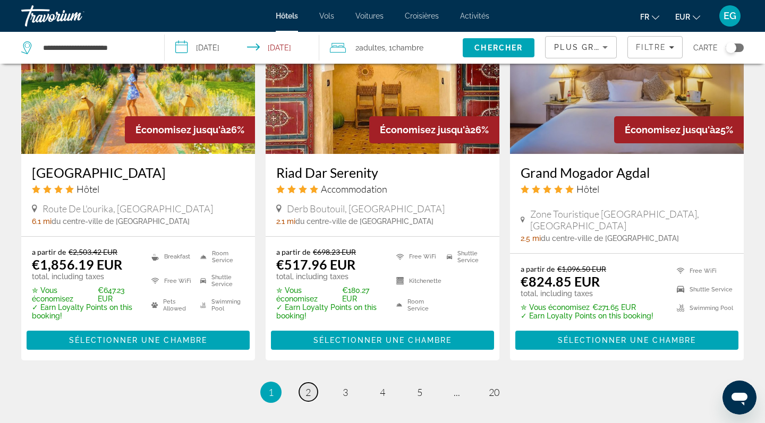
click at [314, 383] on link "page 2" at bounding box center [308, 392] width 19 height 19
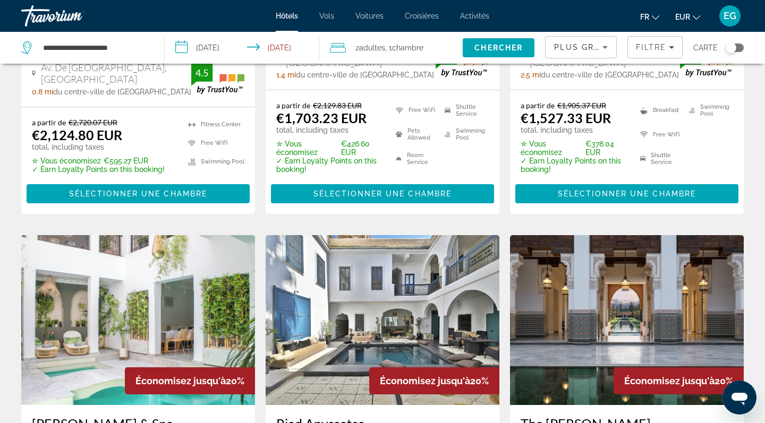
scroll to position [731, 0]
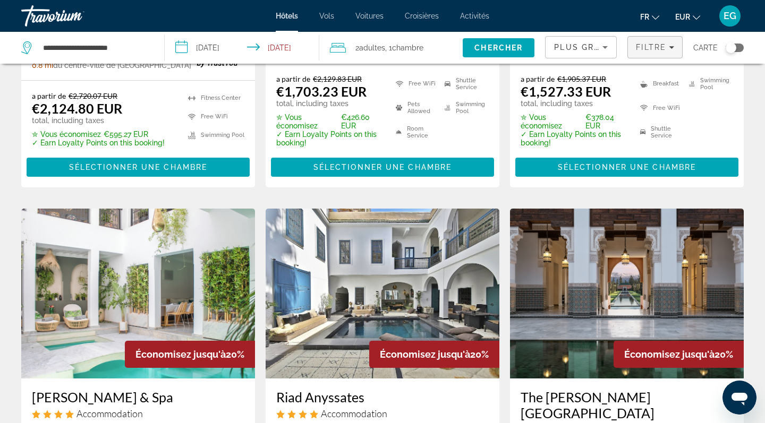
click at [657, 47] on span "Filtre" at bounding box center [651, 47] width 30 height 8
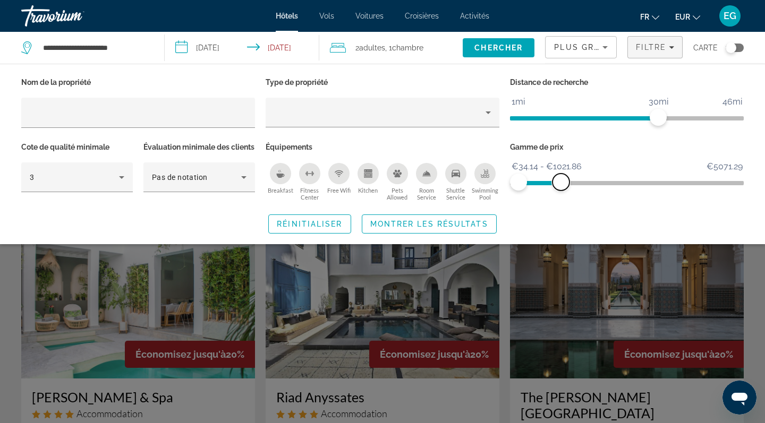
drag, startPoint x: 734, startPoint y: 178, endPoint x: 561, endPoint y: 202, distance: 175.3
click at [561, 202] on div "Gamme de prix €34.14 €5071.29 €34.14 €1021.86 €34.14 - €1021.86" at bounding box center [626, 172] width 244 height 64
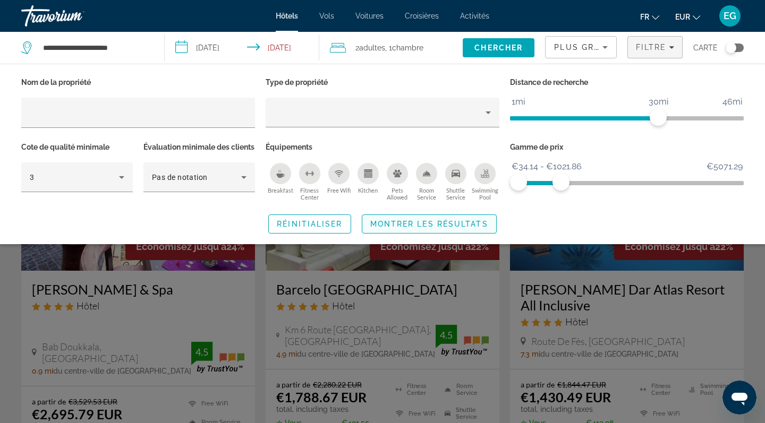
click at [399, 228] on span "Montrer les résultats" at bounding box center [429, 224] width 118 height 8
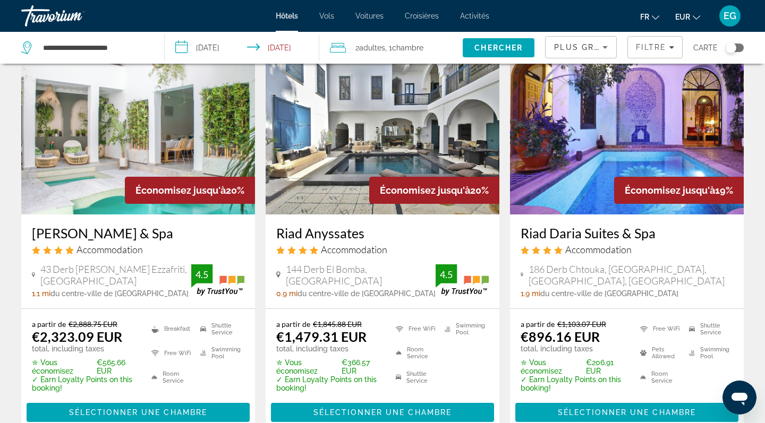
scroll to position [895, 0]
click at [654, 151] on img "Main content" at bounding box center [627, 130] width 234 height 170
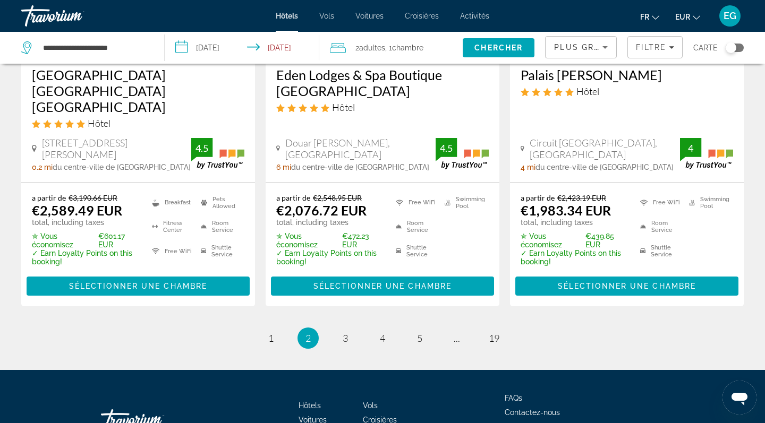
scroll to position [1462, 0]
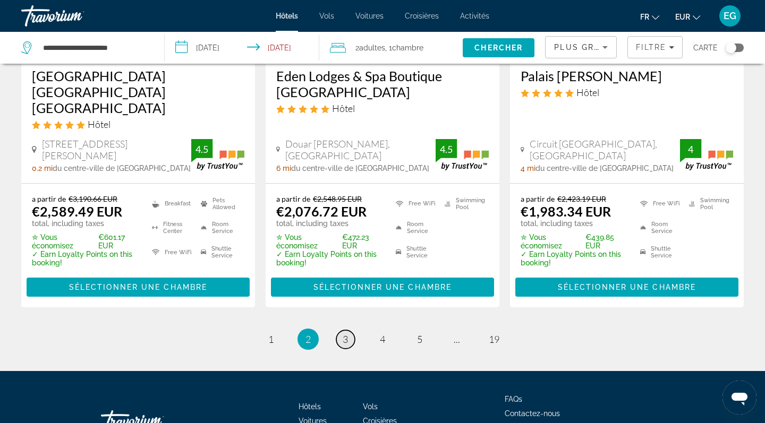
click at [343, 333] on span "3" at bounding box center [345, 339] width 5 height 12
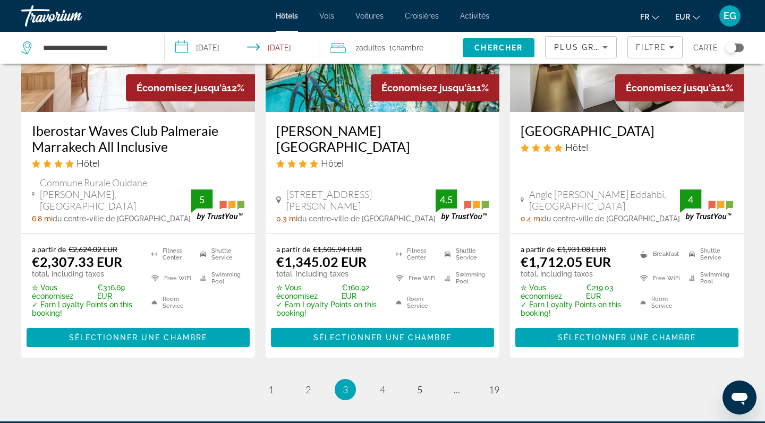
scroll to position [1388, 0]
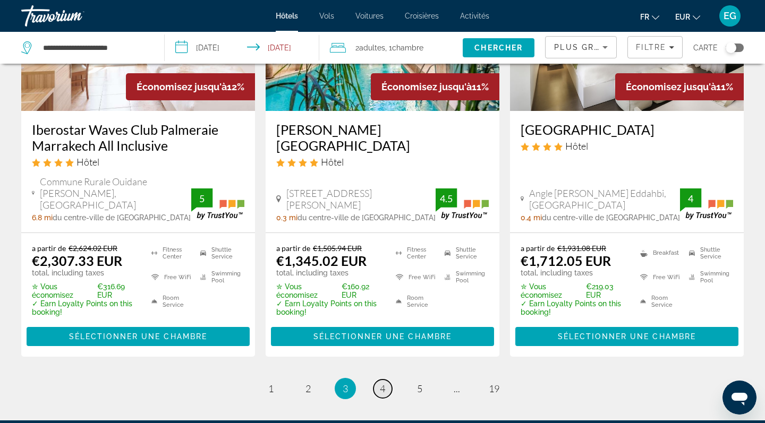
click at [381, 383] on span "4" at bounding box center [382, 389] width 5 height 12
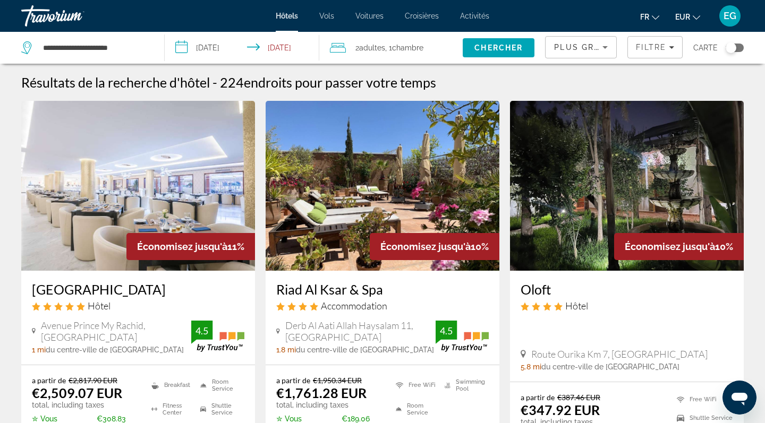
click at [596, 224] on img "Main content" at bounding box center [627, 186] width 234 height 170
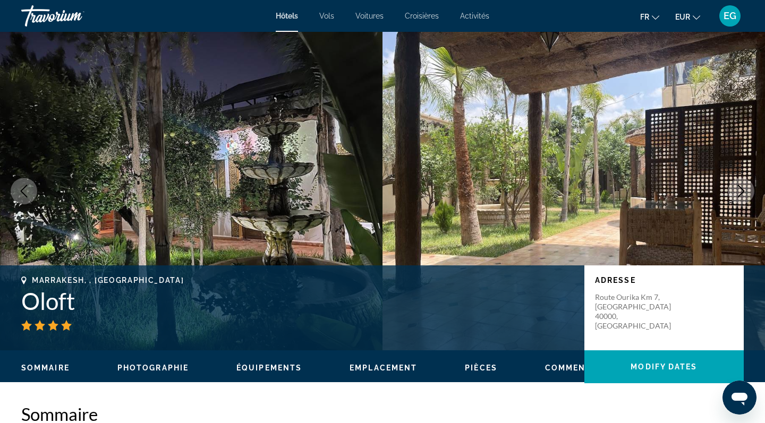
click at [733, 200] on button "Next image" at bounding box center [740, 191] width 27 height 27
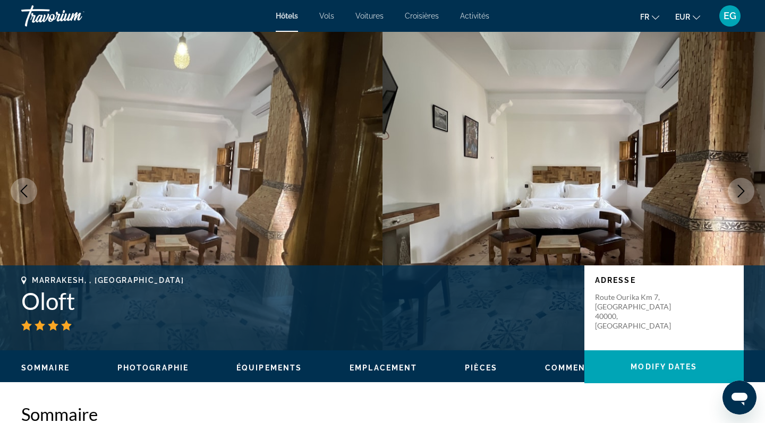
click at [733, 200] on button "Next image" at bounding box center [740, 191] width 27 height 27
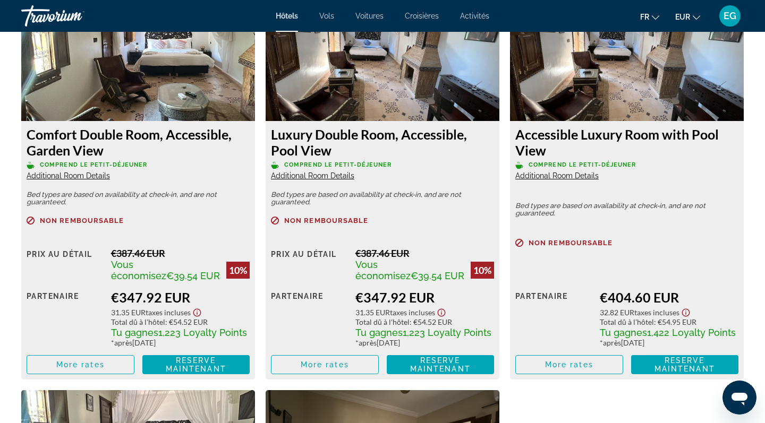
scroll to position [1512, 0]
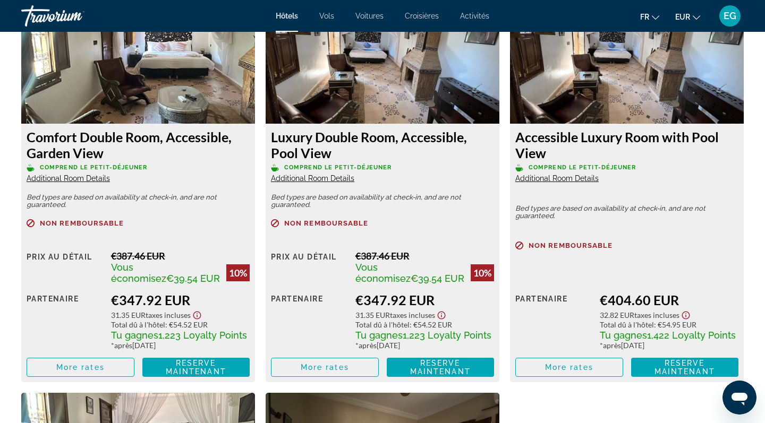
click at [414, 93] on img "Main content" at bounding box center [383, 57] width 234 height 133
click at [328, 370] on span "More rates" at bounding box center [325, 367] width 48 height 8
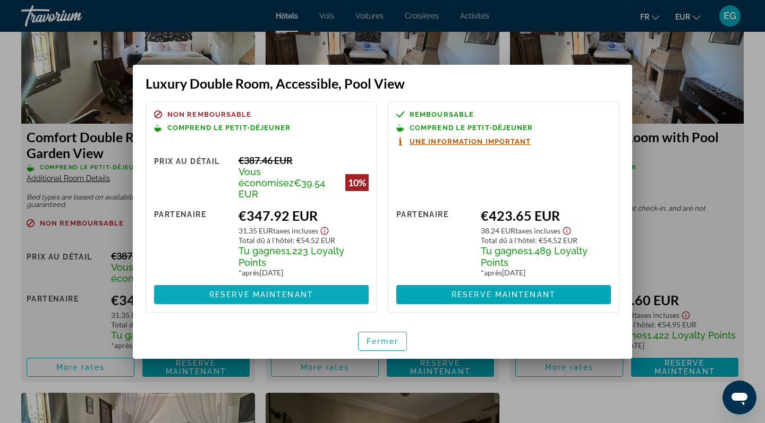
click at [299, 290] on span "Reserve maintenant" at bounding box center [261, 294] width 104 height 8
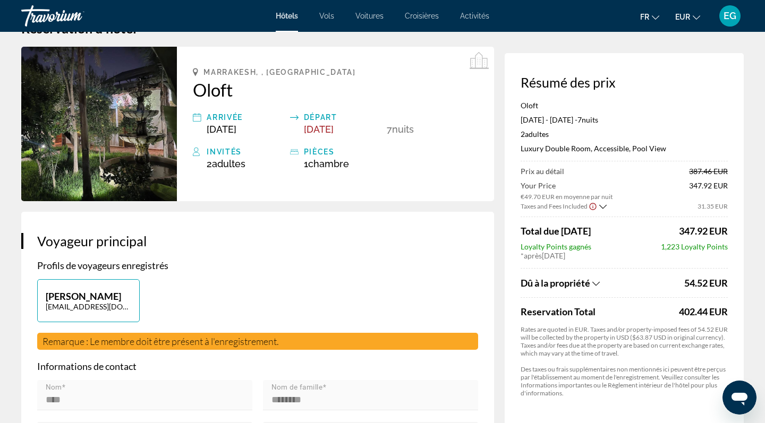
scroll to position [34, 0]
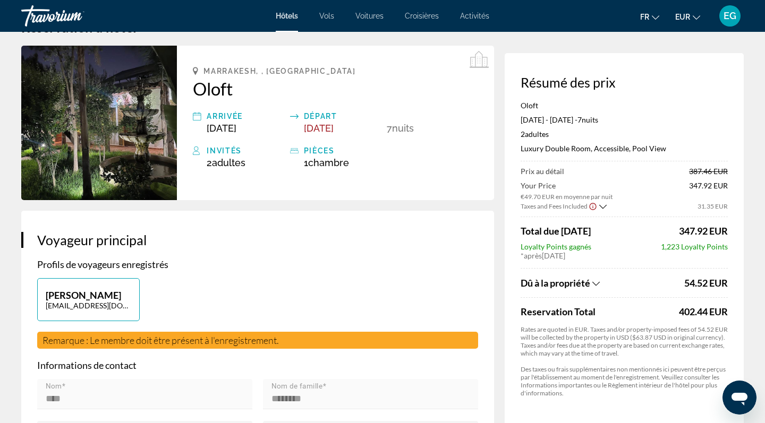
click at [590, 284] on span "Dû à la propriété" at bounding box center [555, 283] width 70 height 12
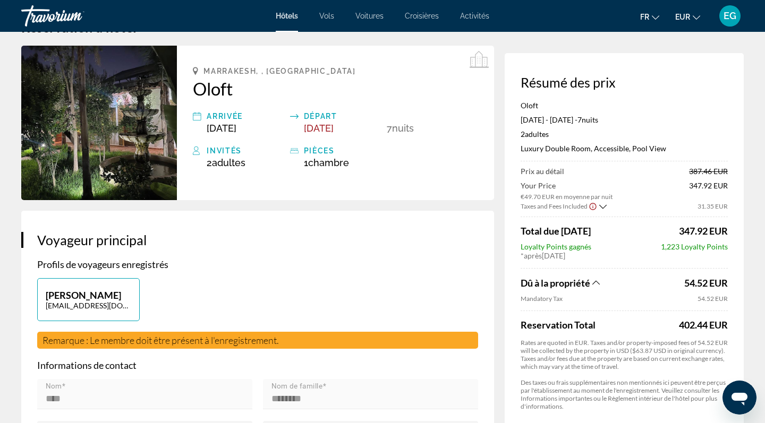
click at [590, 284] on span "Dû à la propriété" at bounding box center [555, 283] width 70 height 12
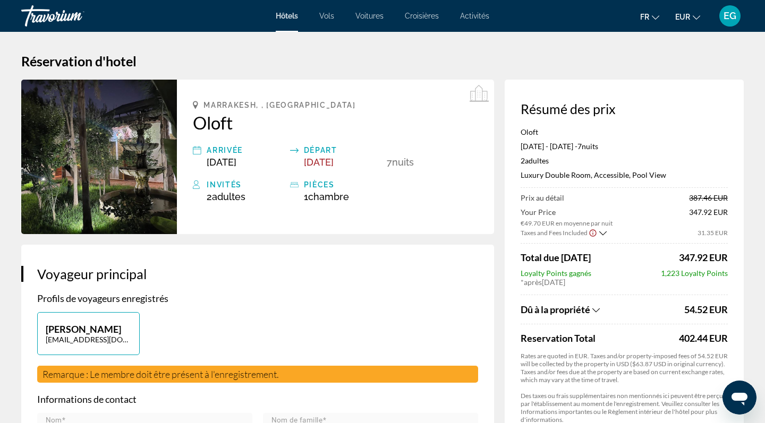
scroll to position [0, 0]
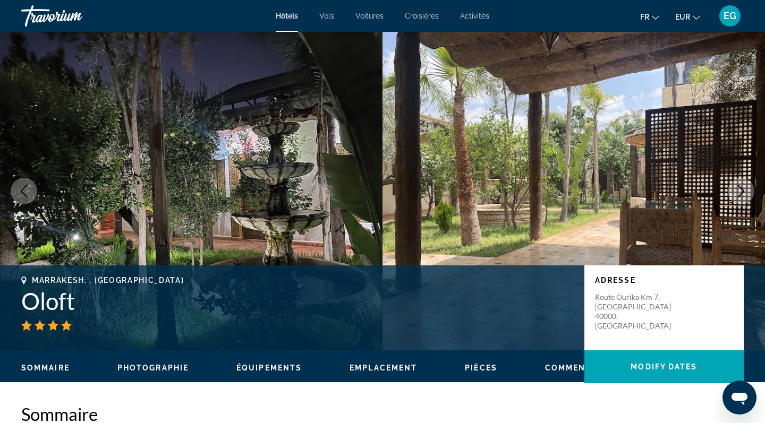
click at [743, 185] on icon "Next image" at bounding box center [740, 191] width 13 height 13
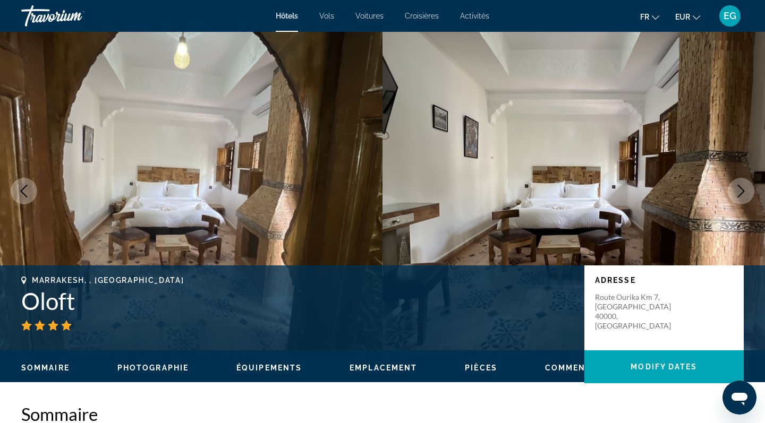
click at [743, 185] on icon "Next image" at bounding box center [740, 191] width 13 height 13
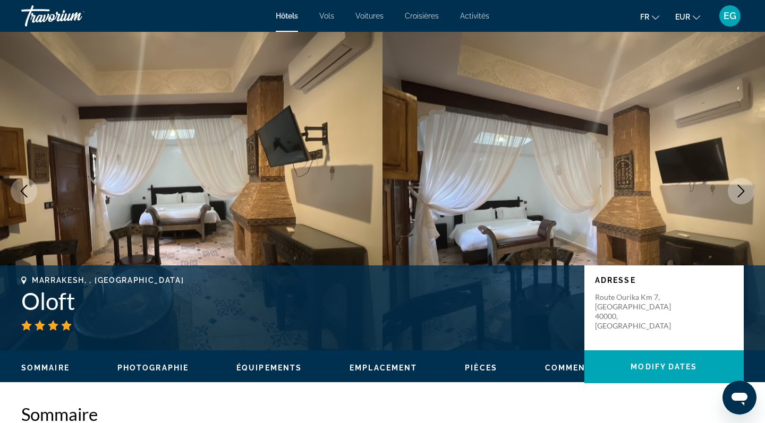
click at [743, 185] on icon "Next image" at bounding box center [740, 191] width 13 height 13
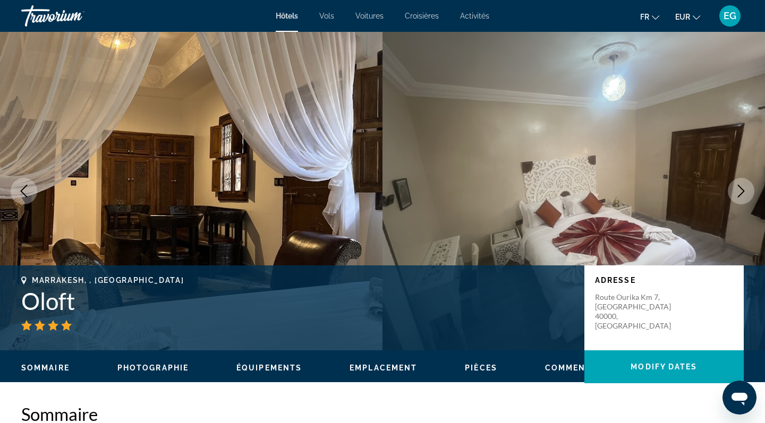
click at [743, 185] on icon "Next image" at bounding box center [740, 191] width 13 height 13
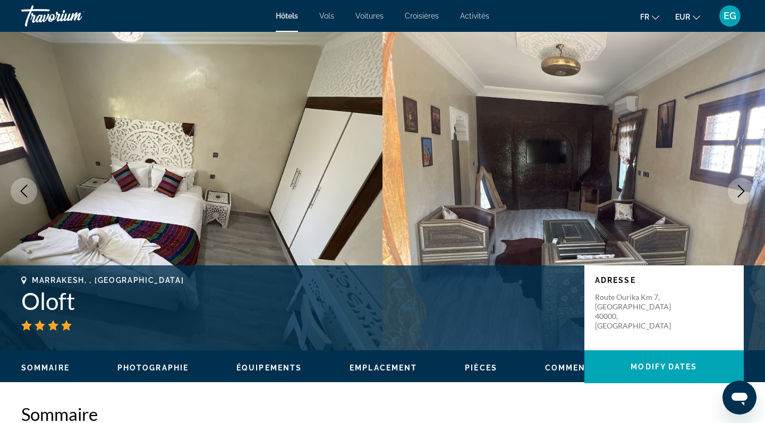
click at [743, 185] on icon "Next image" at bounding box center [740, 191] width 13 height 13
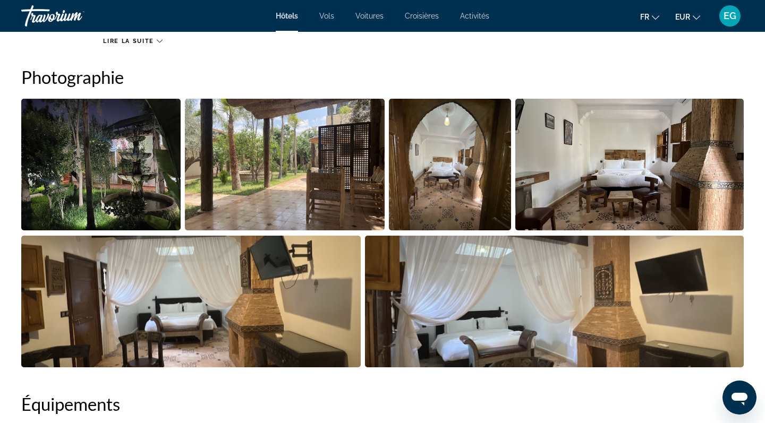
scroll to position [555, 0]
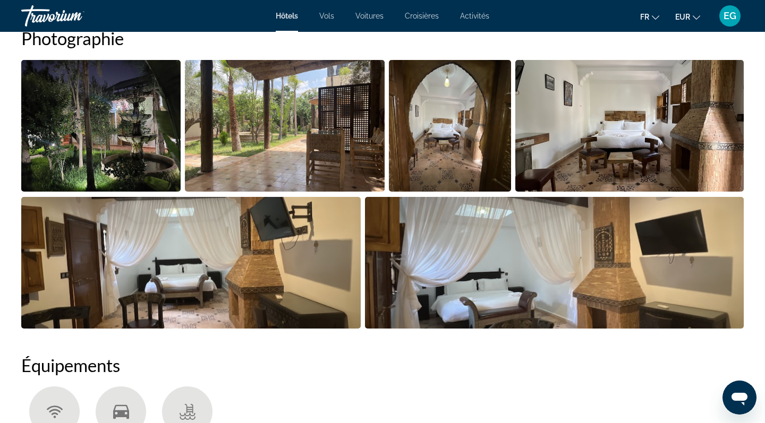
click at [113, 107] on img "Open full-screen image slider" at bounding box center [100, 126] width 159 height 132
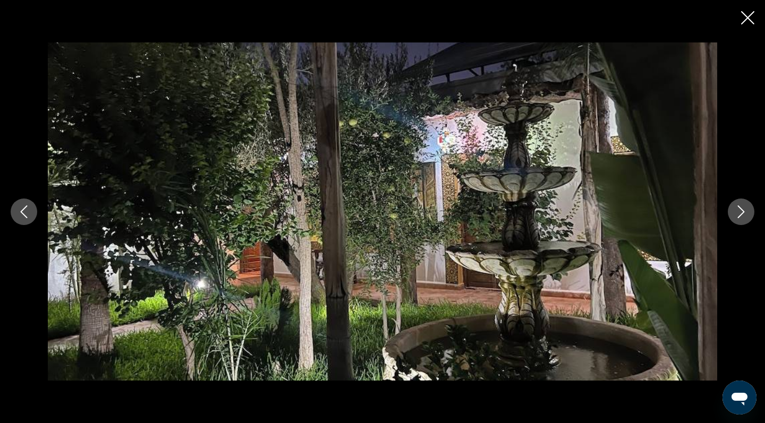
click at [743, 210] on icon "Next image" at bounding box center [740, 212] width 13 height 13
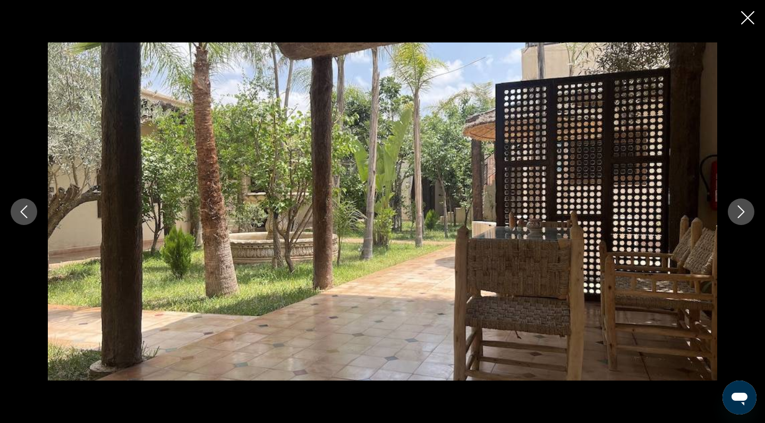
click at [743, 210] on icon "Next image" at bounding box center [740, 212] width 13 height 13
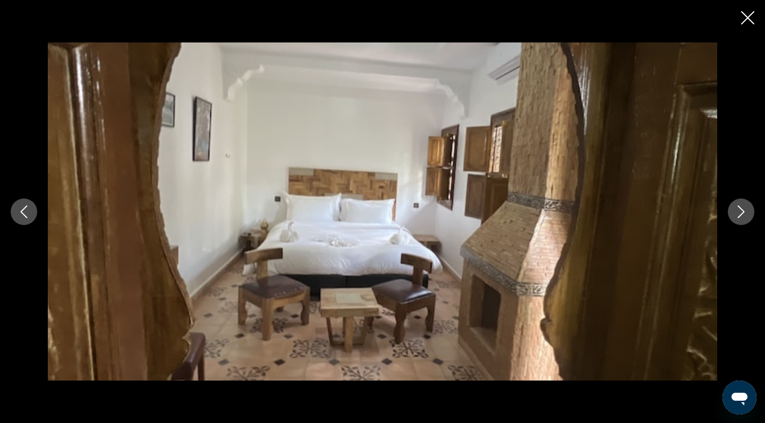
click at [743, 210] on icon "Next image" at bounding box center [740, 212] width 13 height 13
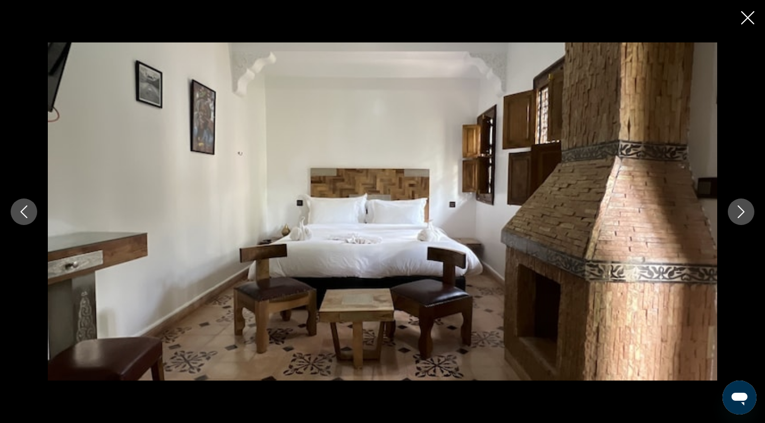
click at [743, 210] on icon "Next image" at bounding box center [740, 212] width 13 height 13
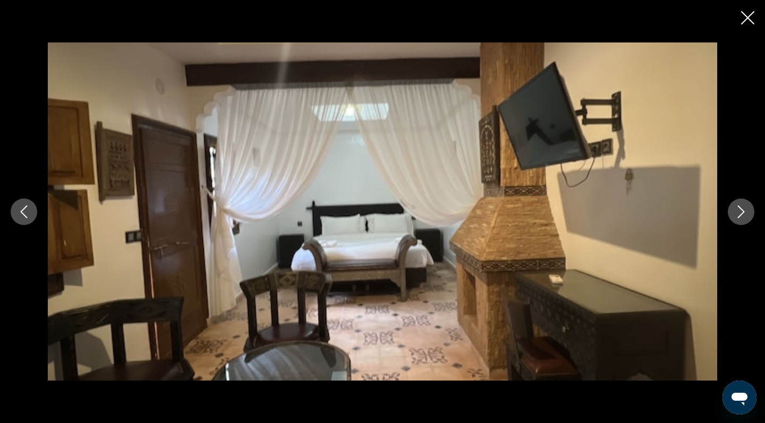
click at [750, 15] on icon "Close slideshow" at bounding box center [747, 17] width 13 height 13
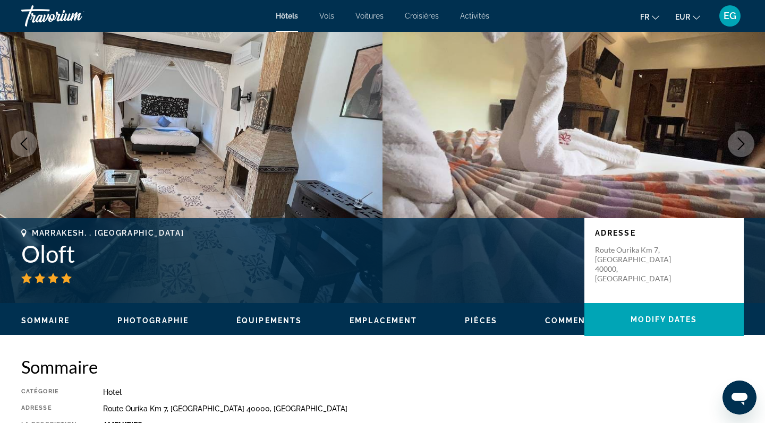
scroll to position [62, 0]
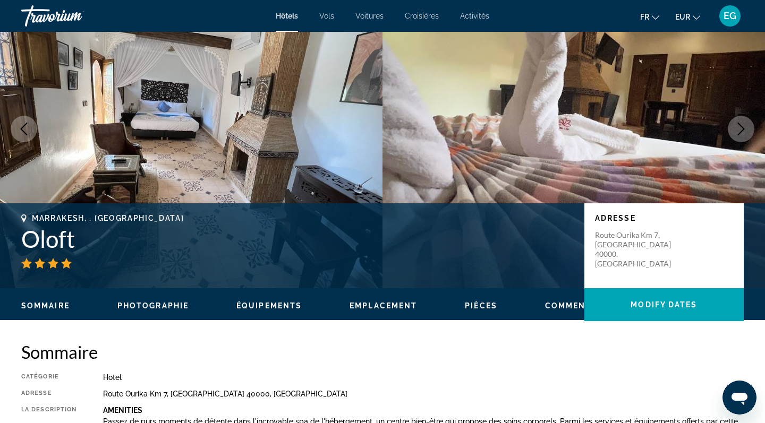
drag, startPoint x: 630, startPoint y: 252, endPoint x: 612, endPoint y: 264, distance: 22.2
click at [613, 264] on div "Adresse Route Ourika Km 7, Marrakesh 40000, Morocco" at bounding box center [663, 245] width 159 height 85
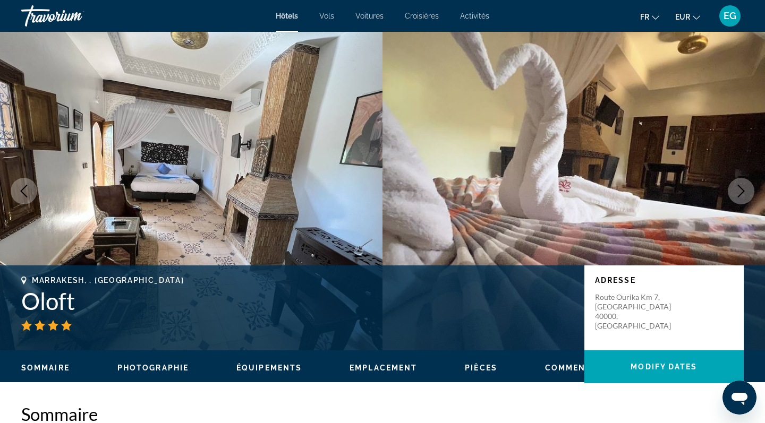
scroll to position [0, 0]
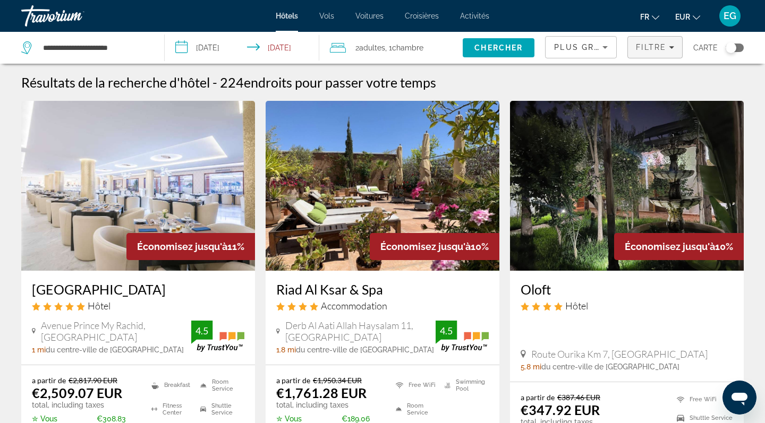
click at [644, 53] on span "Filters" at bounding box center [655, 47] width 54 height 25
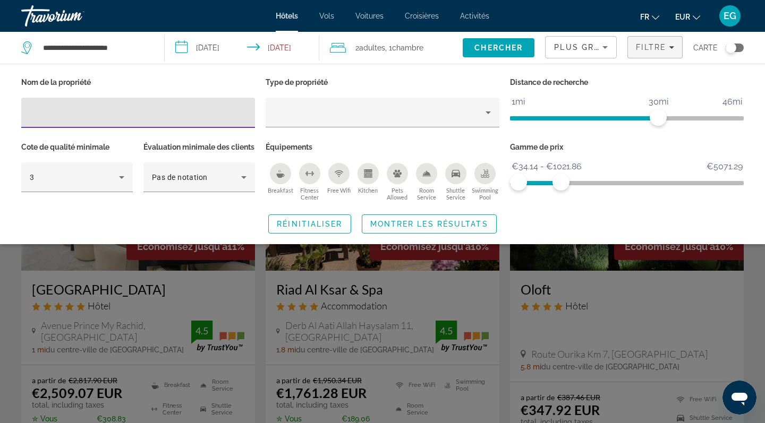
click at [486, 174] on icon "Swimming Pool" at bounding box center [485, 171] width 4 height 5
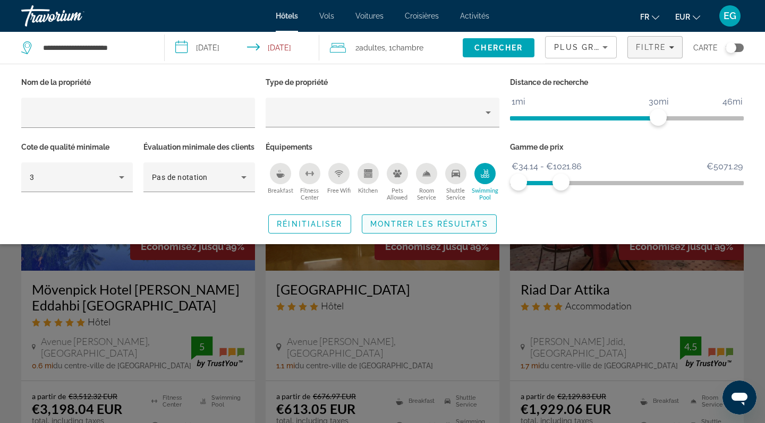
click at [397, 228] on span "Montrer les résultats" at bounding box center [429, 224] width 118 height 8
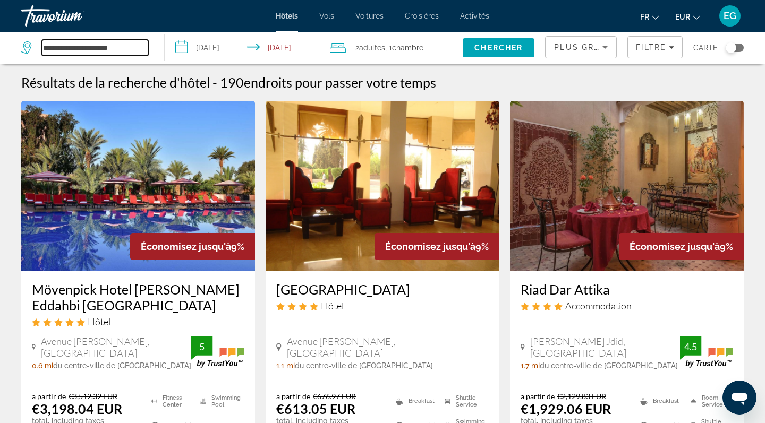
click at [107, 43] on input "**********" at bounding box center [95, 48] width 106 height 16
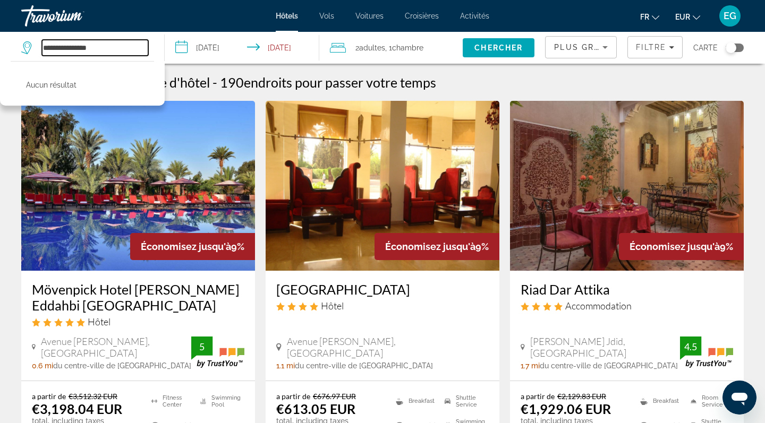
click at [89, 50] on input "**********" at bounding box center [95, 48] width 106 height 16
click at [123, 50] on input "**********" at bounding box center [95, 48] width 106 height 16
type input "*"
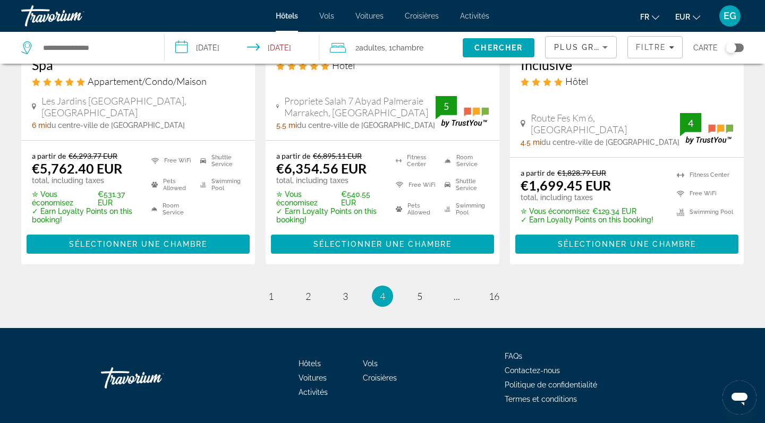
scroll to position [1523, 0]
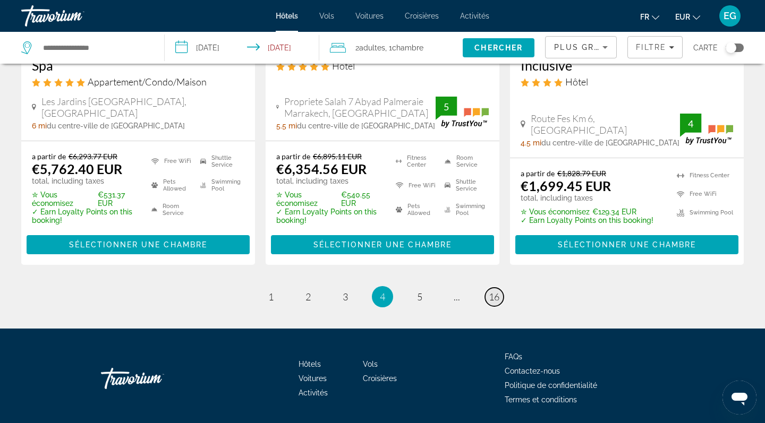
click at [498, 291] on span "16" at bounding box center [494, 297] width 11 height 12
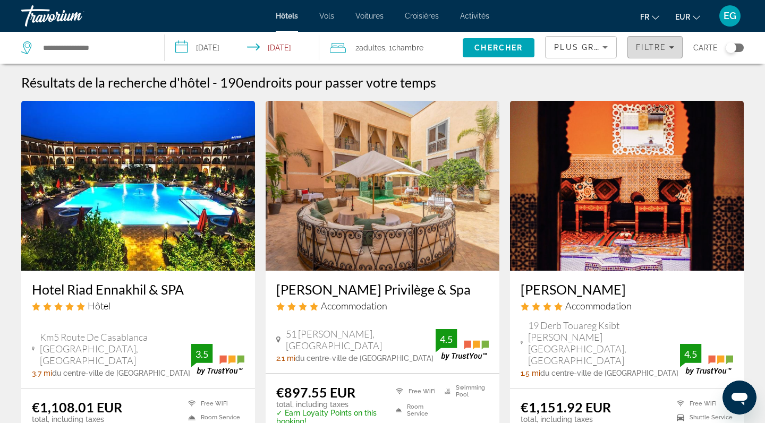
click at [650, 48] on span "Filtre" at bounding box center [651, 47] width 30 height 8
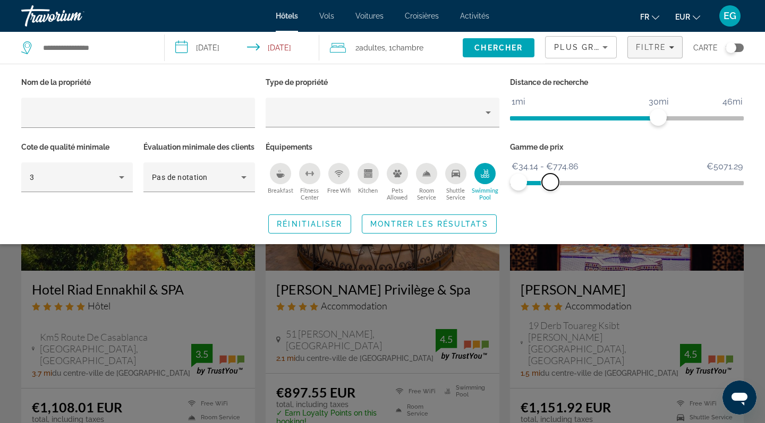
drag, startPoint x: 558, startPoint y: 180, endPoint x: 550, endPoint y: 180, distance: 8.0
click at [550, 180] on span "ngx-slider-max" at bounding box center [550, 182] width 17 height 17
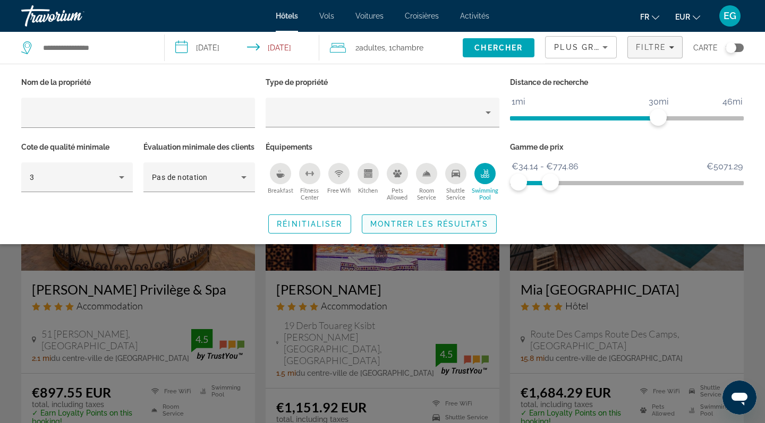
click at [425, 230] on span "Search widget" at bounding box center [429, 223] width 134 height 25
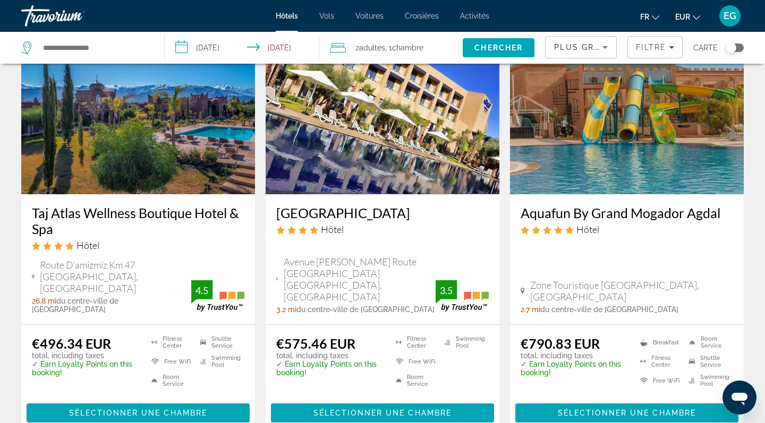
scroll to position [874, 0]
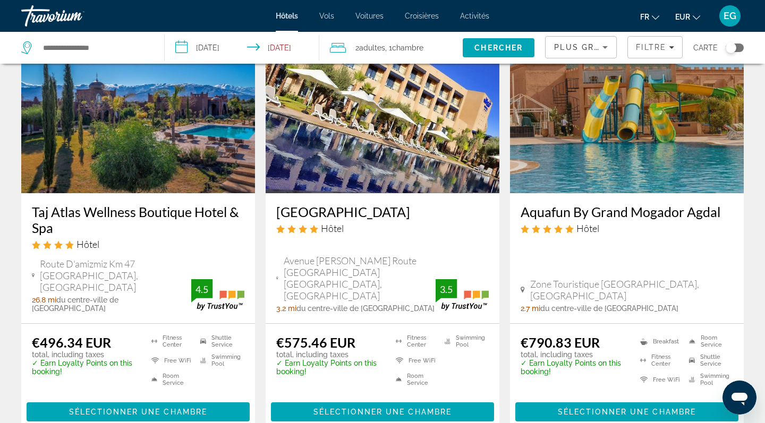
click at [183, 158] on img "Main content" at bounding box center [138, 108] width 234 height 170
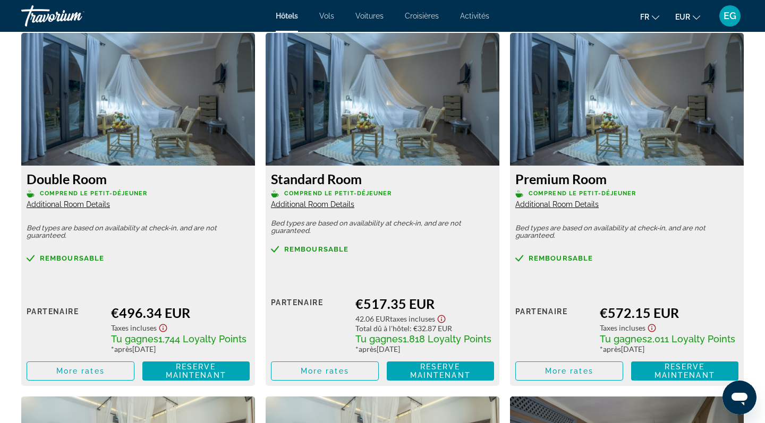
scroll to position [1467, 0]
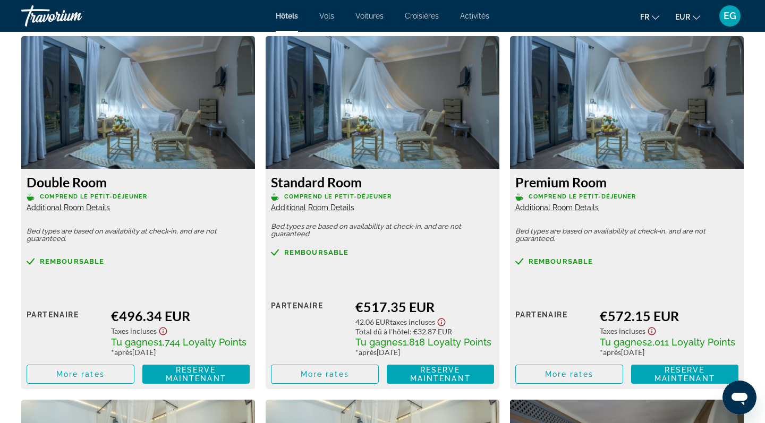
click at [181, 204] on div "Double Room Comprend le petit-déjeuner Additional Room Details" at bounding box center [138, 193] width 223 height 38
click at [170, 125] on img "Main content" at bounding box center [138, 102] width 234 height 133
click at [75, 207] on span "Additional Room Details" at bounding box center [68, 207] width 83 height 8
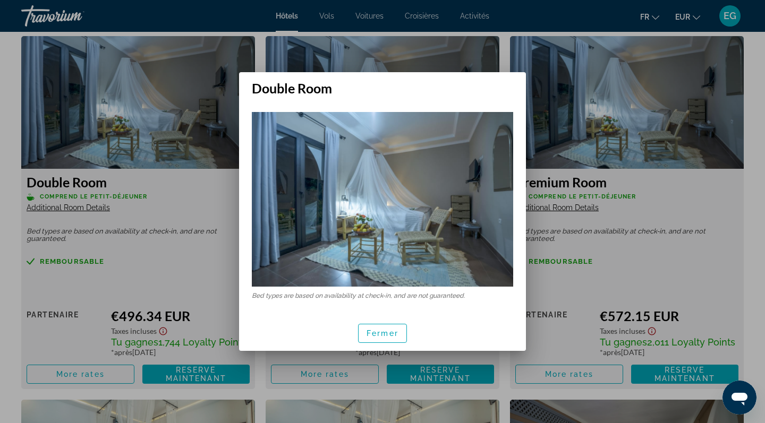
scroll to position [0, 0]
click at [384, 335] on span "Fermer" at bounding box center [382, 333] width 32 height 8
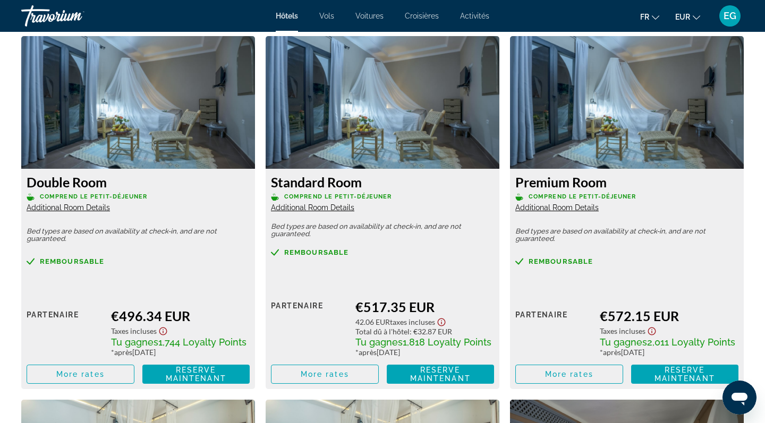
click at [141, 85] on img "Main content" at bounding box center [138, 102] width 234 height 133
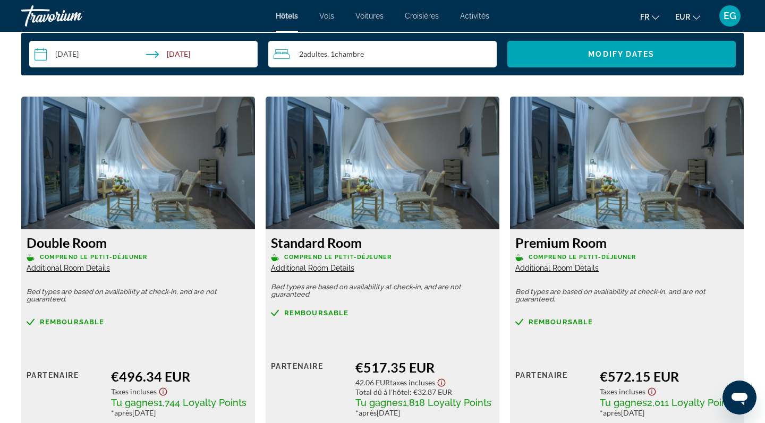
scroll to position [1371, 0]
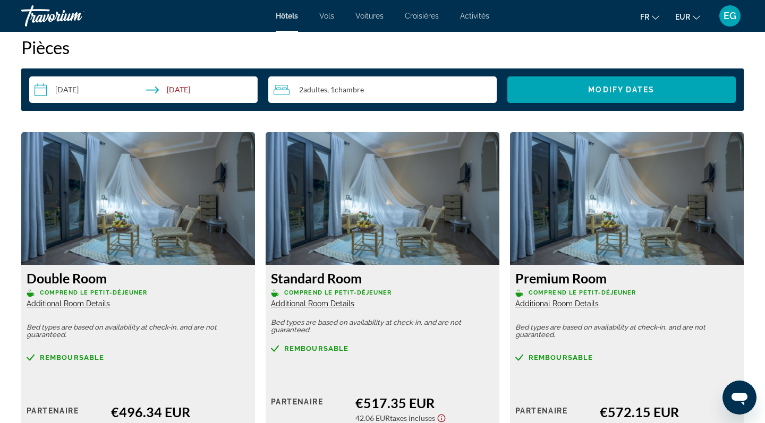
click at [162, 174] on img "Main content" at bounding box center [138, 198] width 234 height 133
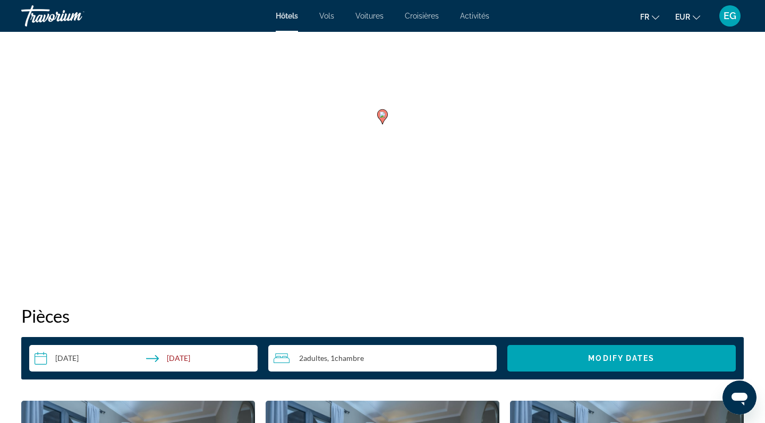
scroll to position [1091, 0]
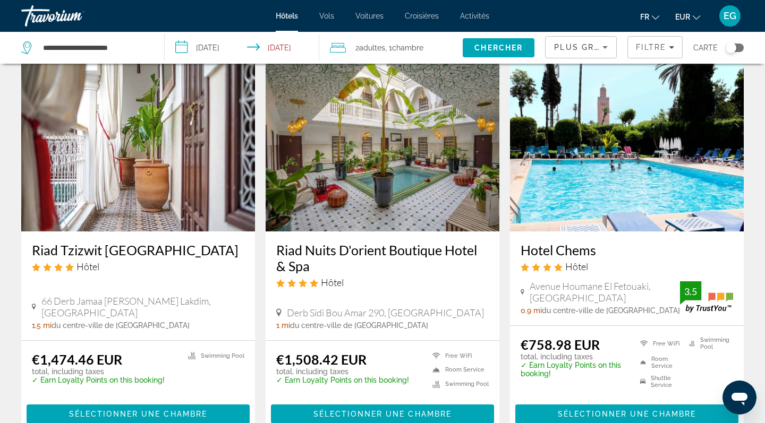
scroll to position [425, 0]
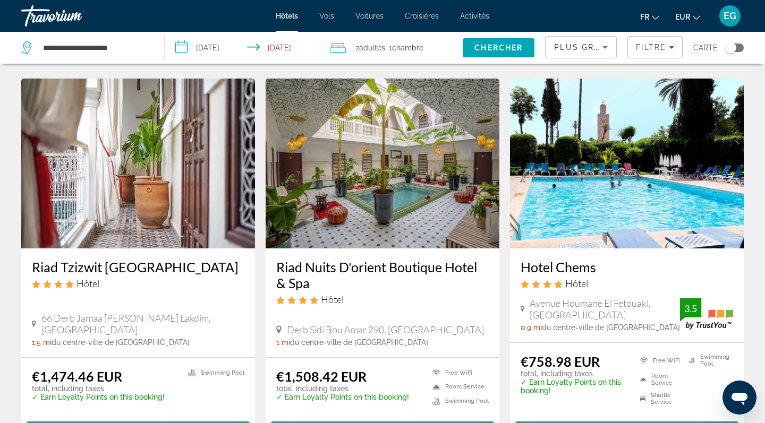
click at [628, 233] on img "Main content" at bounding box center [627, 164] width 234 height 170
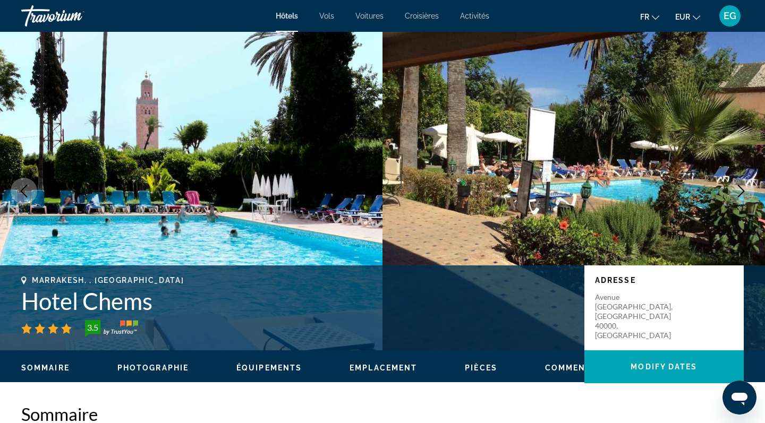
click at [737, 188] on icon "Next image" at bounding box center [740, 191] width 13 height 13
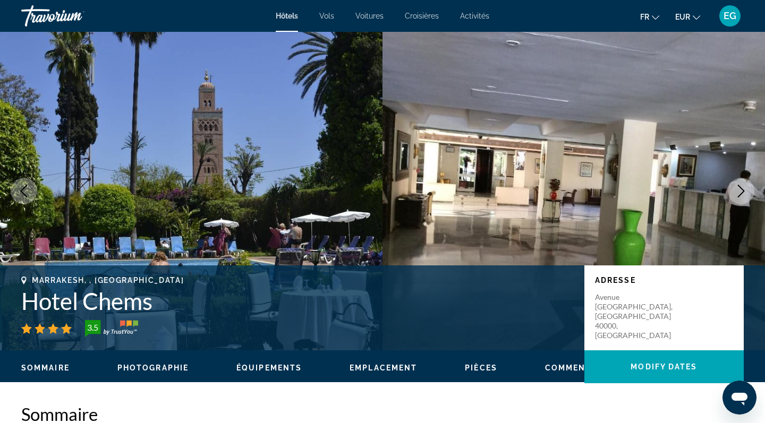
click at [737, 188] on icon "Next image" at bounding box center [740, 191] width 13 height 13
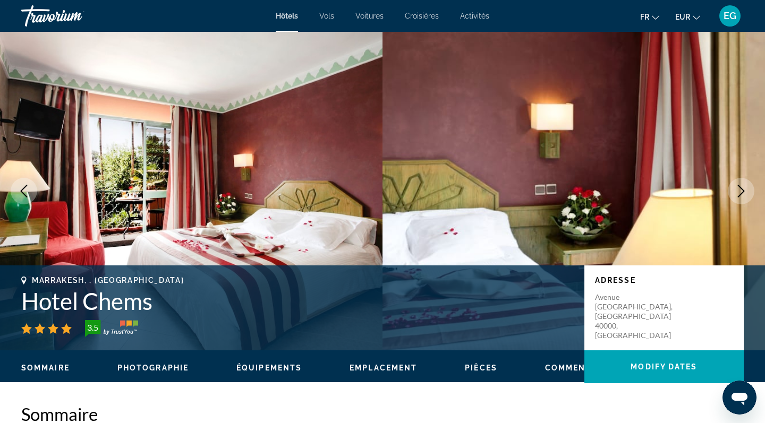
click at [737, 188] on icon "Next image" at bounding box center [740, 191] width 13 height 13
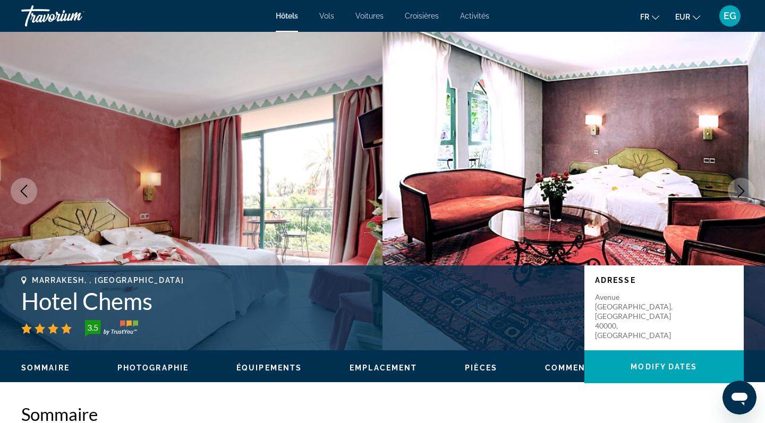
click at [737, 188] on icon "Next image" at bounding box center [740, 191] width 13 height 13
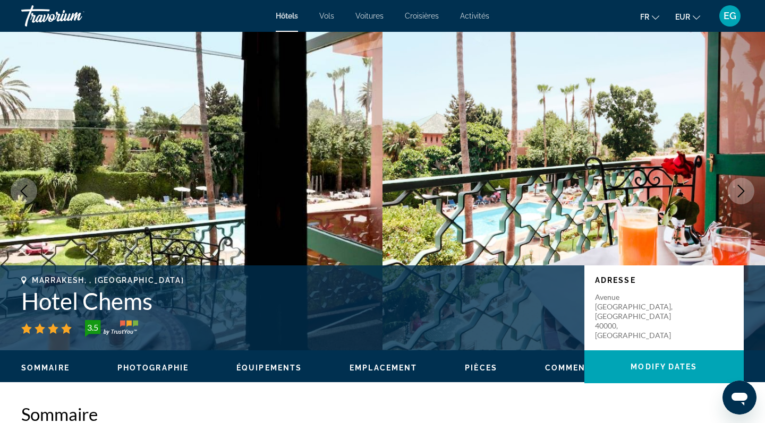
click at [737, 188] on icon "Next image" at bounding box center [740, 191] width 13 height 13
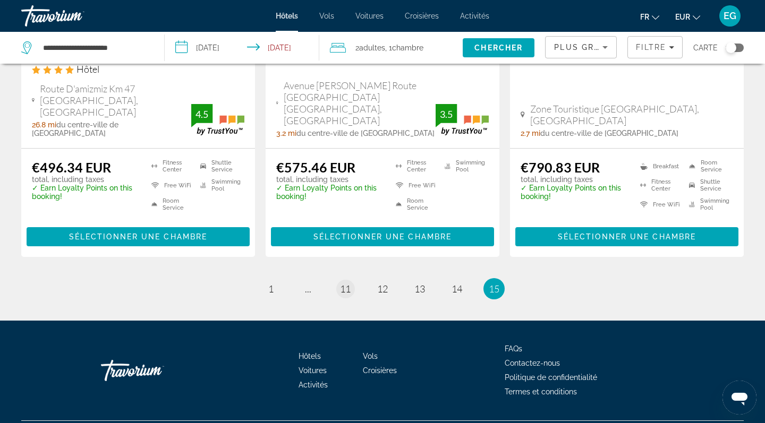
scroll to position [1049, 0]
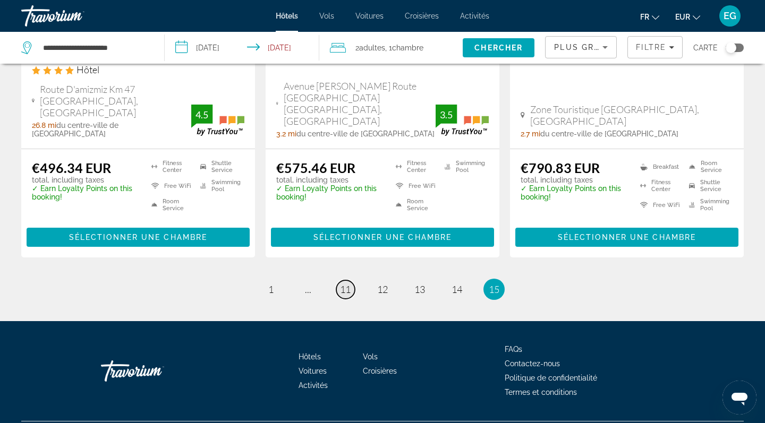
click at [350, 284] on span "11" at bounding box center [345, 290] width 11 height 12
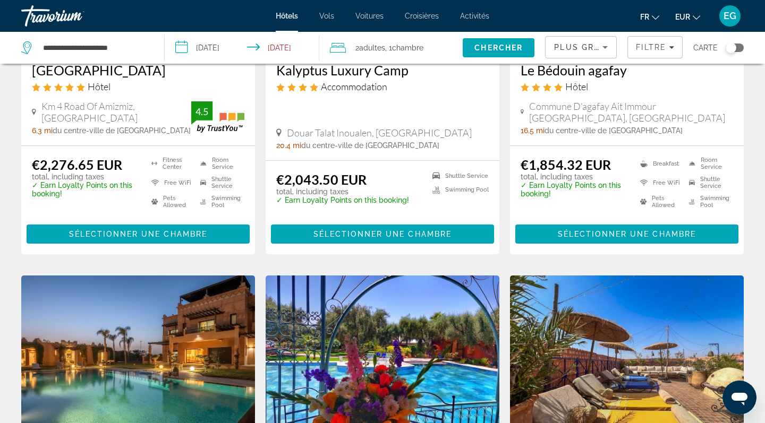
scroll to position [222, 0]
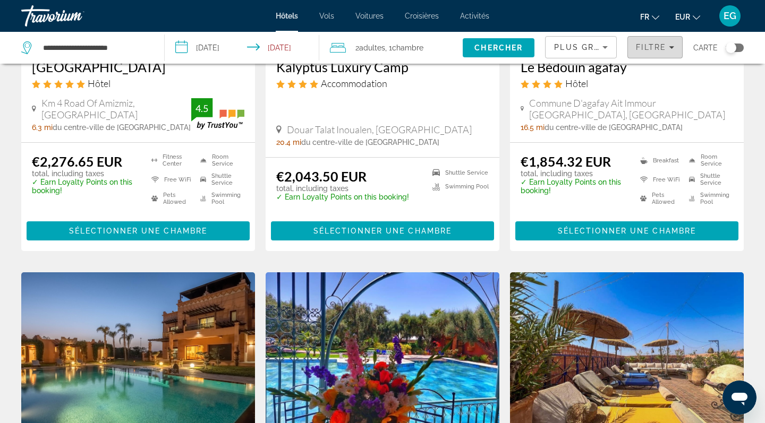
click at [653, 47] on span "Filtre" at bounding box center [651, 47] width 30 height 8
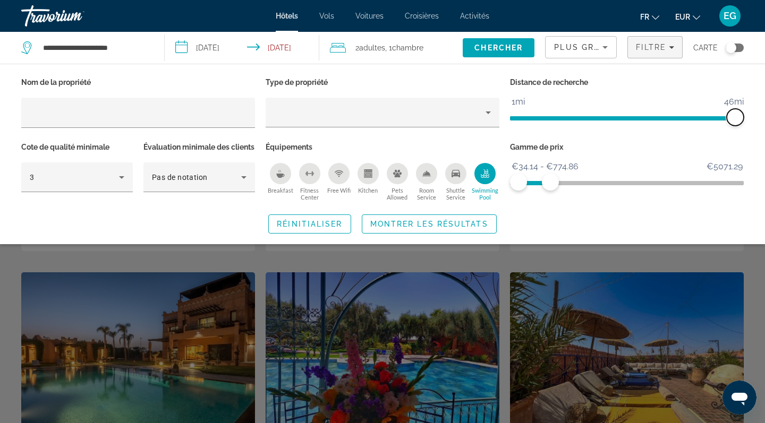
drag, startPoint x: 661, startPoint y: 117, endPoint x: 763, endPoint y: 113, distance: 102.6
click at [763, 113] on div "Nom de la propriété Type de propriété Distance de recherche 1mi 46mi 46mi Cote …" at bounding box center [382, 154] width 765 height 159
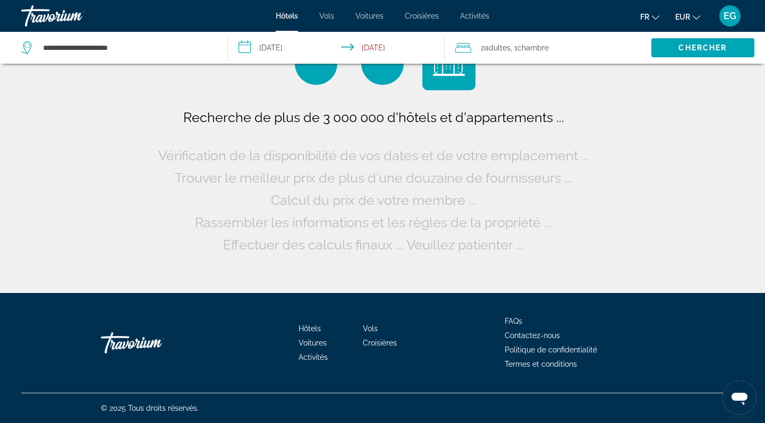
scroll to position [0, 0]
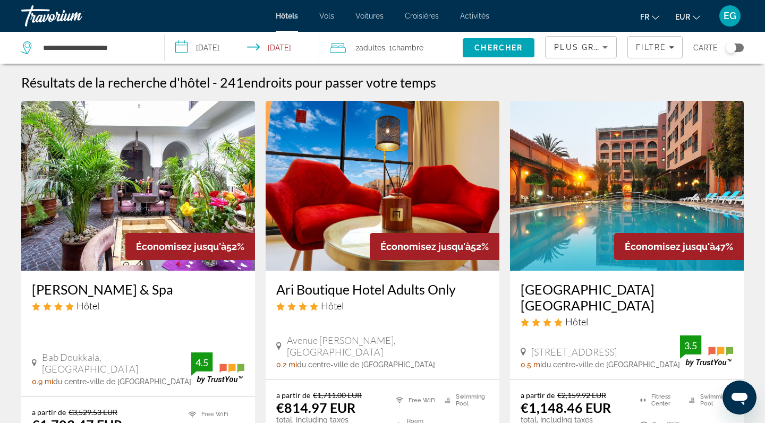
click at [418, 196] on img "Main content" at bounding box center [383, 186] width 234 height 170
click at [657, 44] on span "Filtre" at bounding box center [651, 47] width 30 height 8
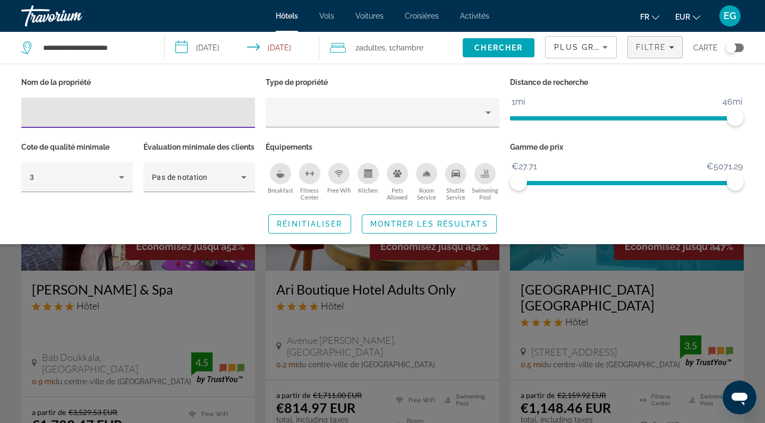
click at [369, 176] on icon "Kitchen" at bounding box center [368, 175] width 6 height 3
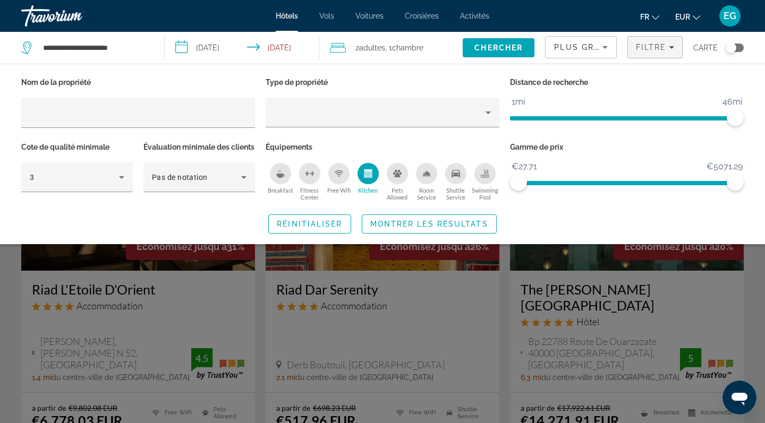
click at [486, 174] on icon "Swimming Pool" at bounding box center [485, 171] width 4 height 5
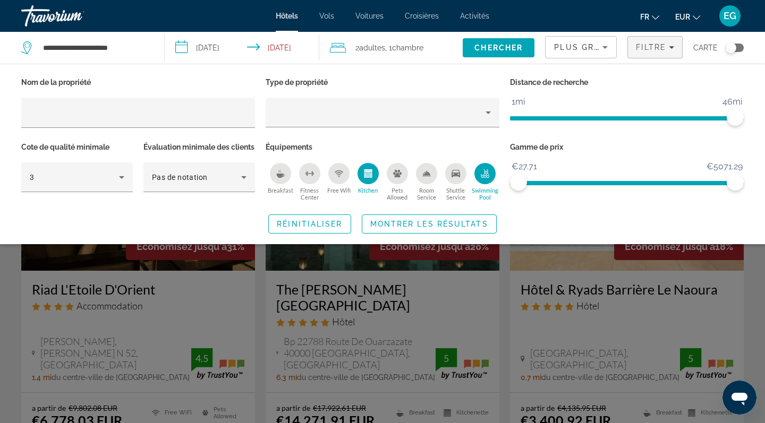
click at [483, 175] on icon "Swimming Pool" at bounding box center [485, 175] width 8 height 2
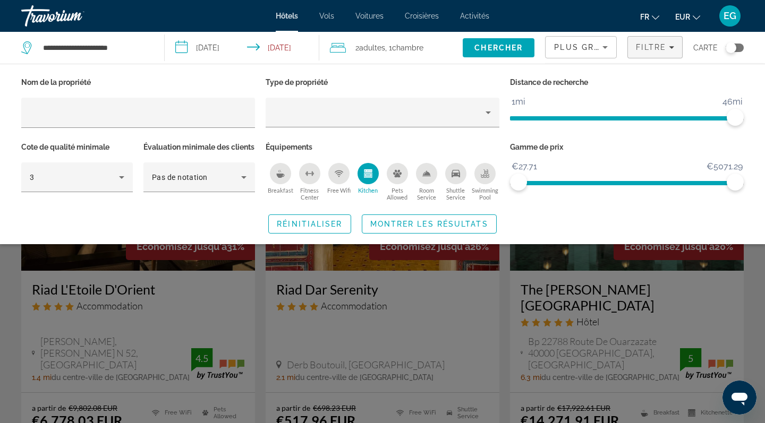
click at [338, 177] on icon "Free Wifi" at bounding box center [339, 173] width 8 height 8
click at [489, 175] on icon "Swimming Pool" at bounding box center [485, 173] width 8 height 8
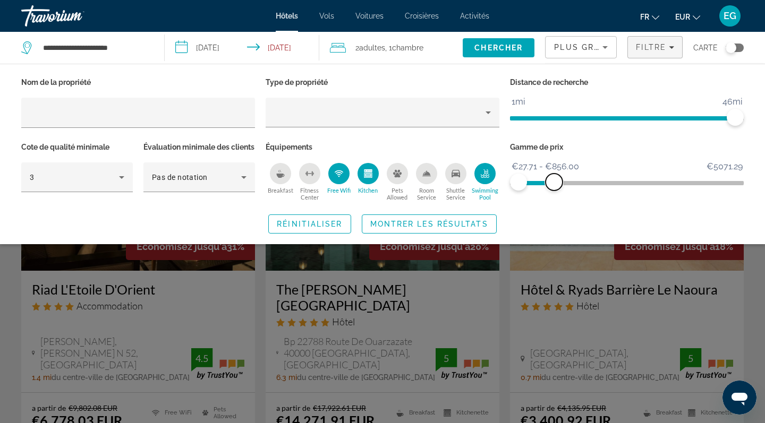
drag, startPoint x: 734, startPoint y: 183, endPoint x: 554, endPoint y: 201, distance: 180.9
click at [554, 201] on div "Gamme de prix €27.71 €5071.29 €27.71 €856.00 €27.71 - €856.00" at bounding box center [626, 172] width 244 height 64
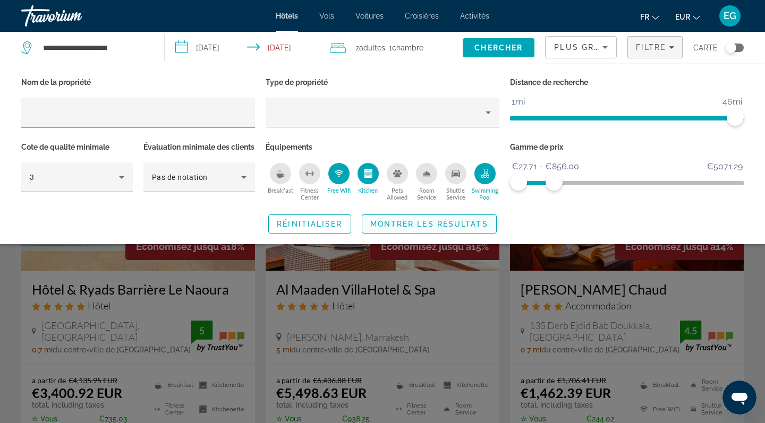
click at [427, 228] on span "Montrer les résultats" at bounding box center [429, 224] width 118 height 8
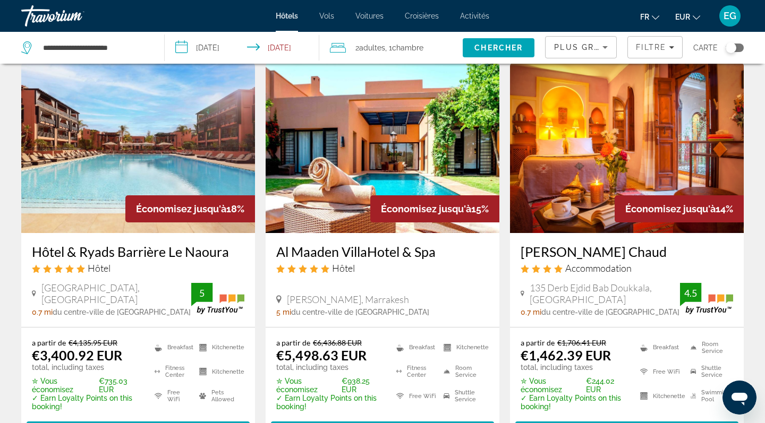
scroll to position [41, 0]
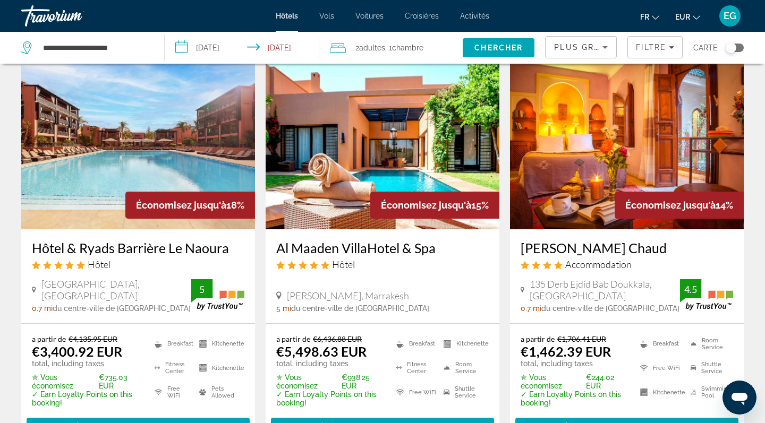
click at [602, 46] on icon "Sort by" at bounding box center [604, 47] width 13 height 13
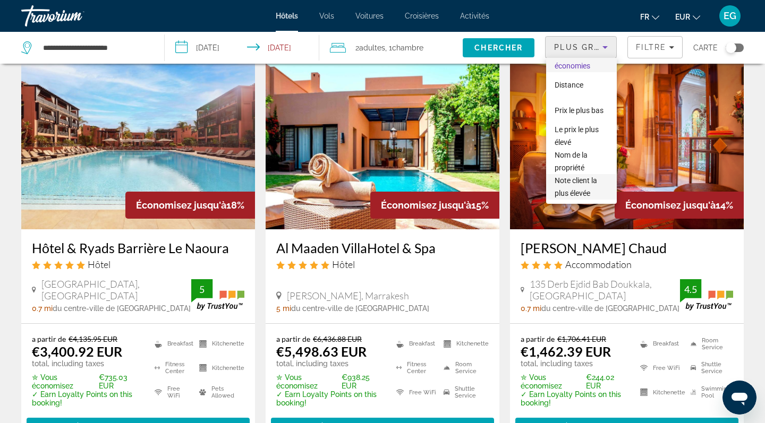
scroll to position [28, 0]
click at [597, 188] on span "Note client la plus élevée" at bounding box center [581, 186] width 54 height 25
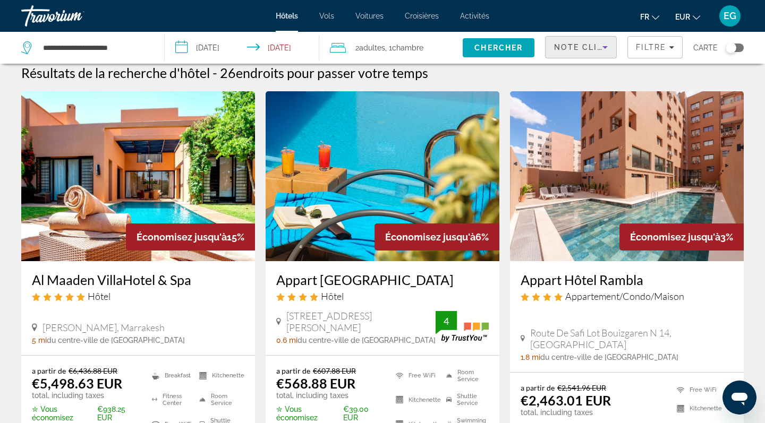
scroll to position [11, 0]
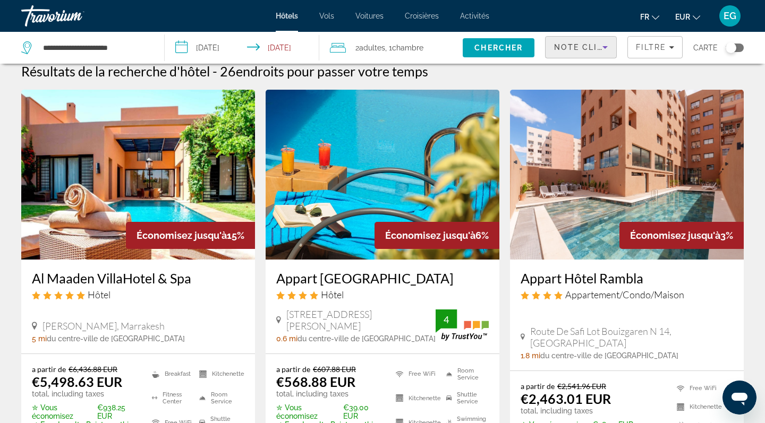
click at [414, 191] on img "Main content" at bounding box center [383, 175] width 234 height 170
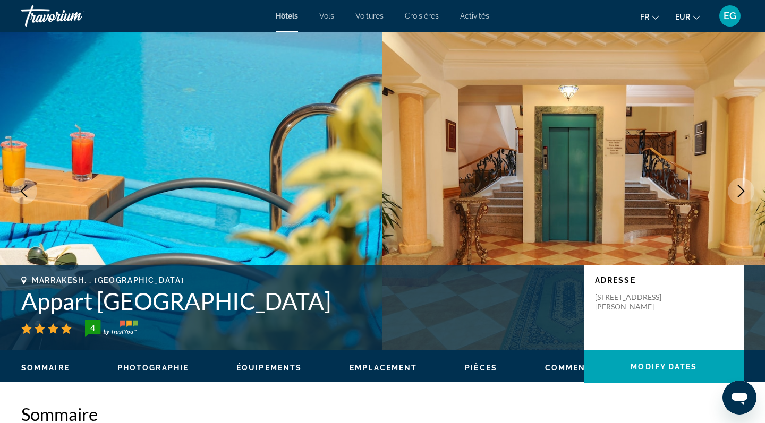
click at [743, 190] on icon "Next image" at bounding box center [740, 191] width 13 height 13
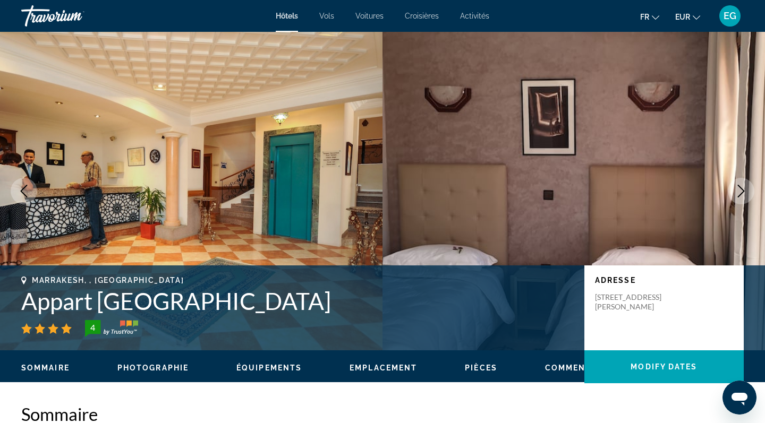
click at [743, 190] on icon "Next image" at bounding box center [740, 191] width 13 height 13
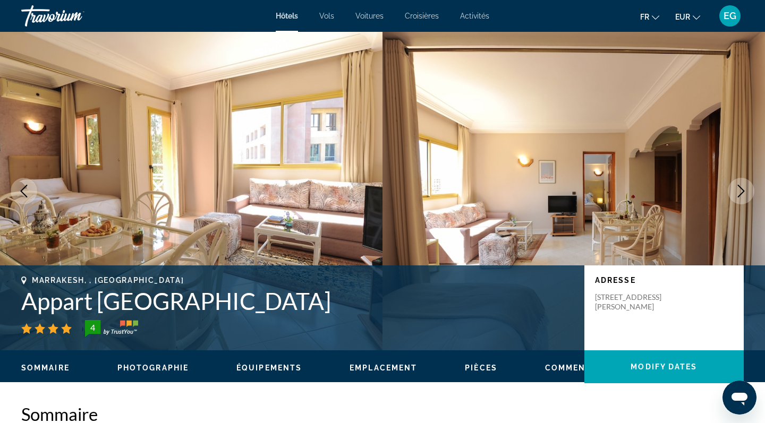
click at [741, 192] on icon "Next image" at bounding box center [740, 191] width 13 height 13
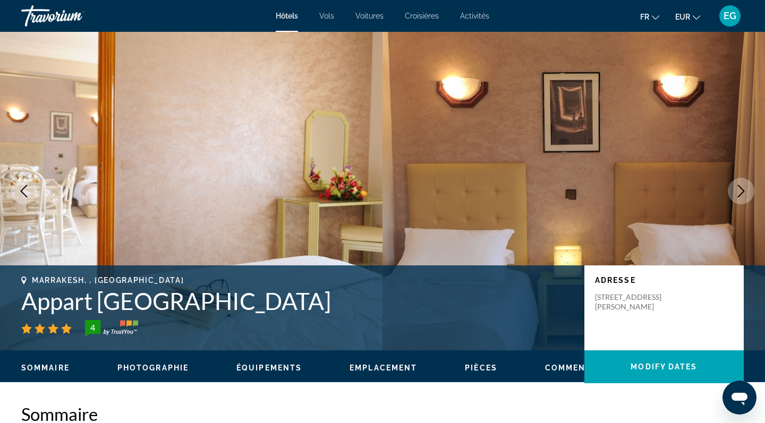
click at [741, 192] on icon "Next image" at bounding box center [740, 191] width 13 height 13
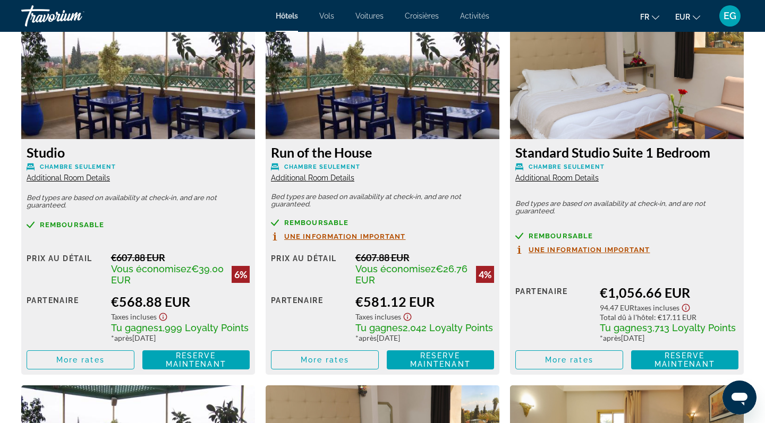
scroll to position [1466, 0]
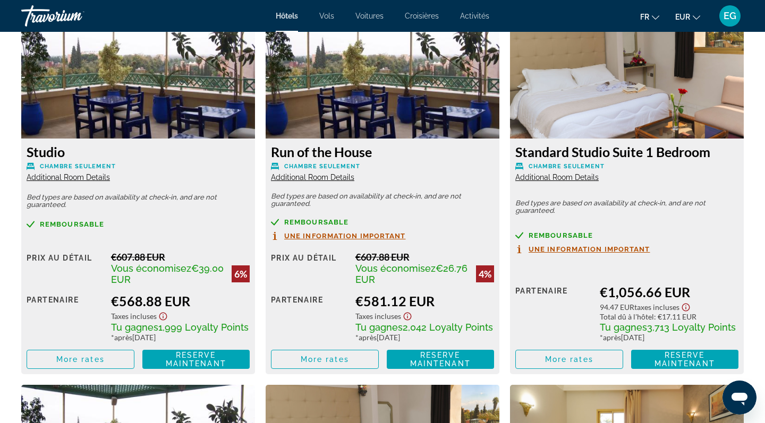
click at [160, 124] on img "Main content" at bounding box center [138, 72] width 234 height 133
click at [176, 187] on div "Studio Chambre seulement Additional Room Details Bed types are based on availab…" at bounding box center [138, 257] width 234 height 236
click at [97, 364] on span "More rates" at bounding box center [80, 359] width 48 height 8
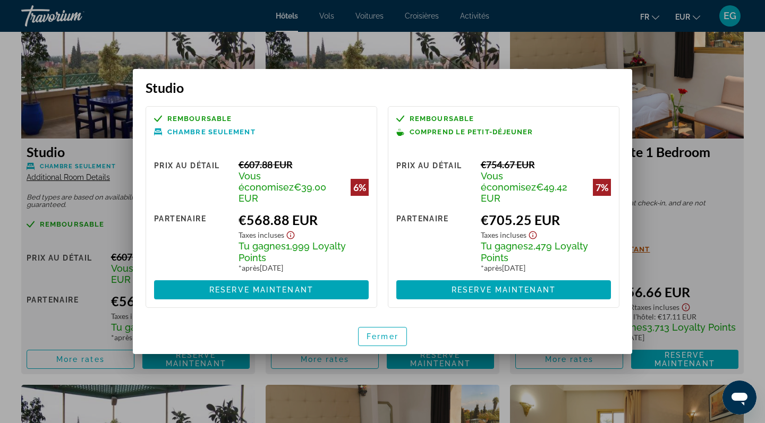
click at [290, 250] on div "Tu gagnes 1,999 Loyalty Points" at bounding box center [303, 251] width 130 height 23
click at [393, 339] on span "button" at bounding box center [382, 336] width 48 height 25
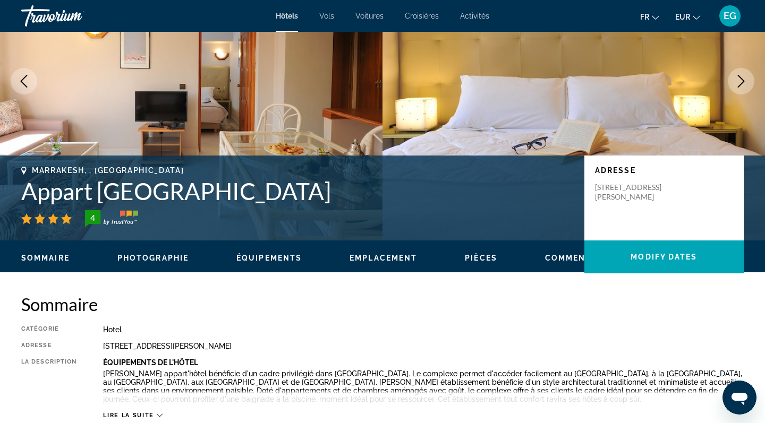
scroll to position [112, 0]
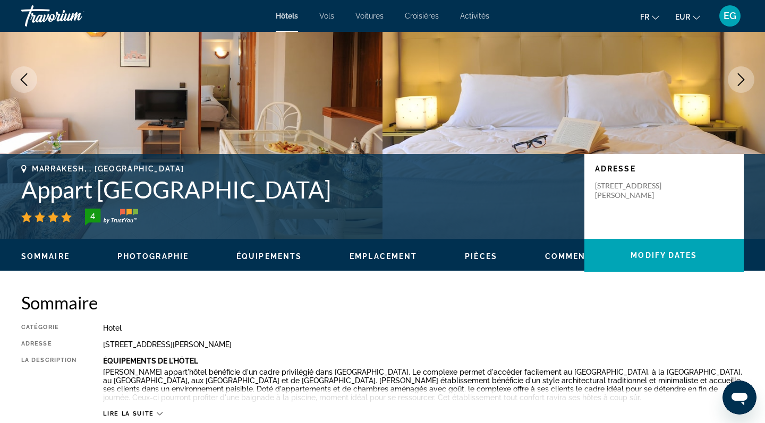
click at [151, 259] on span "Photographie" at bounding box center [152, 256] width 71 height 8
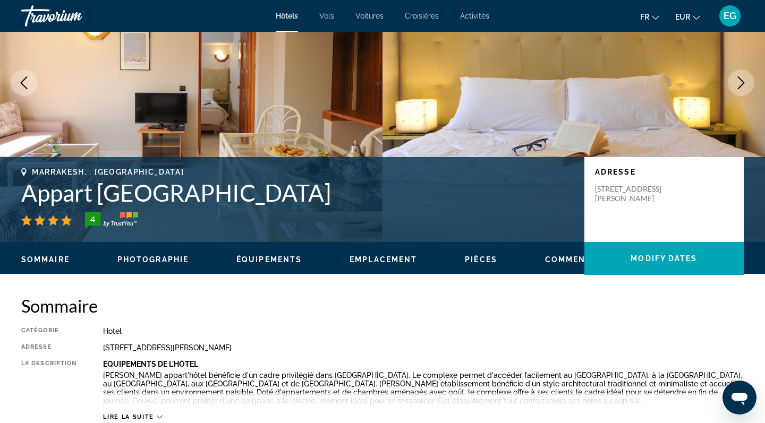
scroll to position [109, 0]
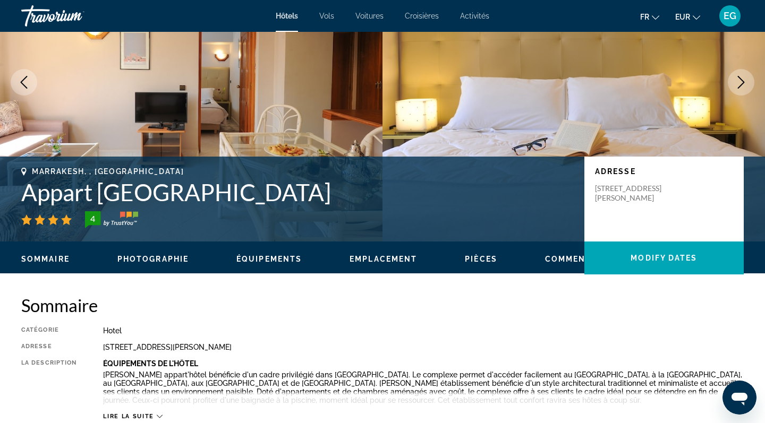
click at [94, 220] on div "4" at bounding box center [92, 218] width 21 height 13
click at [566, 258] on span "Commentaires" at bounding box center [581, 259] width 72 height 8
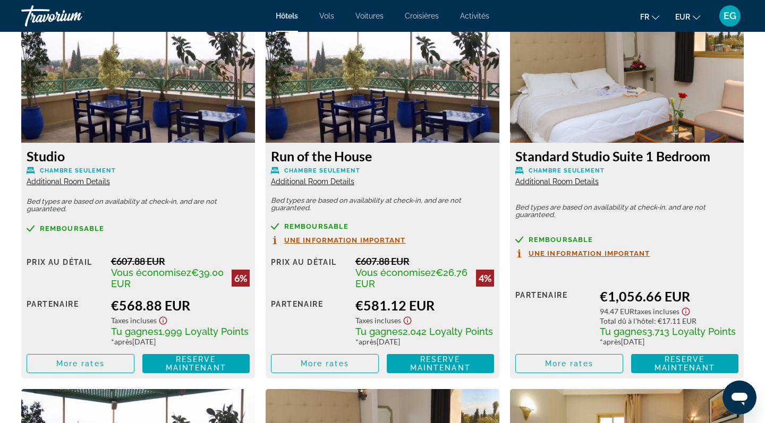
scroll to position [1328, 0]
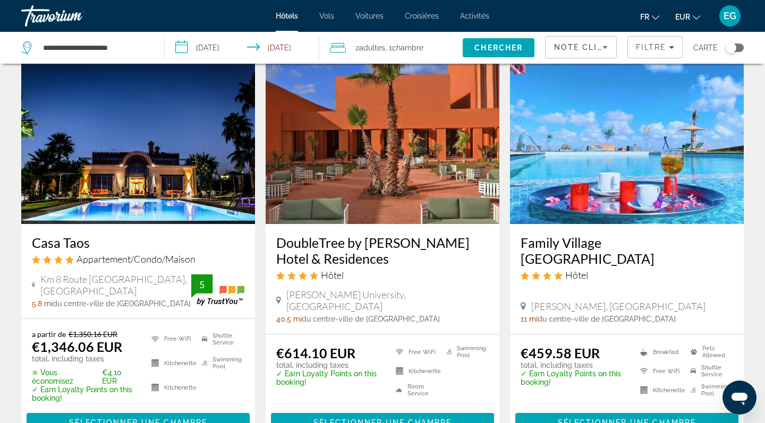
scroll to position [461, 0]
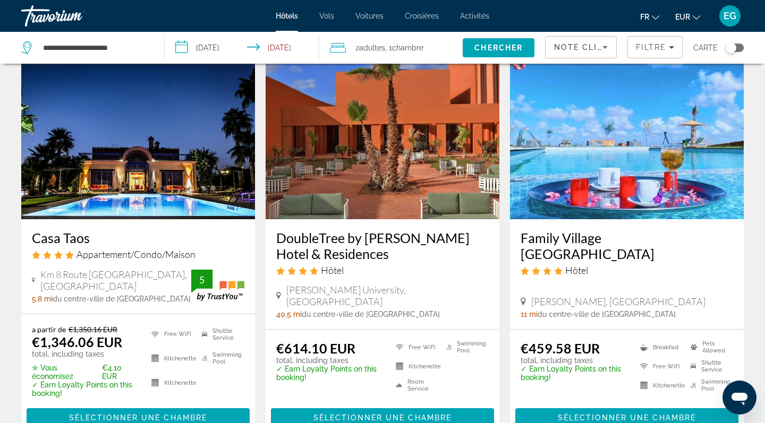
click at [632, 236] on h3 "Family Village Marrakech" at bounding box center [626, 246] width 212 height 32
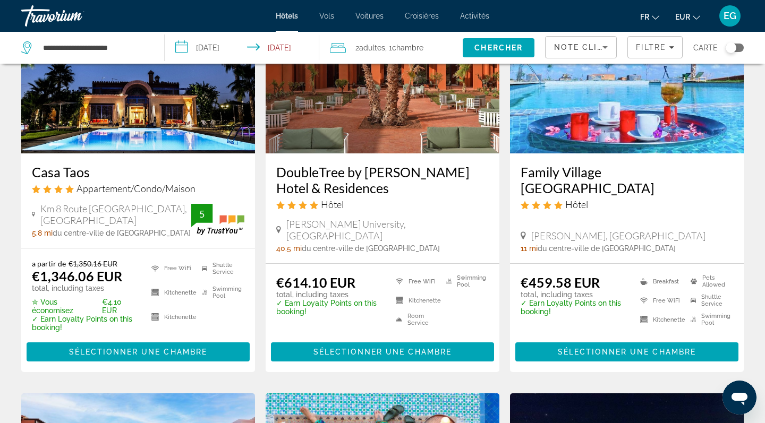
scroll to position [570, 0]
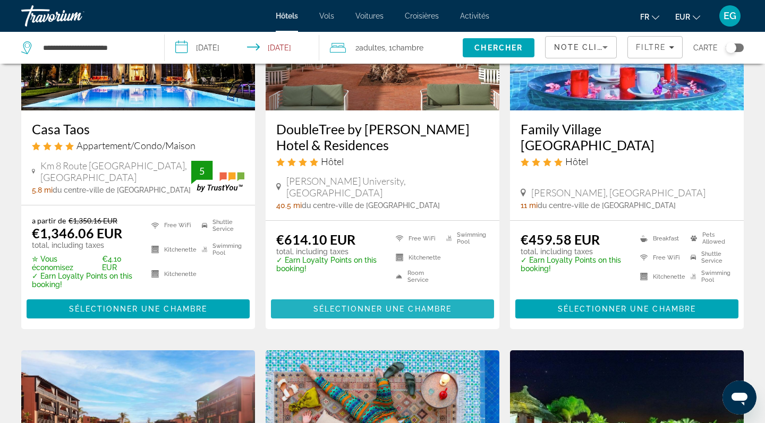
click at [365, 307] on span "Sélectionner une chambre" at bounding box center [382, 309] width 138 height 8
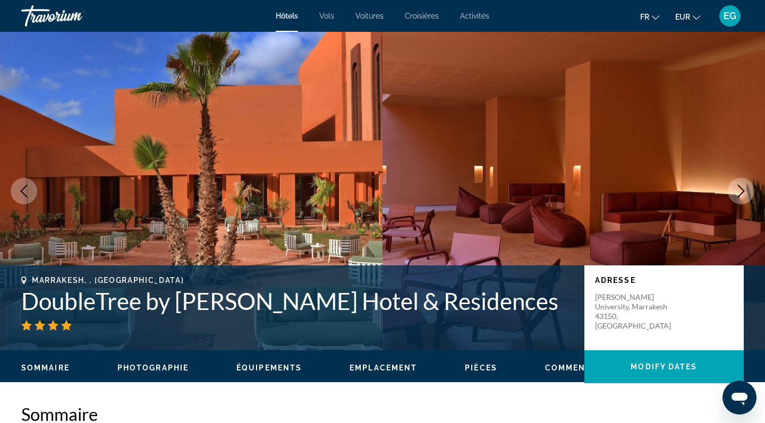
click at [737, 191] on icon "Next image" at bounding box center [740, 191] width 13 height 13
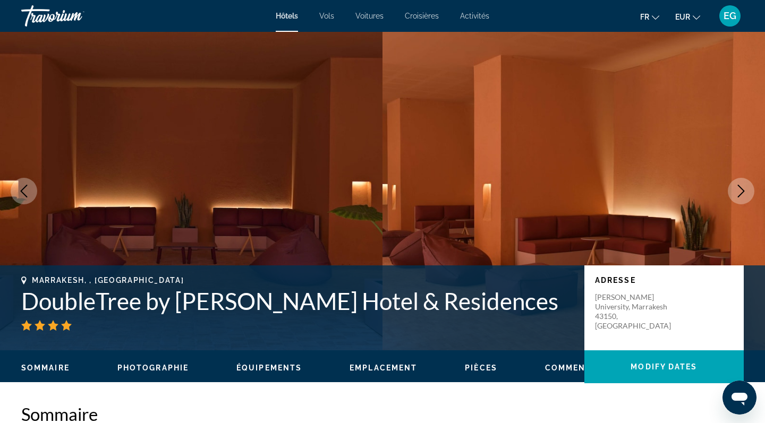
click at [737, 191] on icon "Next image" at bounding box center [740, 191] width 13 height 13
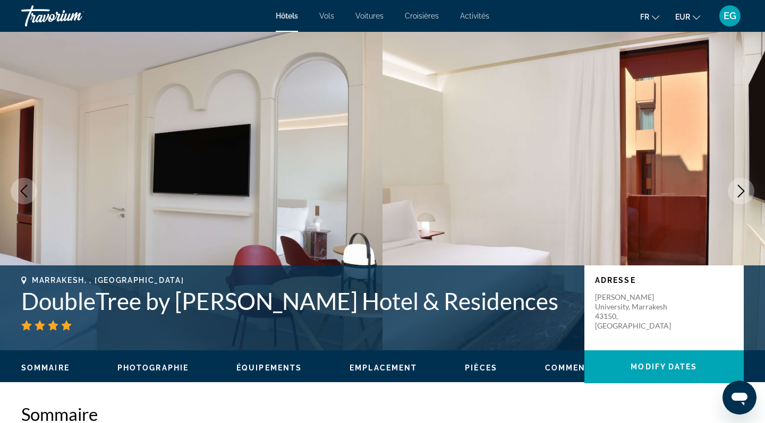
click at [737, 191] on icon "Next image" at bounding box center [740, 191] width 13 height 13
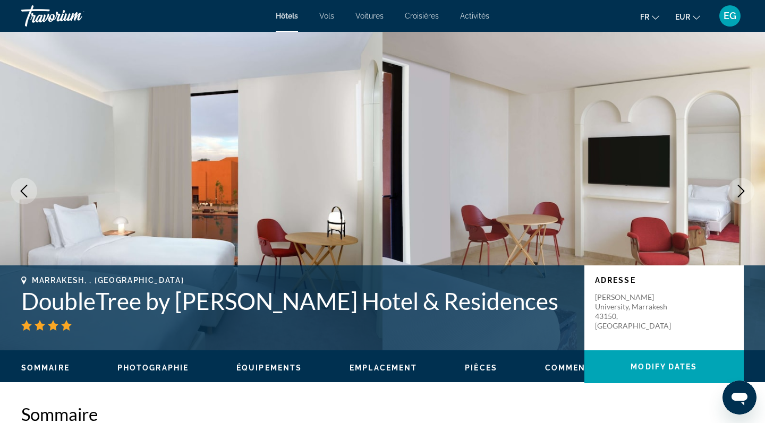
click at [737, 191] on icon "Next image" at bounding box center [740, 191] width 13 height 13
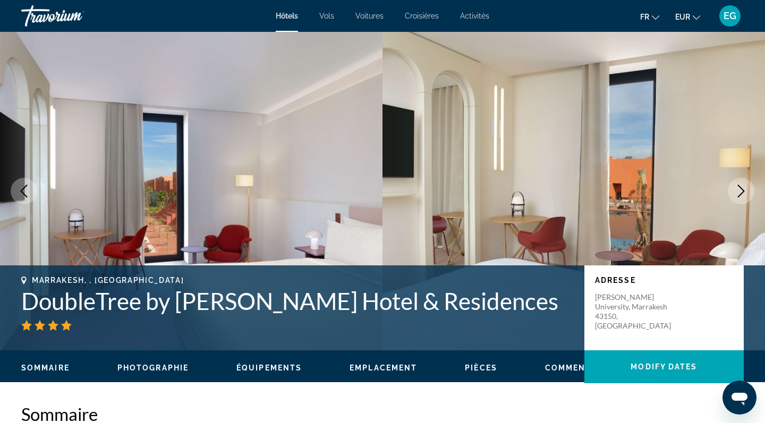
click at [738, 191] on icon "Next image" at bounding box center [740, 191] width 13 height 13
